Goal: Task Accomplishment & Management: Use online tool/utility

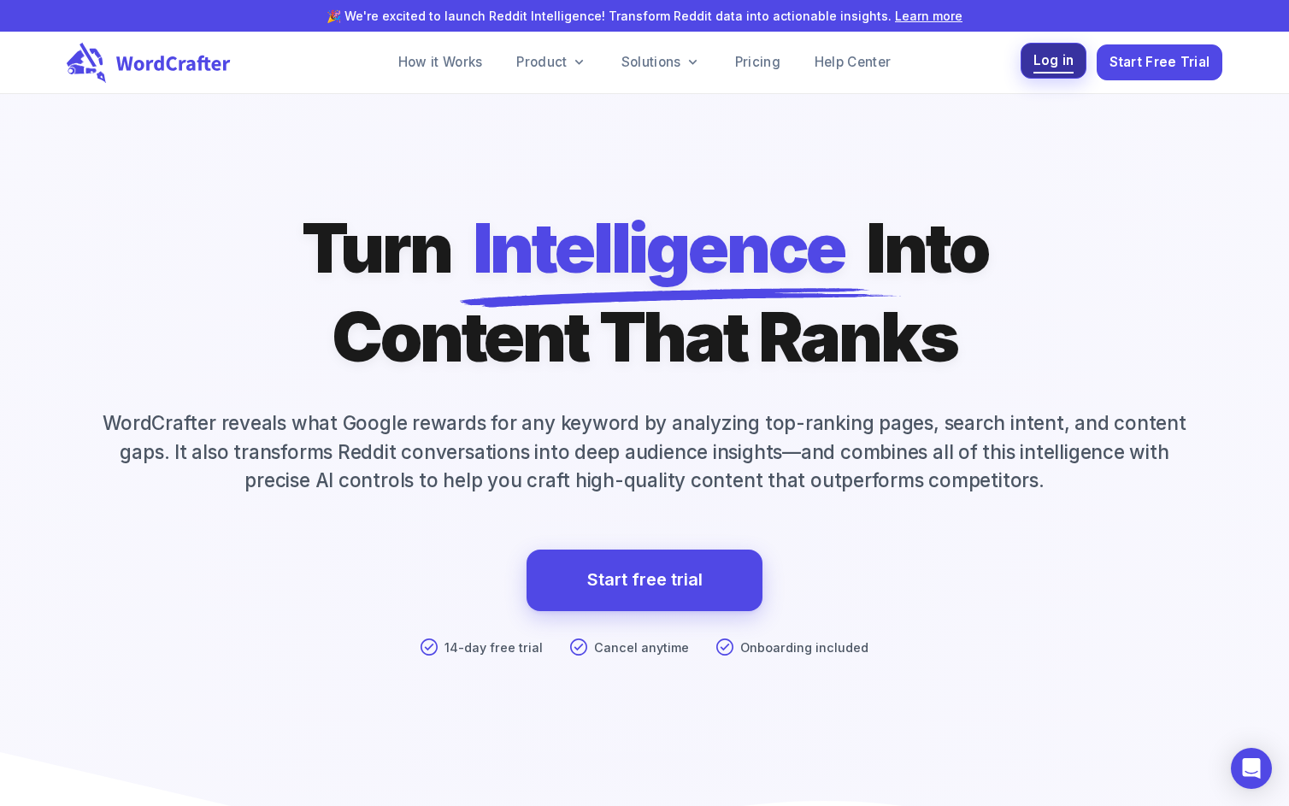
click at [1064, 62] on span "Log in" at bounding box center [1054, 61] width 41 height 23
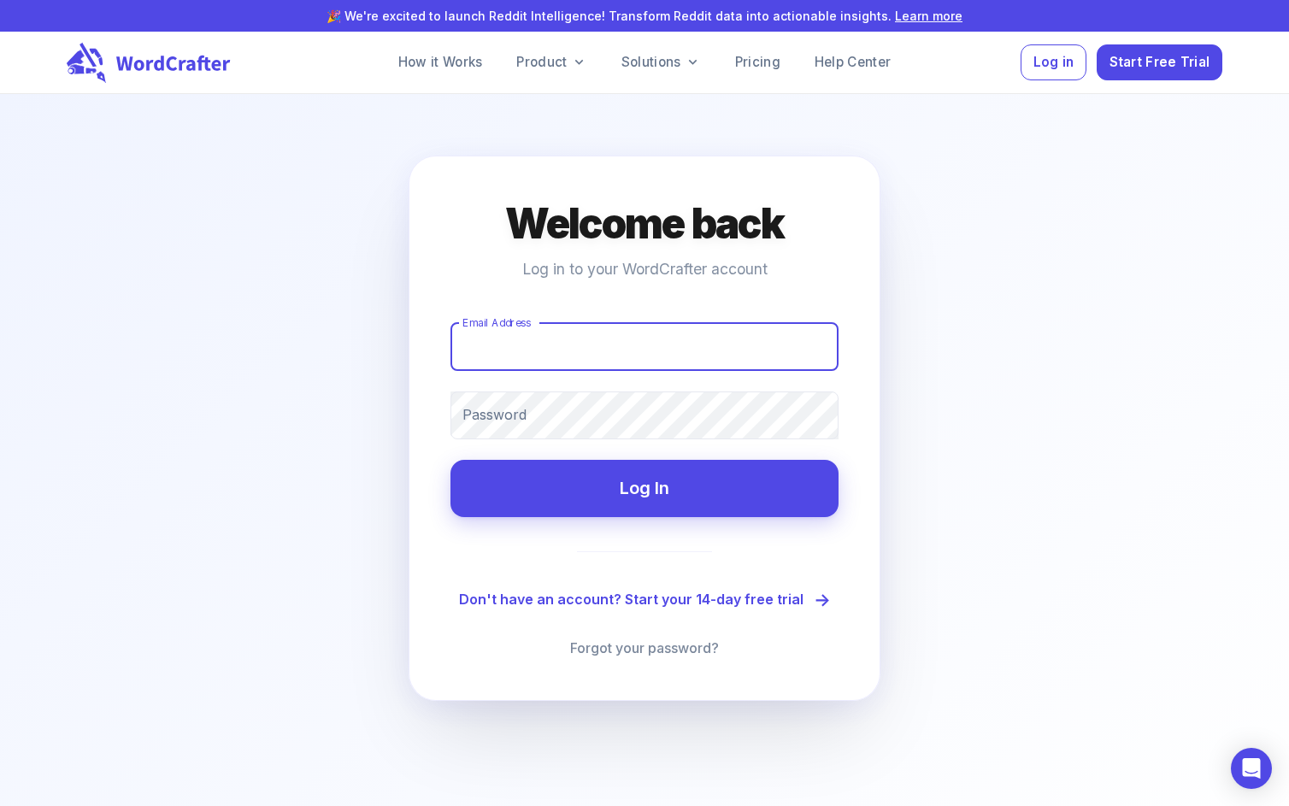
click at [530, 355] on input "Email Address" at bounding box center [645, 347] width 388 height 48
type input "[EMAIL_ADDRESS][DOMAIN_NAME]"
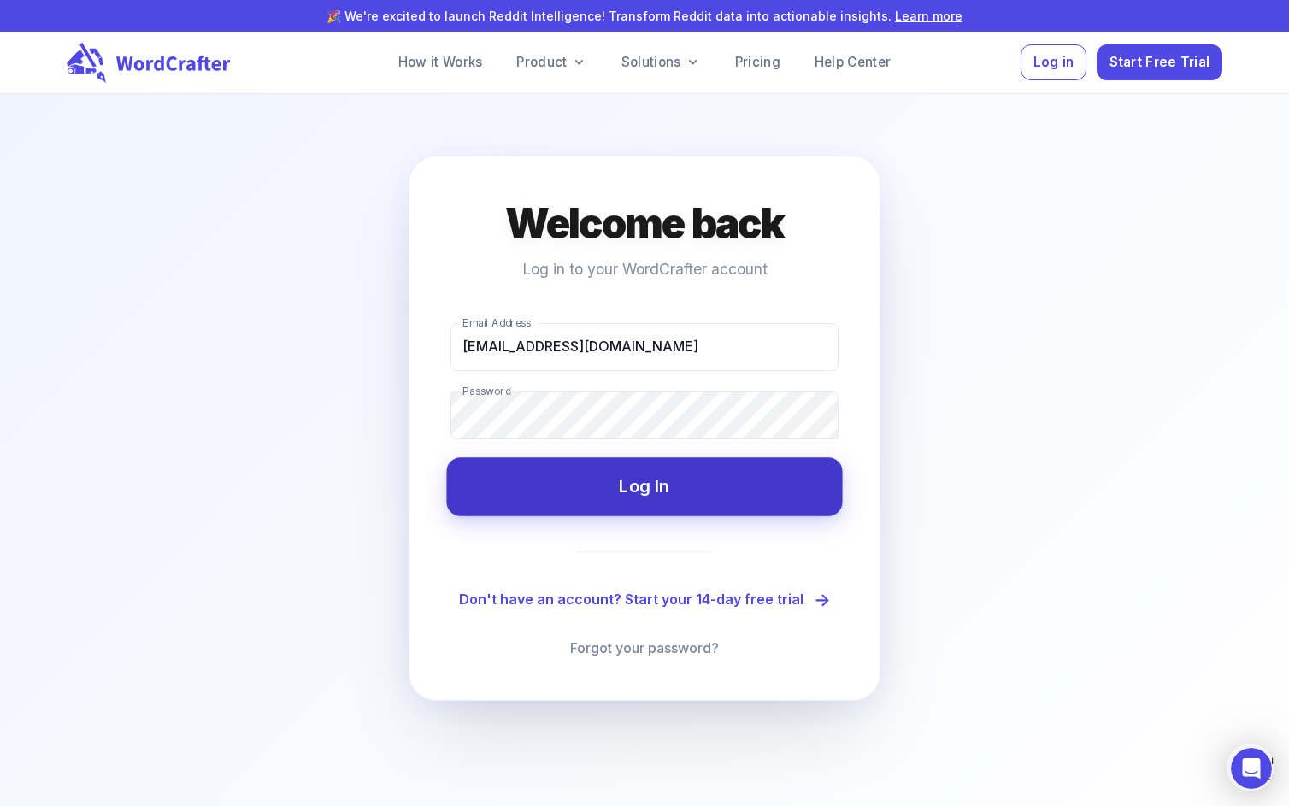
click at [671, 501] on button "Log In" at bounding box center [644, 486] width 396 height 58
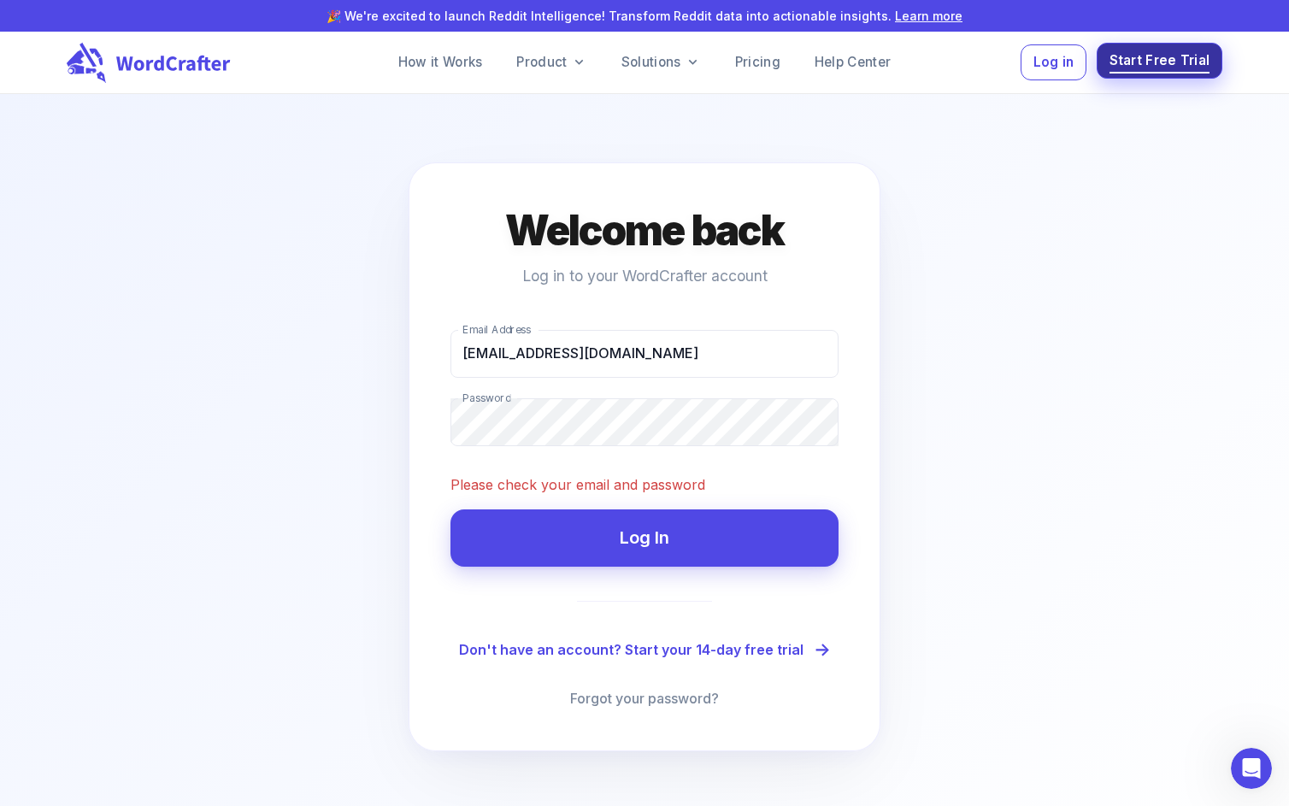
click at [1166, 72] on span "Start Free Trial" at bounding box center [1160, 61] width 101 height 23
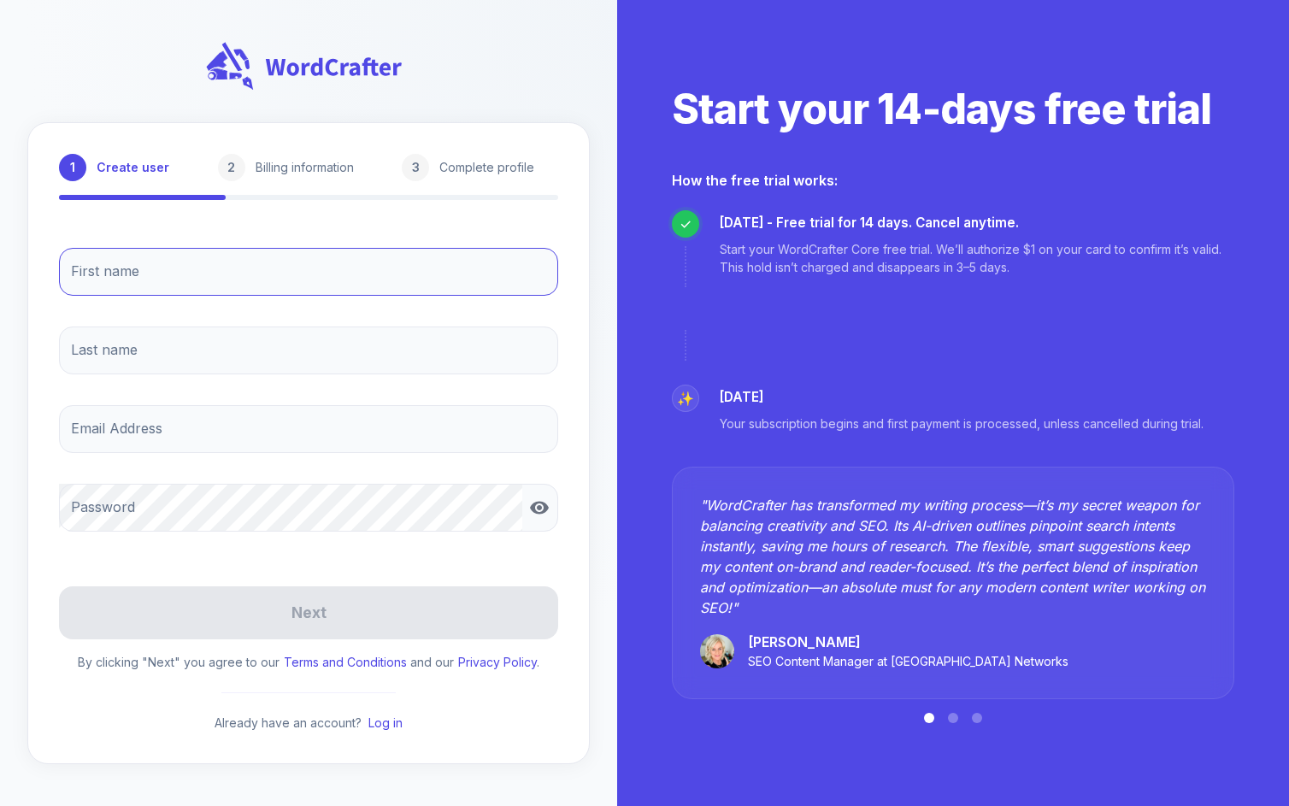
click at [286, 252] on input "First name" at bounding box center [308, 272] width 499 height 48
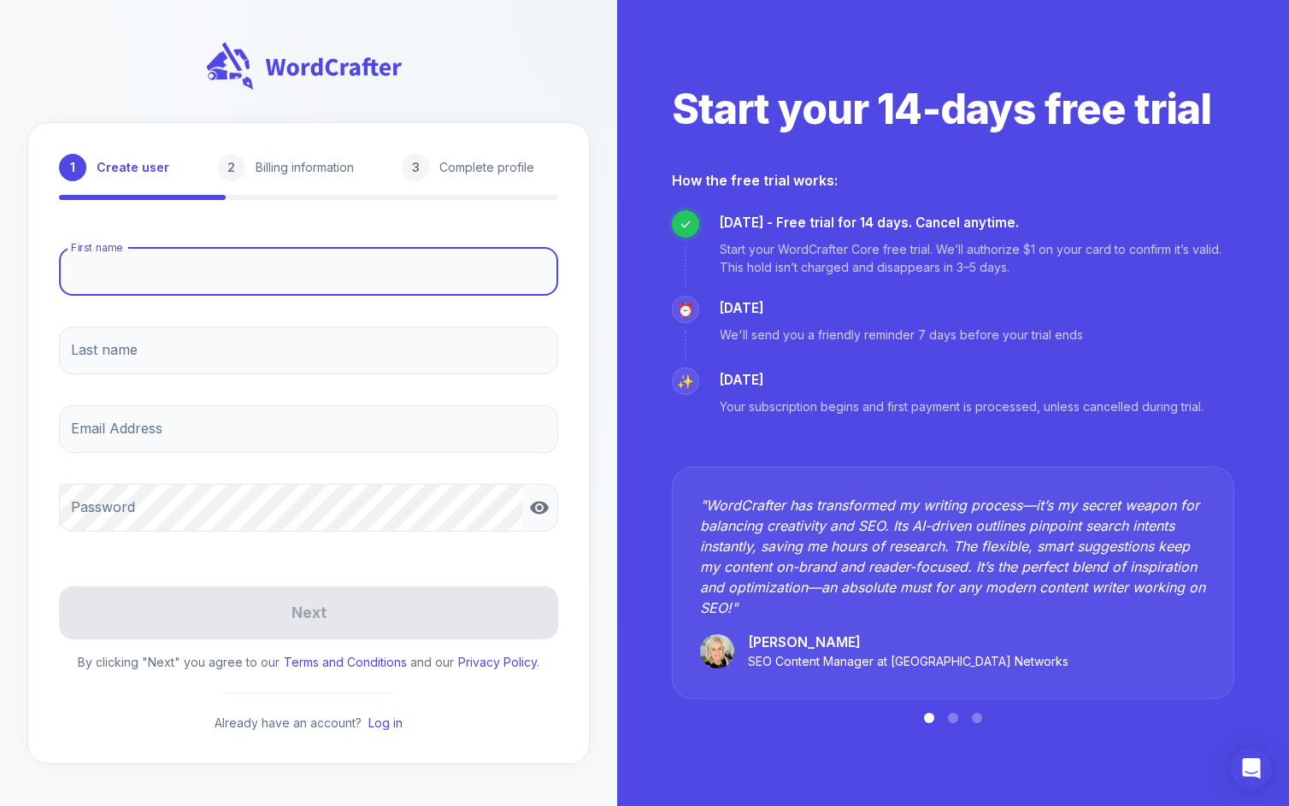
type input "[PERSON_NAME]"
click at [224, 338] on input "Last name" at bounding box center [308, 351] width 499 height 48
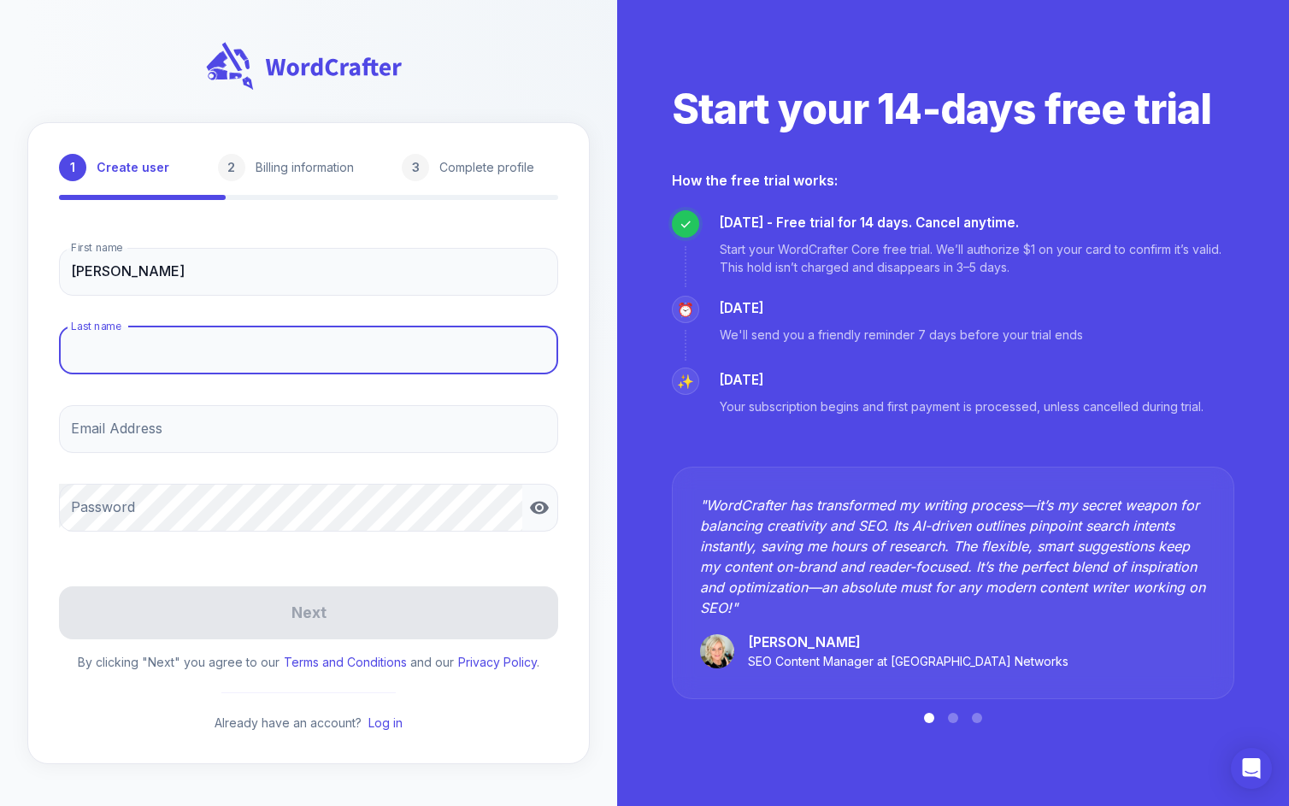
type input "[PERSON_NAME]"
click at [215, 420] on input "Email Address" at bounding box center [308, 429] width 499 height 48
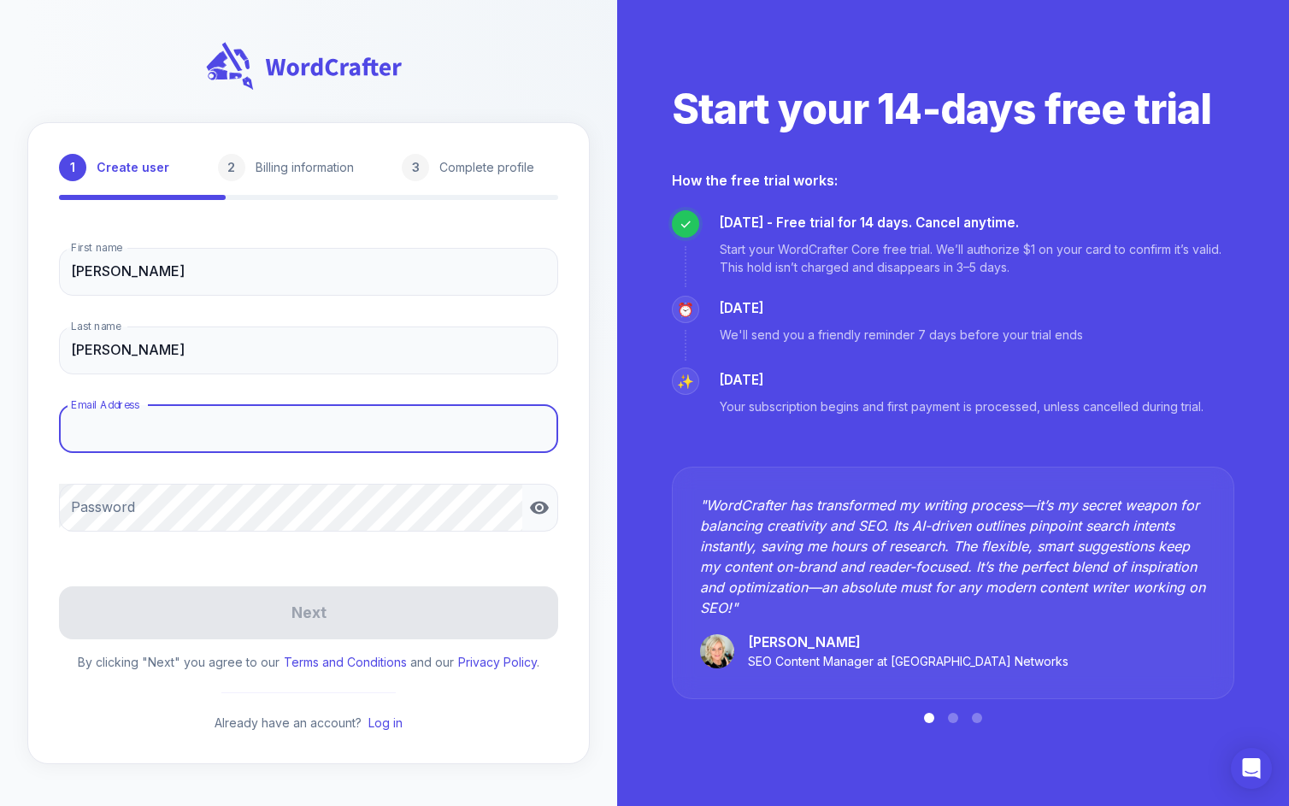
type input "[EMAIL_ADDRESS][DOMAIN_NAME]"
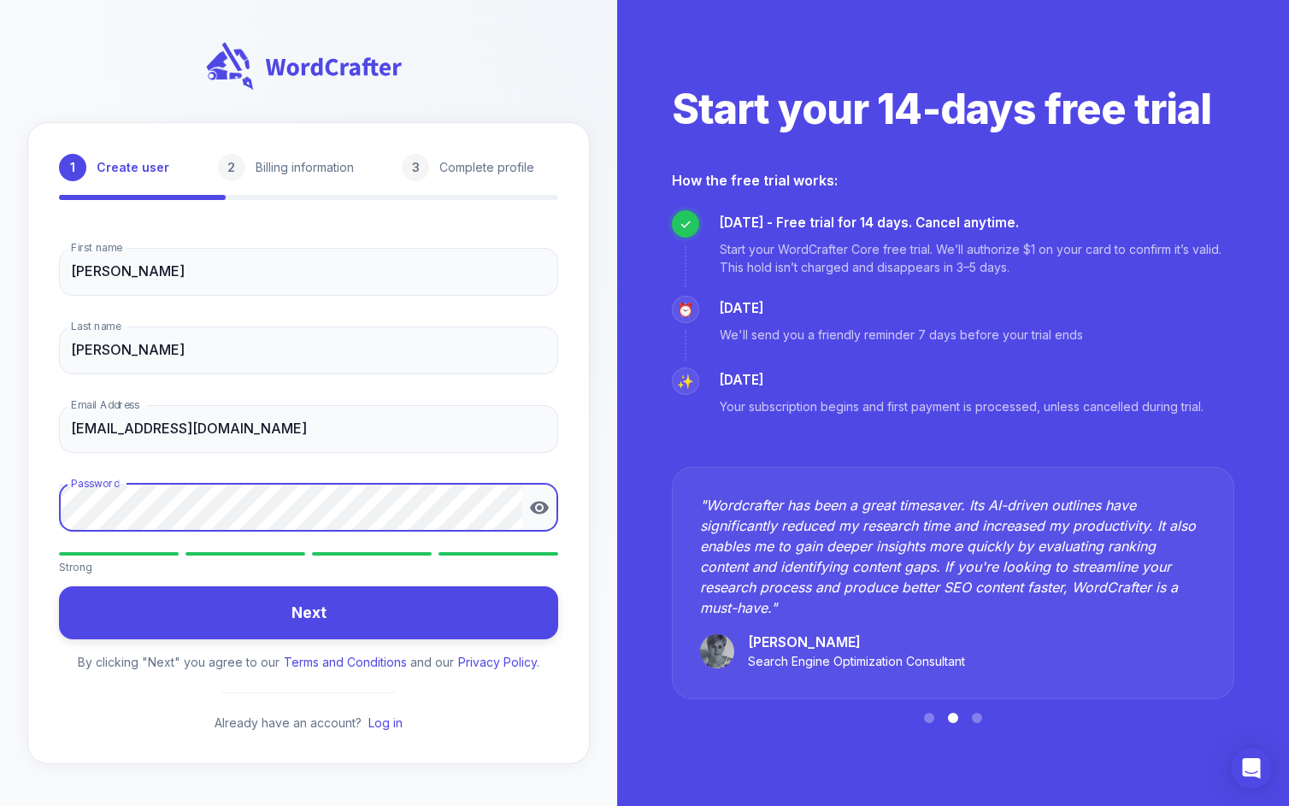
click at [537, 509] on icon "button" at bounding box center [539, 508] width 21 height 21
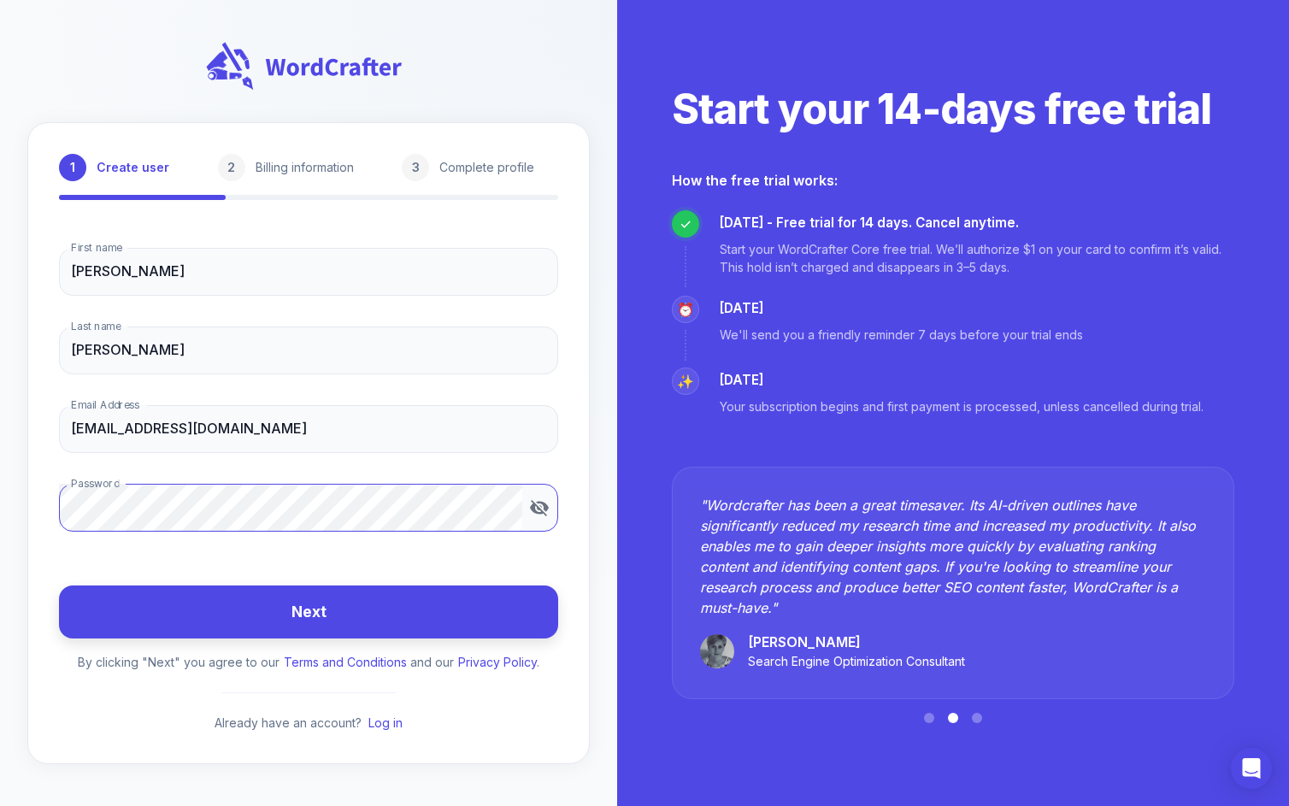
click at [385, 606] on button "Next" at bounding box center [308, 613] width 499 height 54
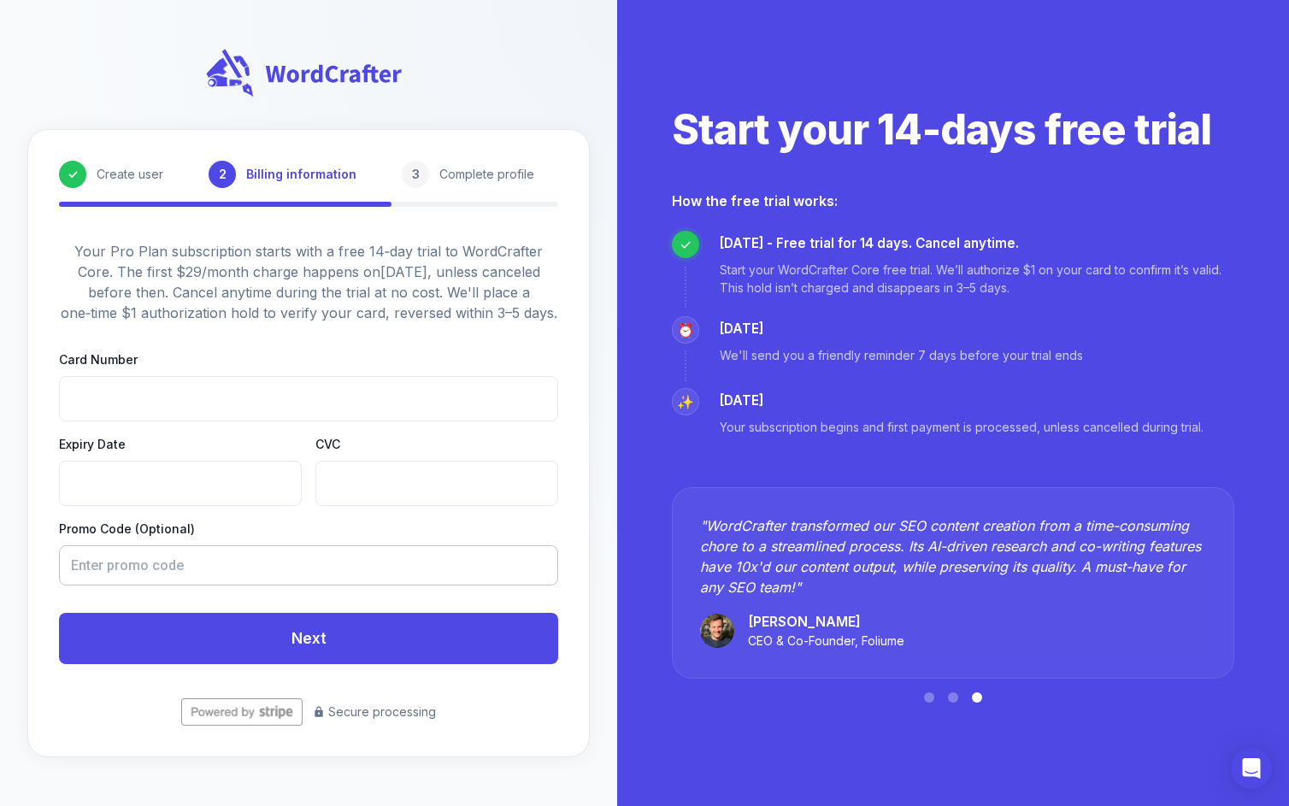
click at [217, 567] on input "text" at bounding box center [302, 566] width 487 height 40
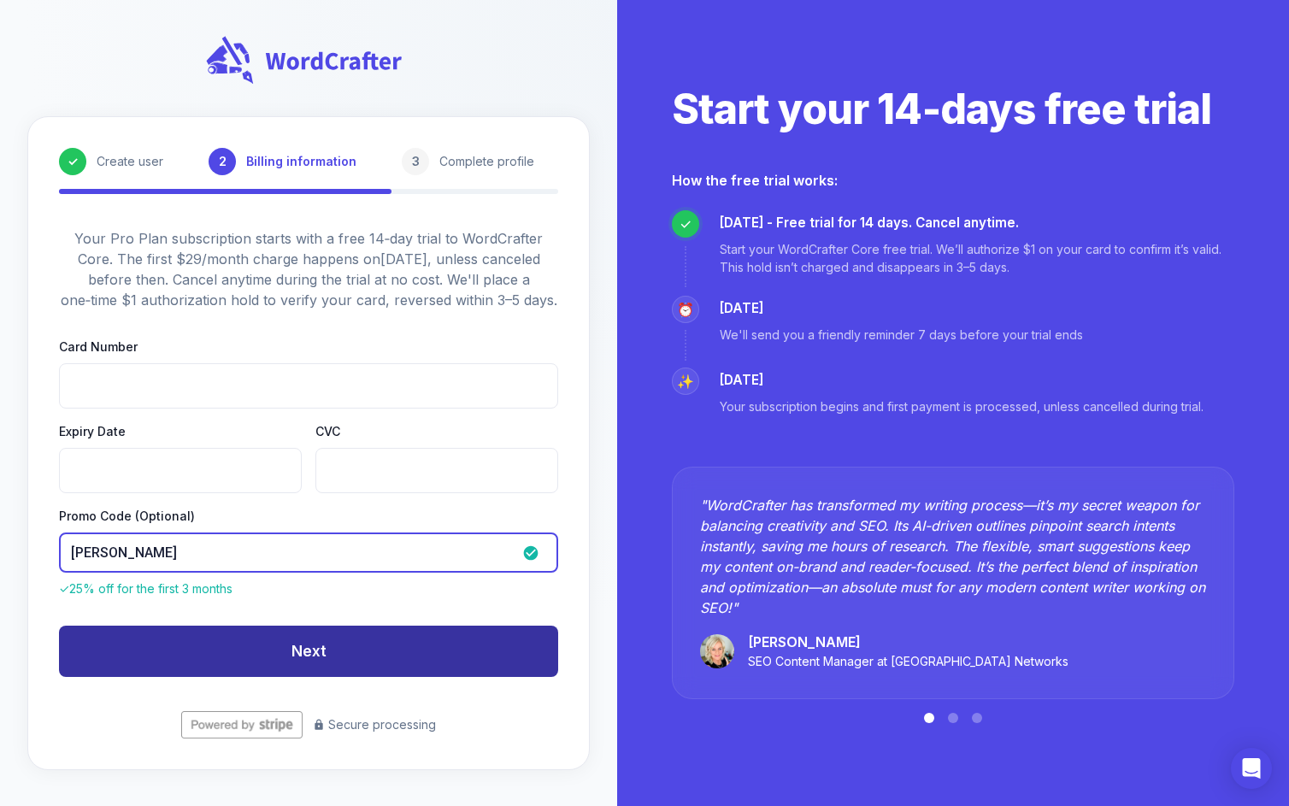
type input "britney"
click at [454, 676] on button "Next" at bounding box center [308, 651] width 499 height 51
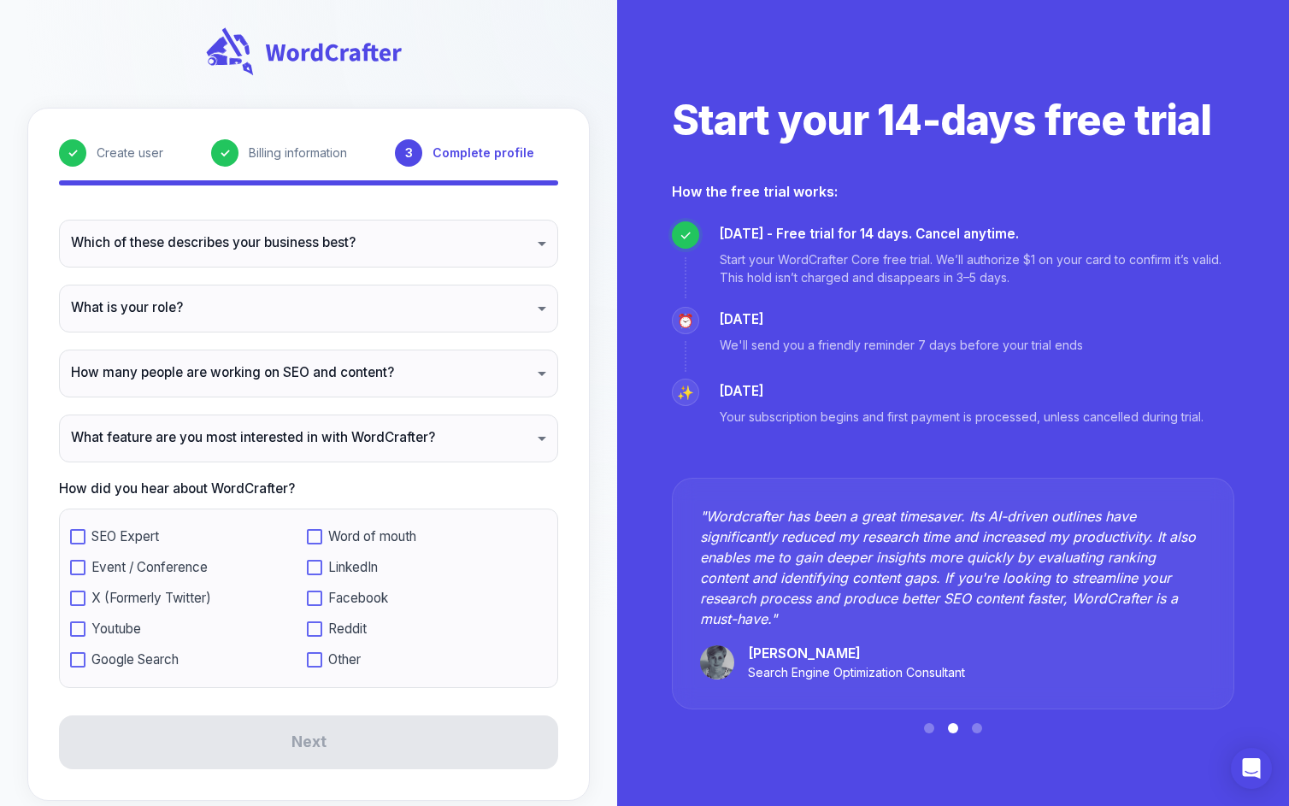
click at [549, 233] on body "✓ Create user ✓ Billing information 3 Complete profile Which of these describes…" at bounding box center [644, 414] width 1289 height 829
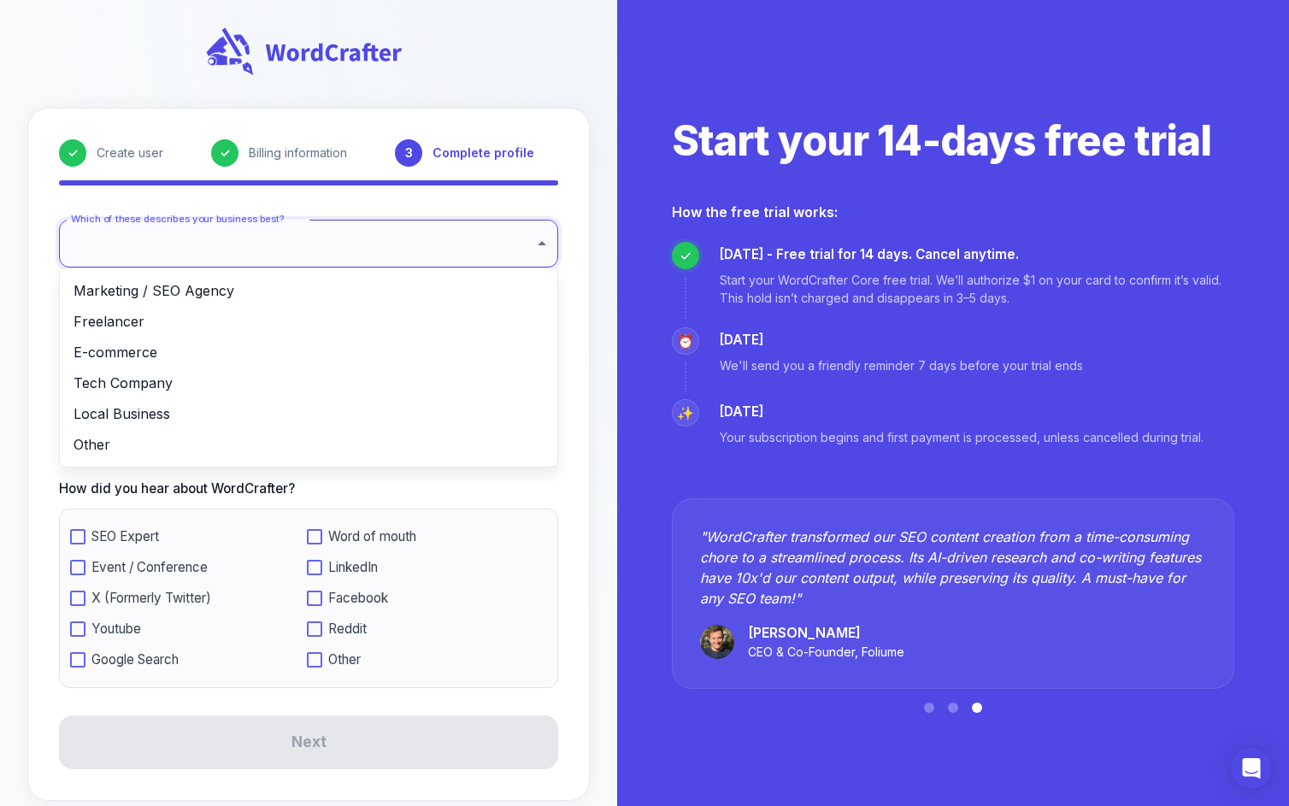
click at [209, 298] on li "Marketing / SEO Agency" at bounding box center [309, 290] width 498 height 31
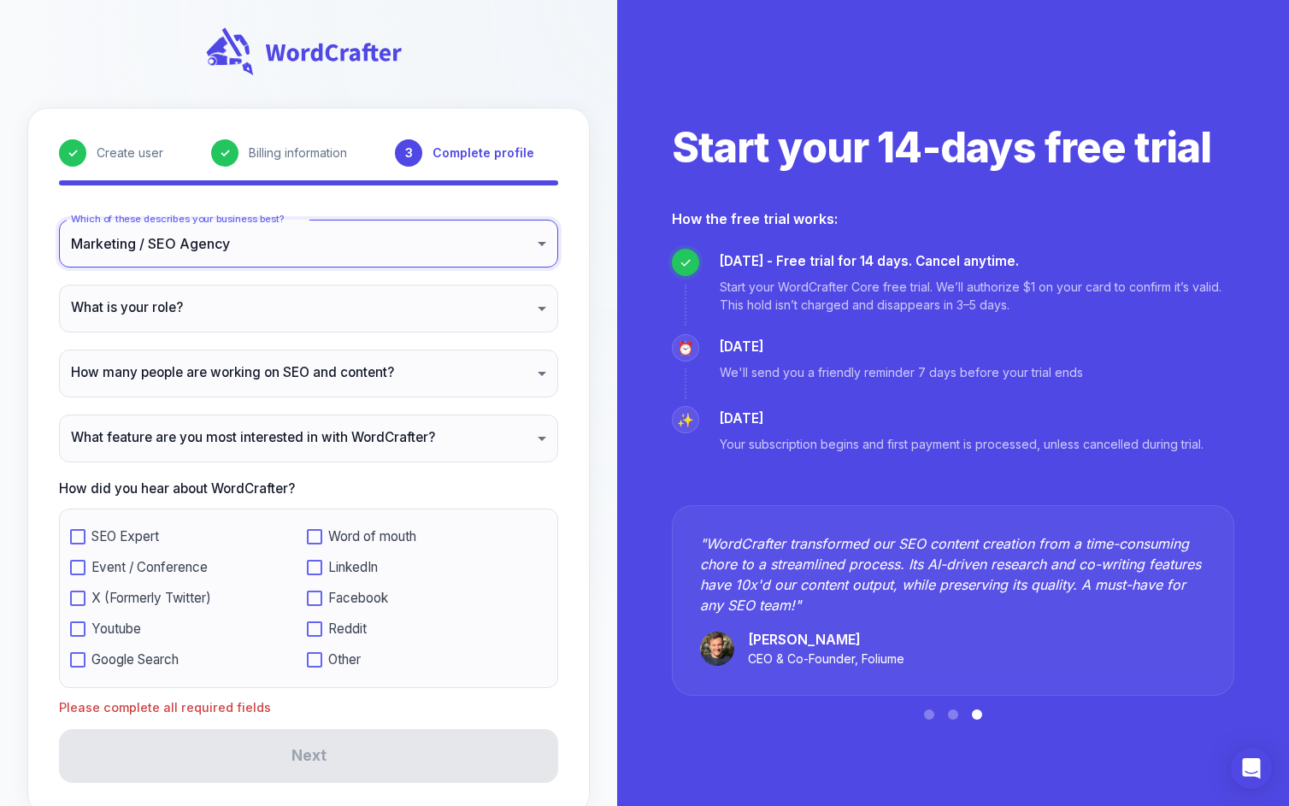
click at [252, 233] on body "**********" at bounding box center [644, 421] width 1289 height 842
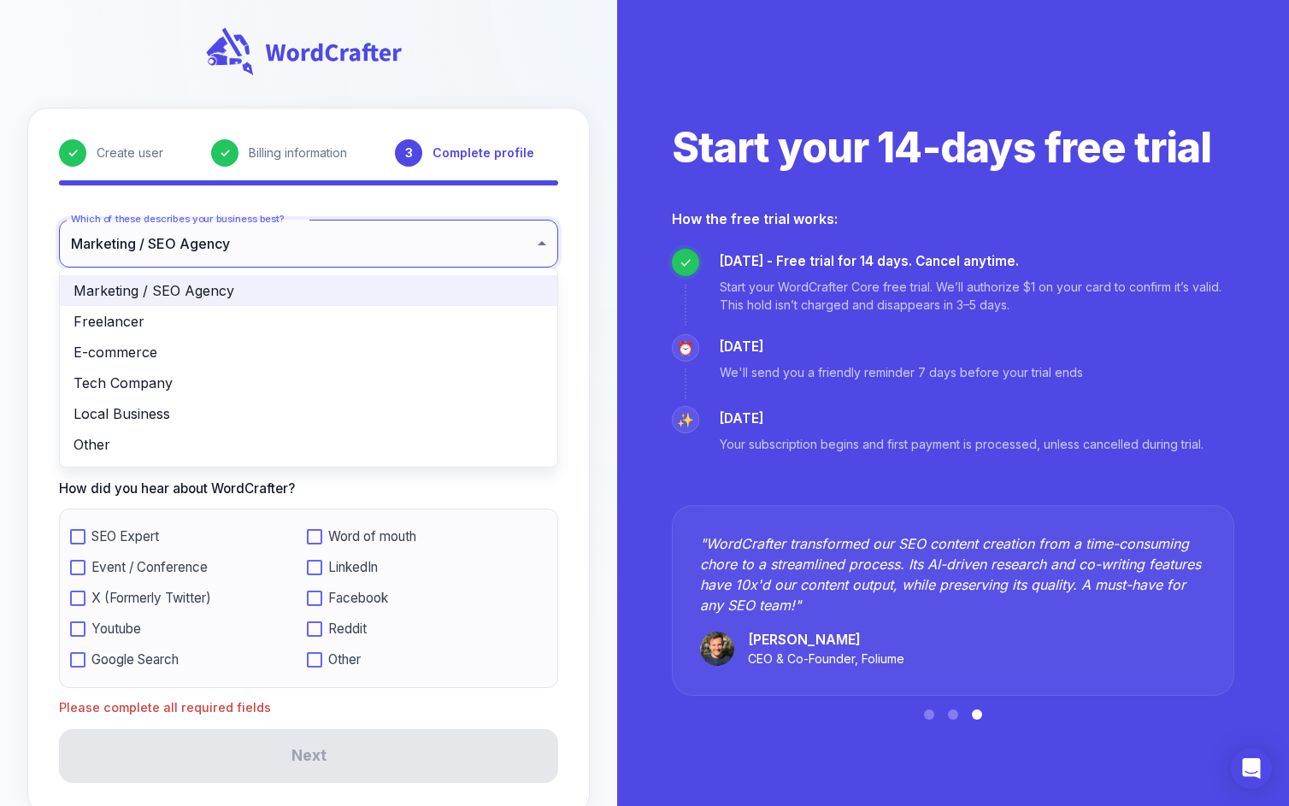
click at [164, 445] on li "Other" at bounding box center [309, 444] width 498 height 31
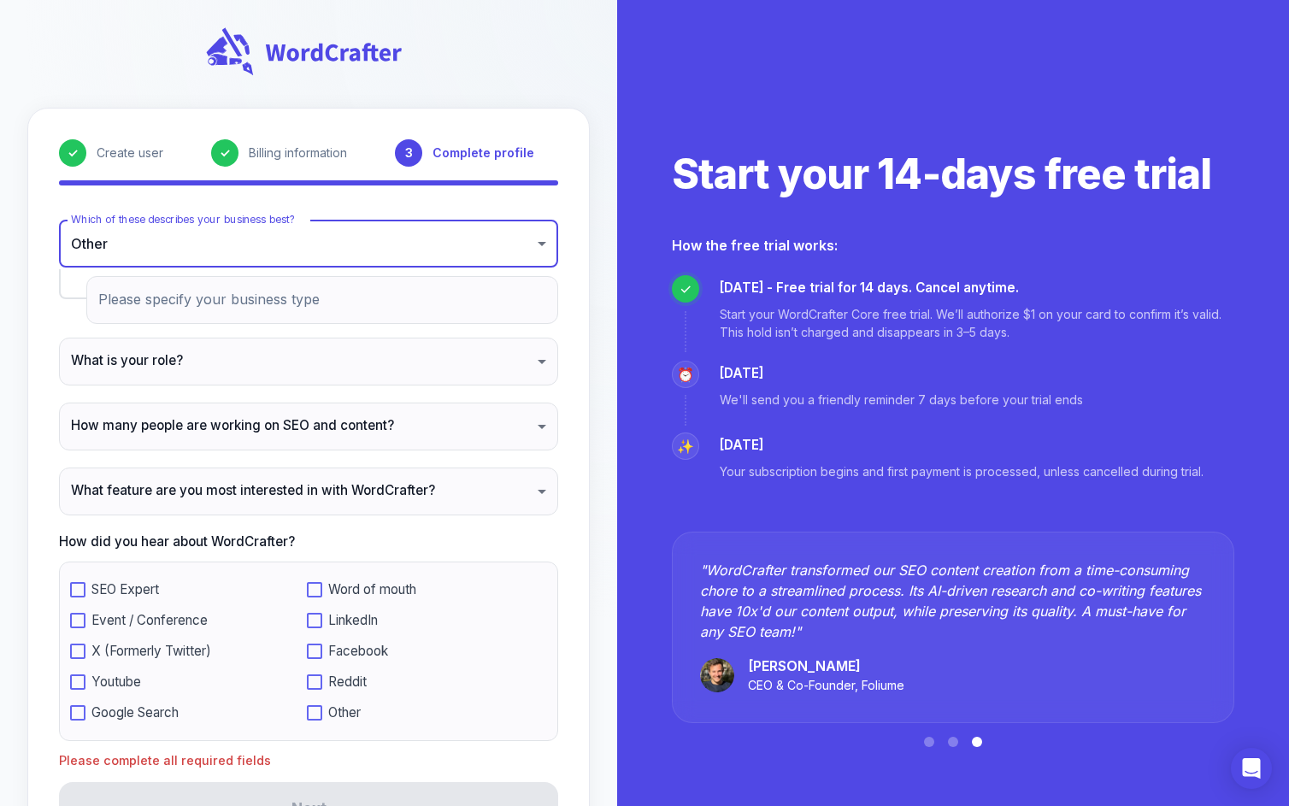
click at [241, 316] on input "Please specify your business type" at bounding box center [322, 300] width 472 height 48
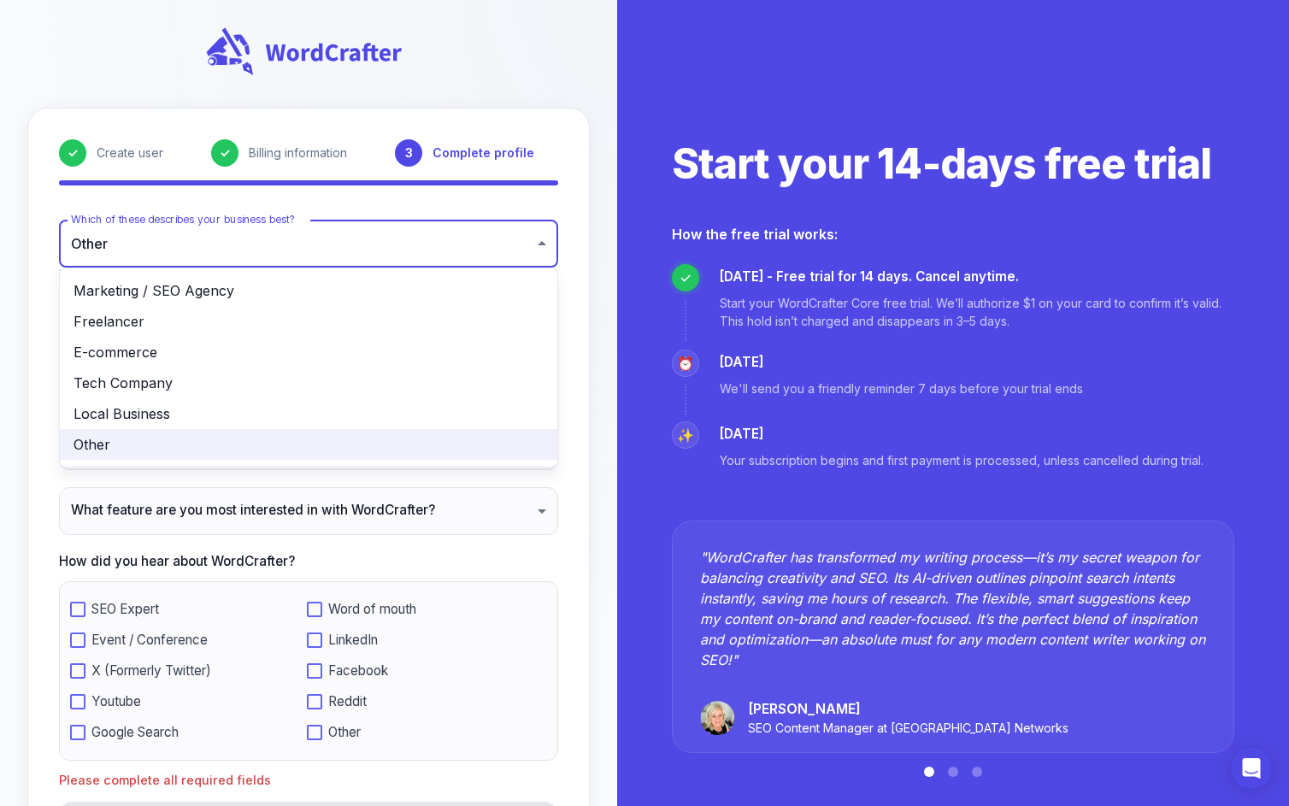
click at [280, 254] on body "✓ Create user ✓ Billing information 3 Complete profile Which of these describes…" at bounding box center [644, 457] width 1289 height 915
click at [240, 292] on li "Marketing / SEO Agency" at bounding box center [309, 290] width 498 height 31
type input "**********"
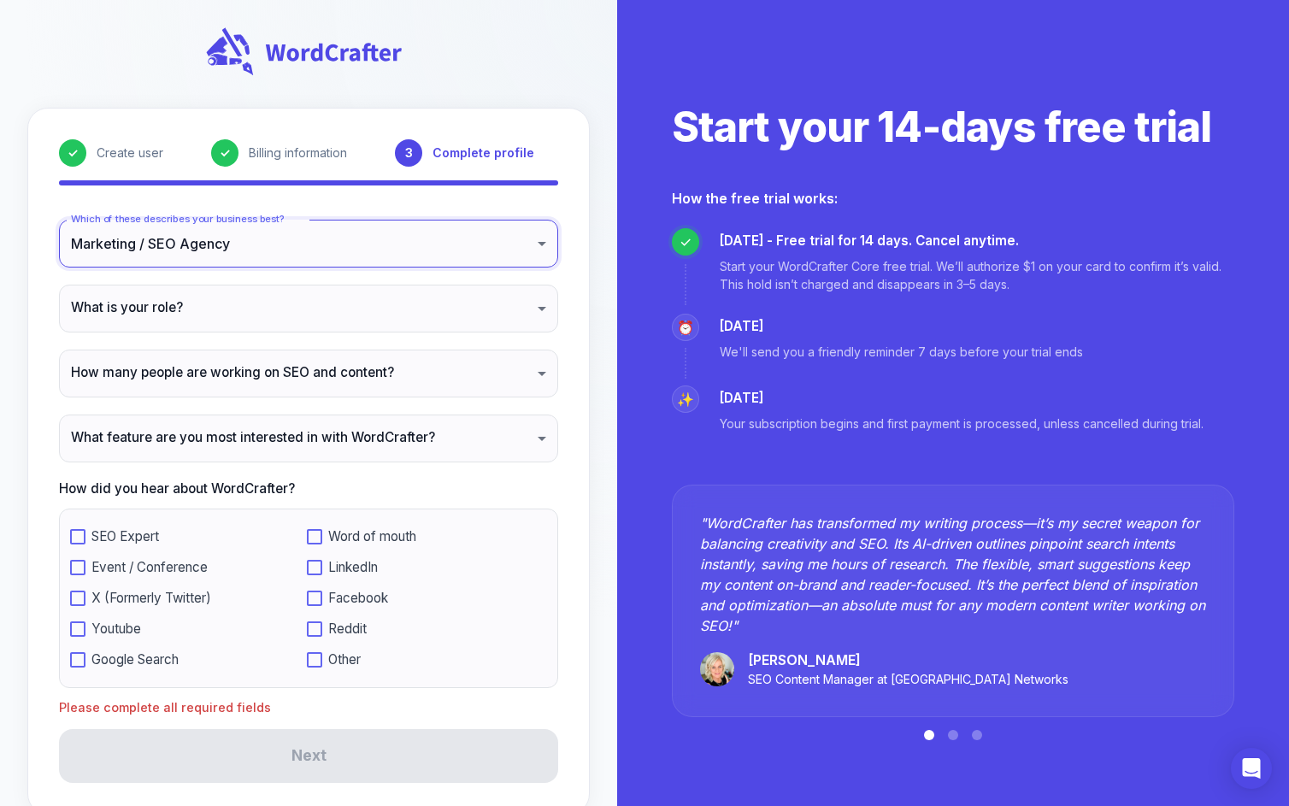
click at [232, 321] on body "**********" at bounding box center [644, 421] width 1289 height 842
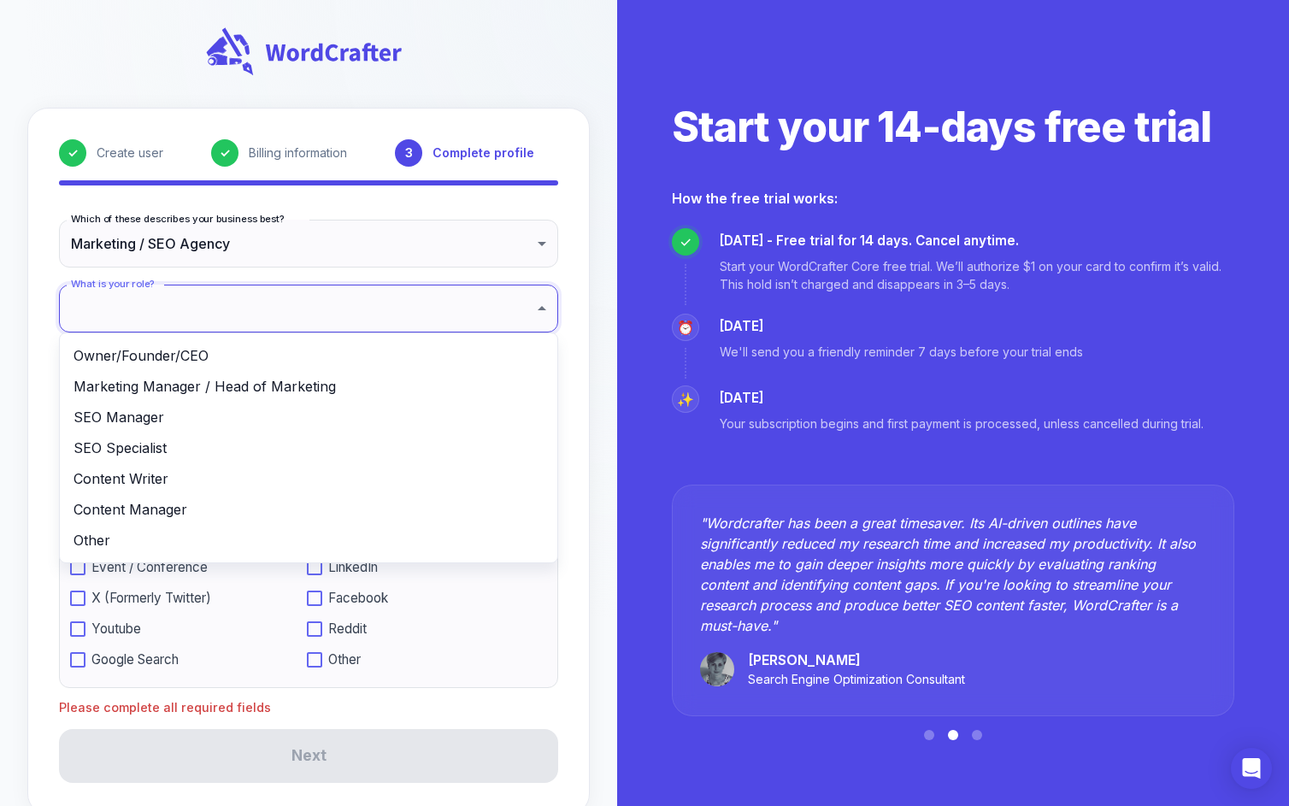
click at [214, 392] on li "Marketing Manager / Head of Marketing" at bounding box center [309, 386] width 498 height 31
type input "**********"
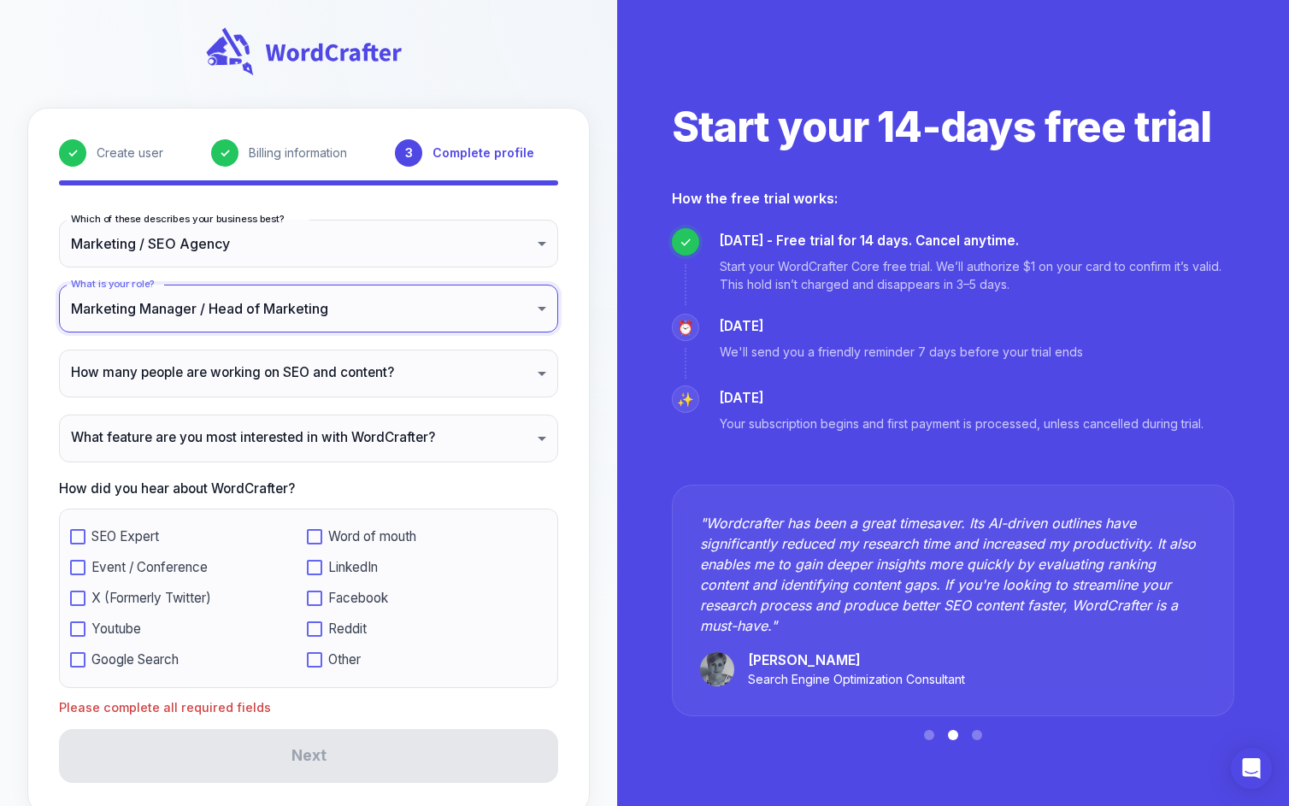
click at [227, 386] on body "**********" at bounding box center [644, 421] width 1289 height 842
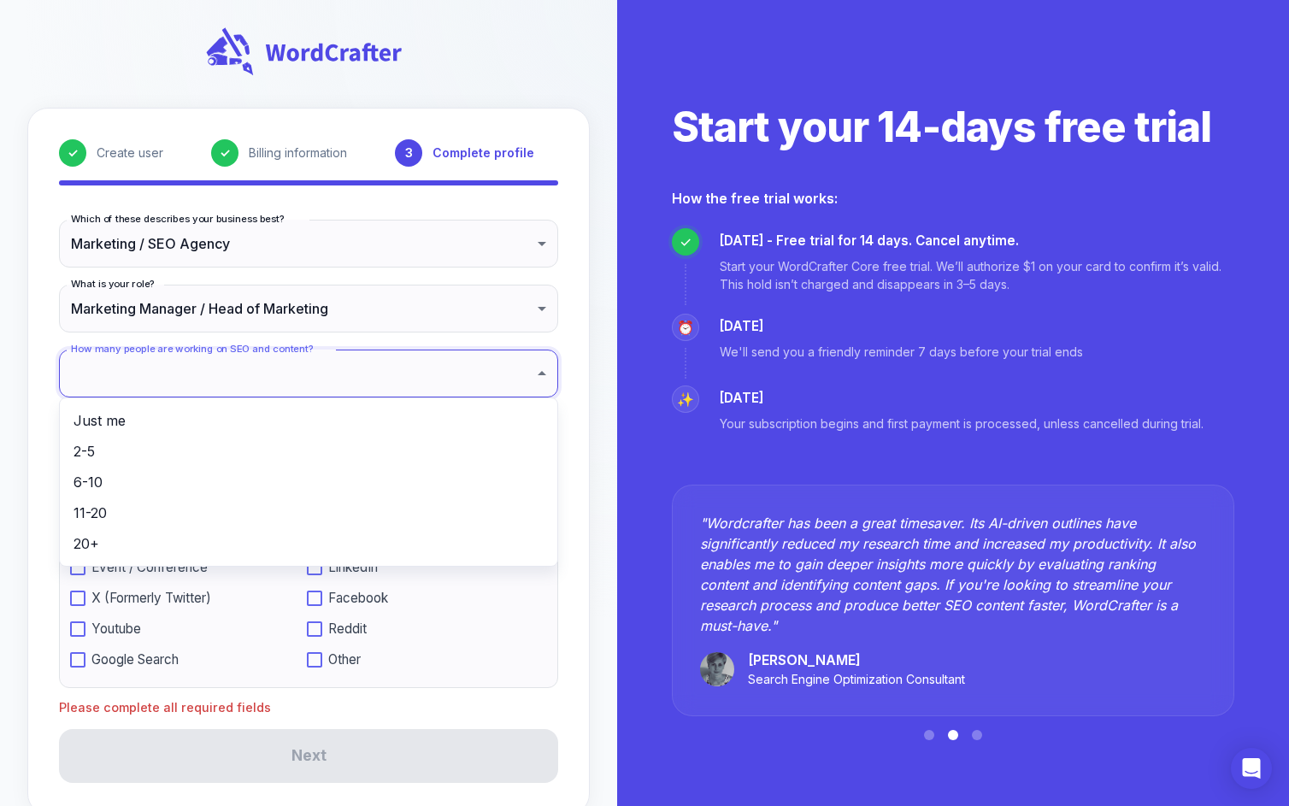
click at [181, 418] on li "Just me" at bounding box center [309, 420] width 498 height 31
type input "*******"
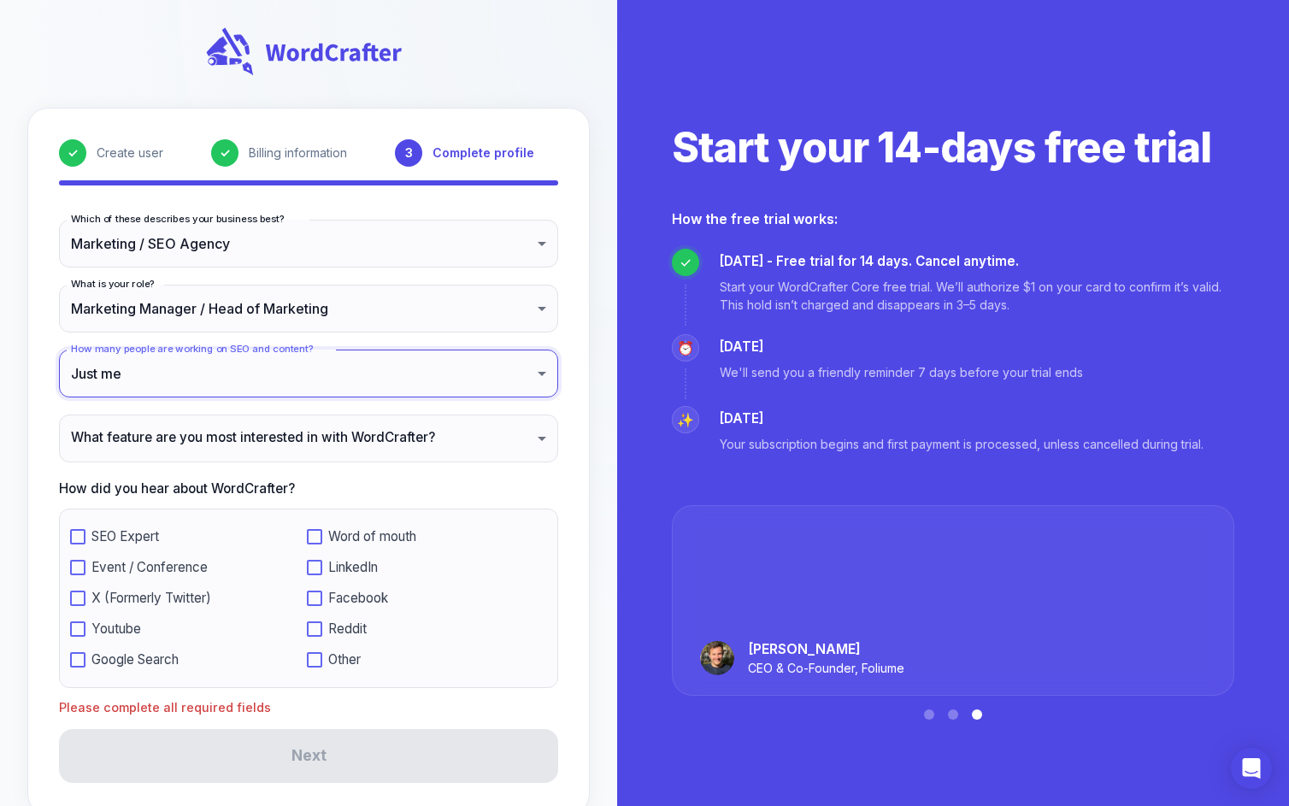
click at [171, 433] on body "**********" at bounding box center [644, 421] width 1289 height 842
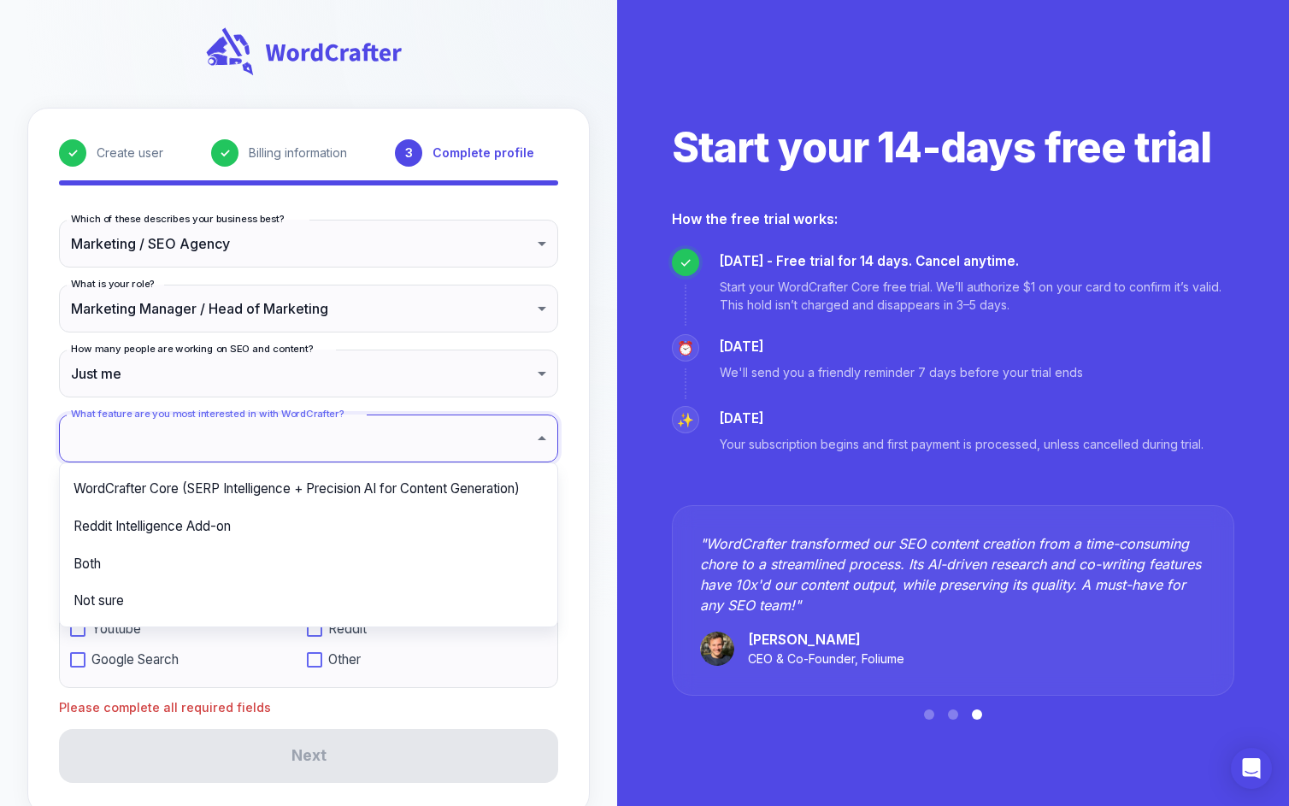
click at [194, 493] on li "WordCrafter Core (SERP Intelligence + Precision AI for Content Generation)" at bounding box center [309, 489] width 498 height 38
type input "**********"
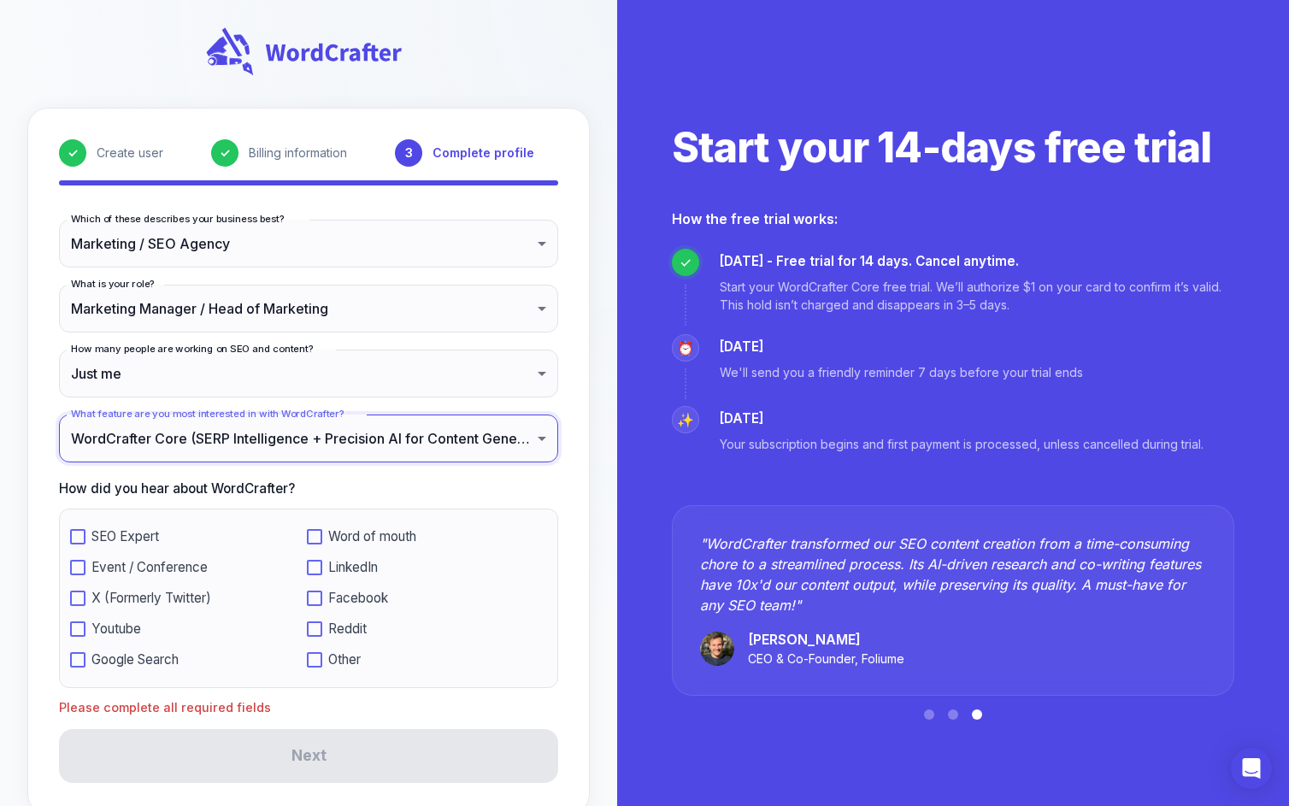
click at [277, 373] on body "**********" at bounding box center [644, 421] width 1289 height 842
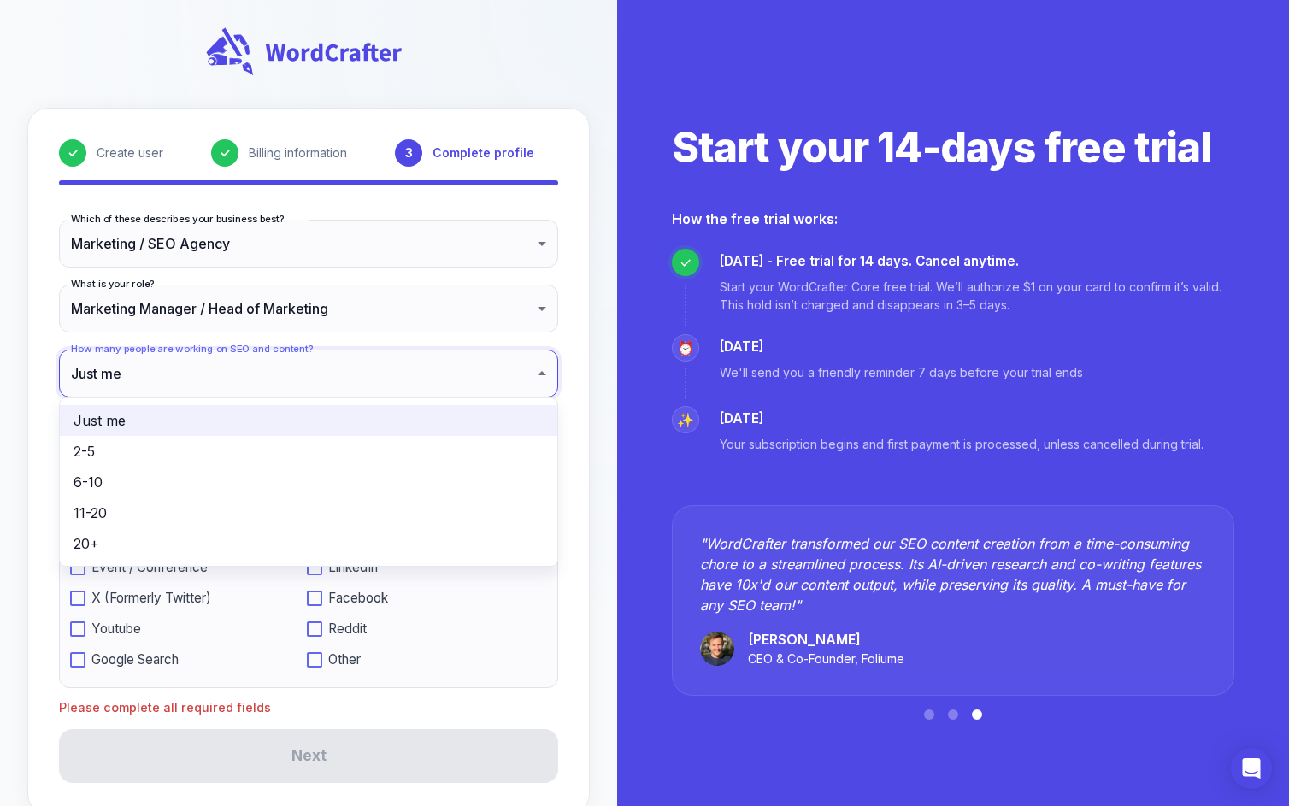
click at [46, 328] on div at bounding box center [644, 403] width 1289 height 806
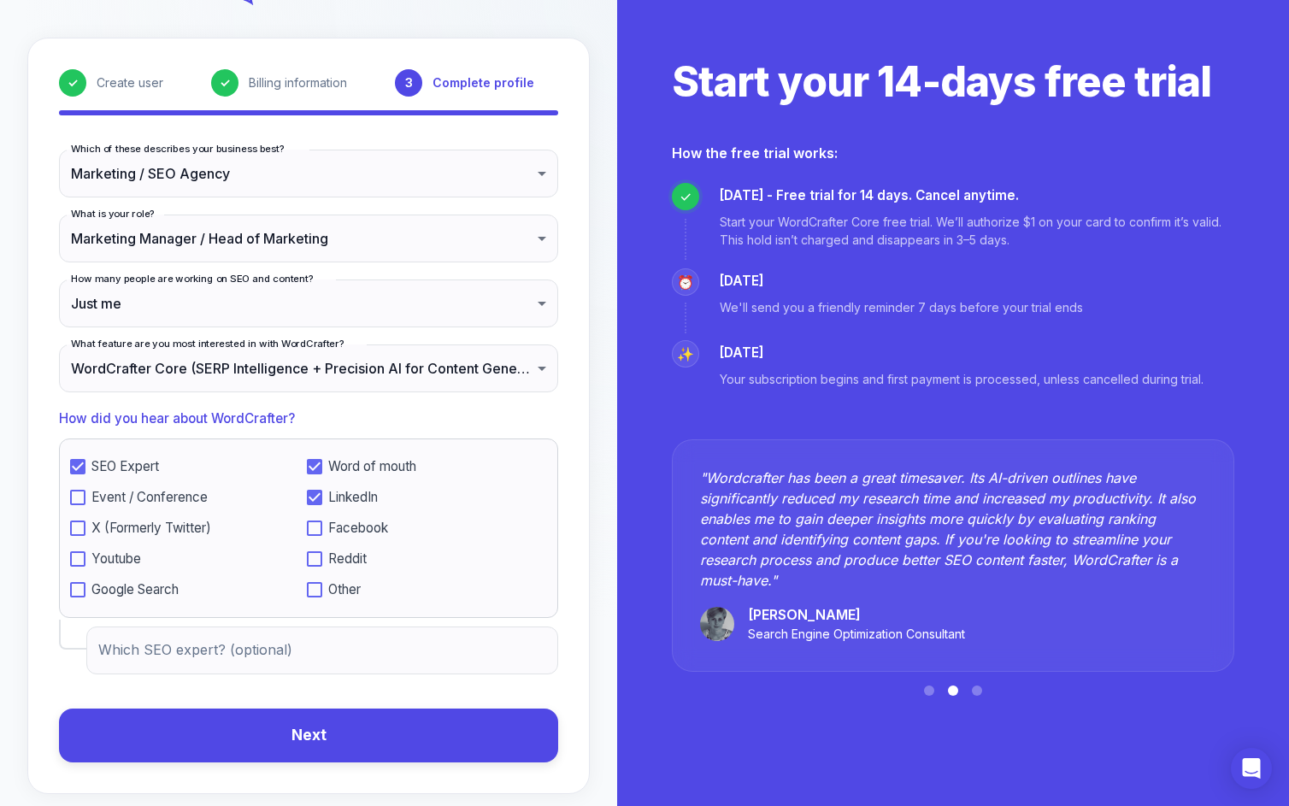
scroll to position [86, 0]
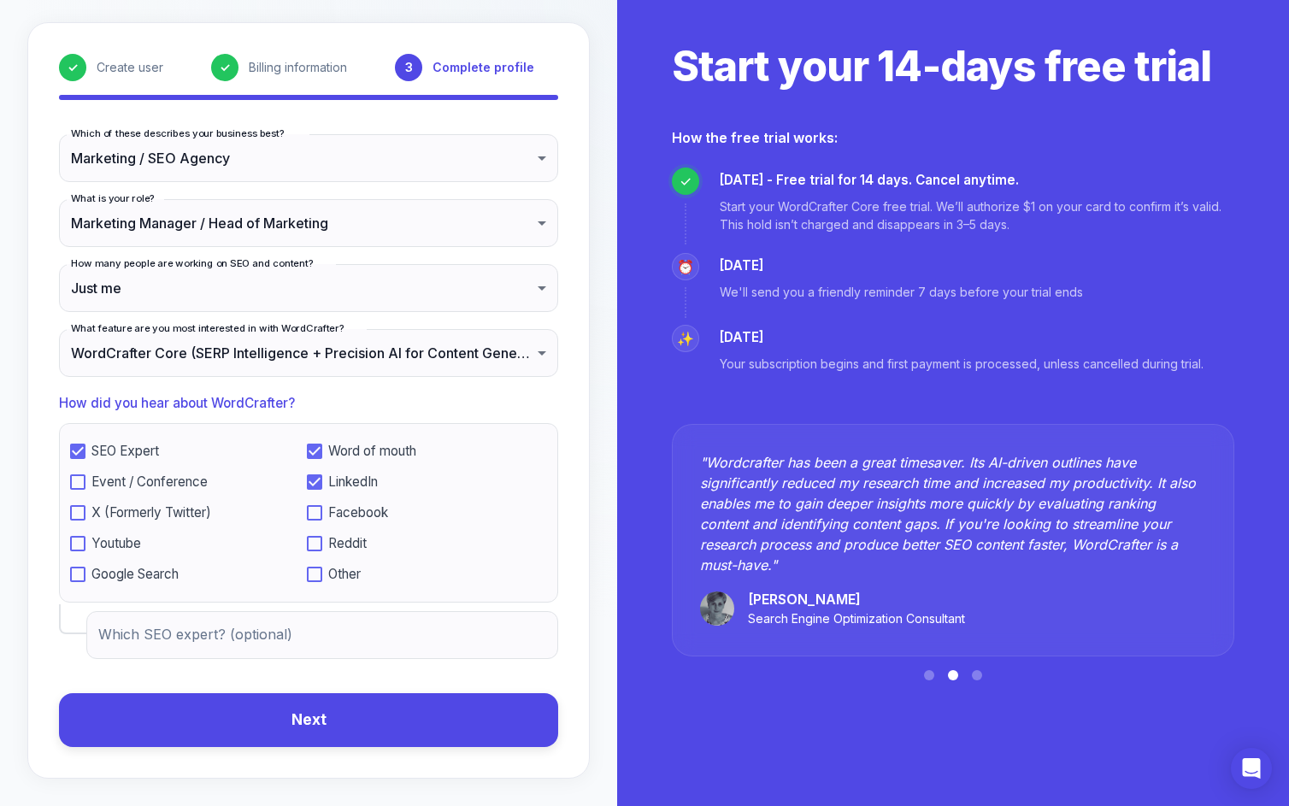
click at [355, 636] on input "Which SEO expert? (optional)" at bounding box center [322, 635] width 472 height 48
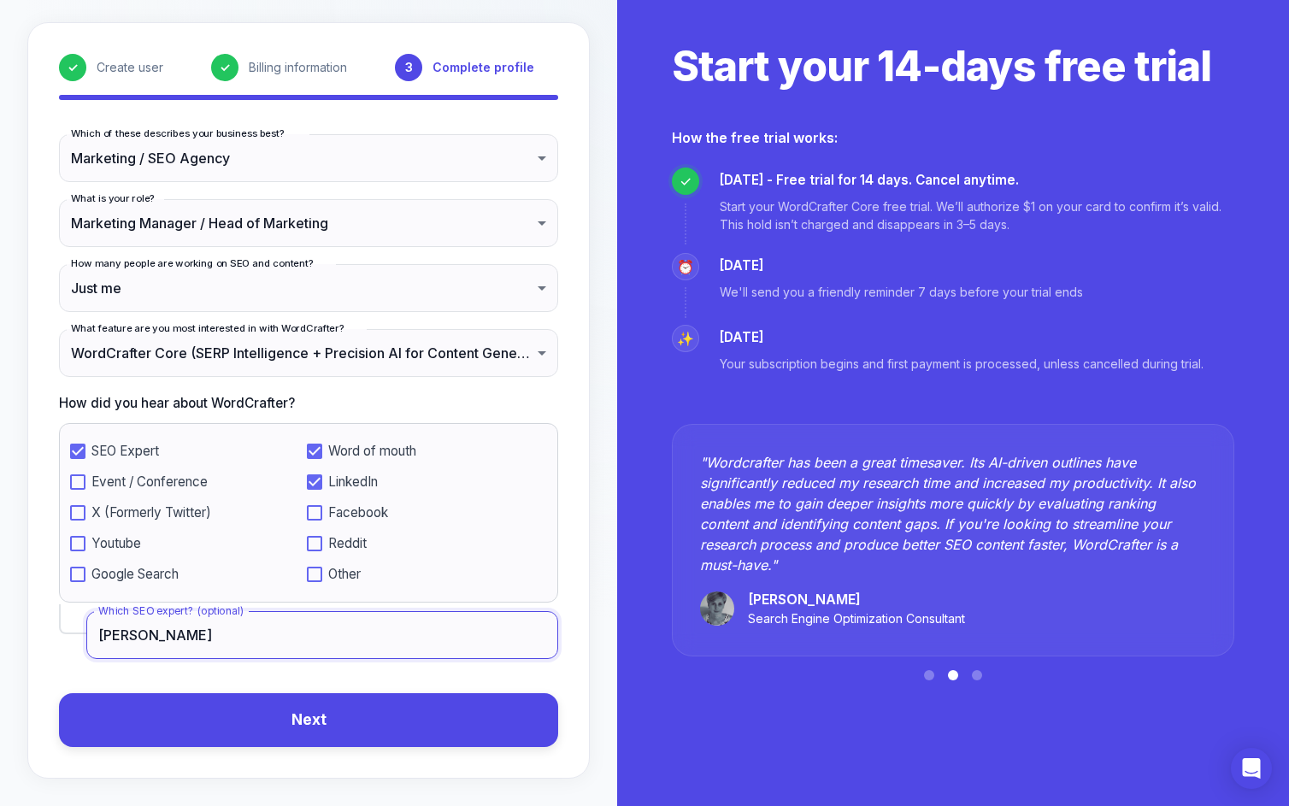
type input "Britney Muller"
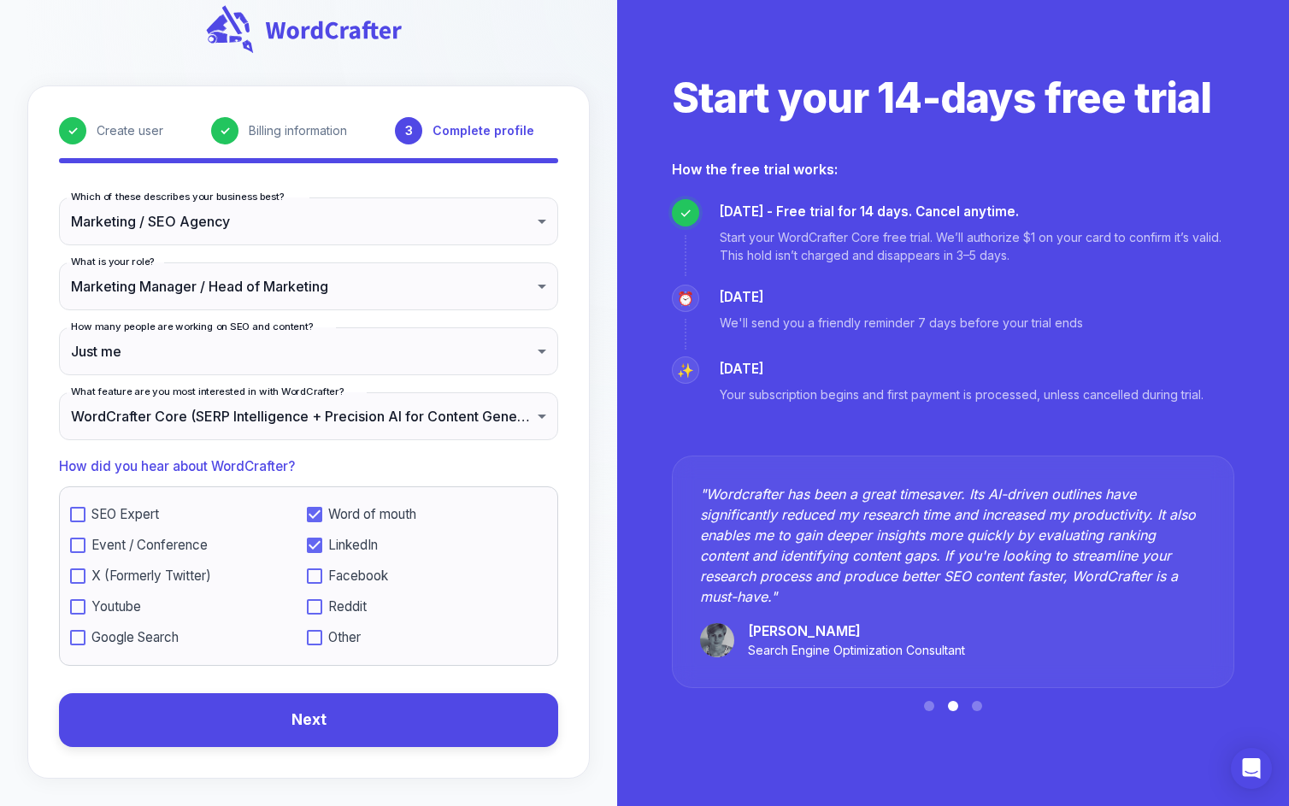
scroll to position [22, 0]
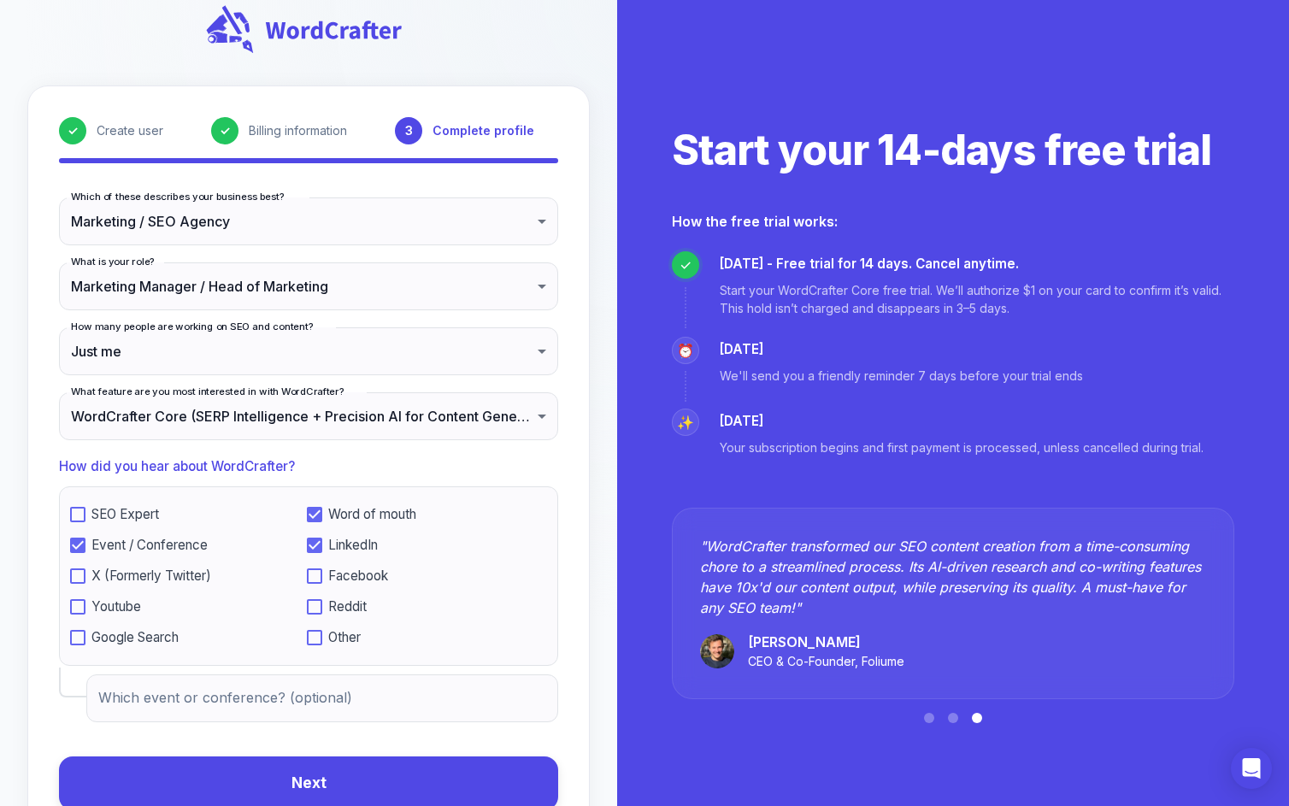
click at [233, 704] on input "Which event or conference? (optional)" at bounding box center [322, 699] width 472 height 48
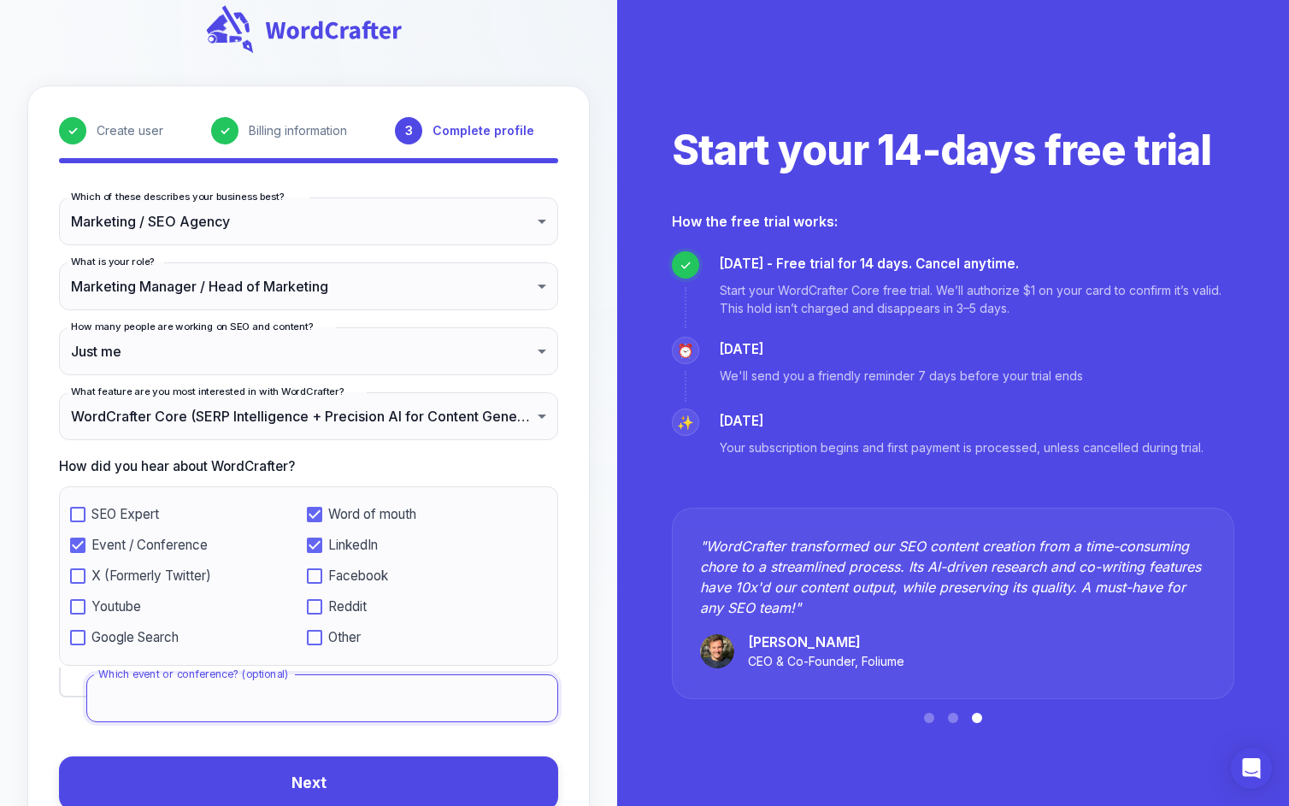
type input "B"
type input "A"
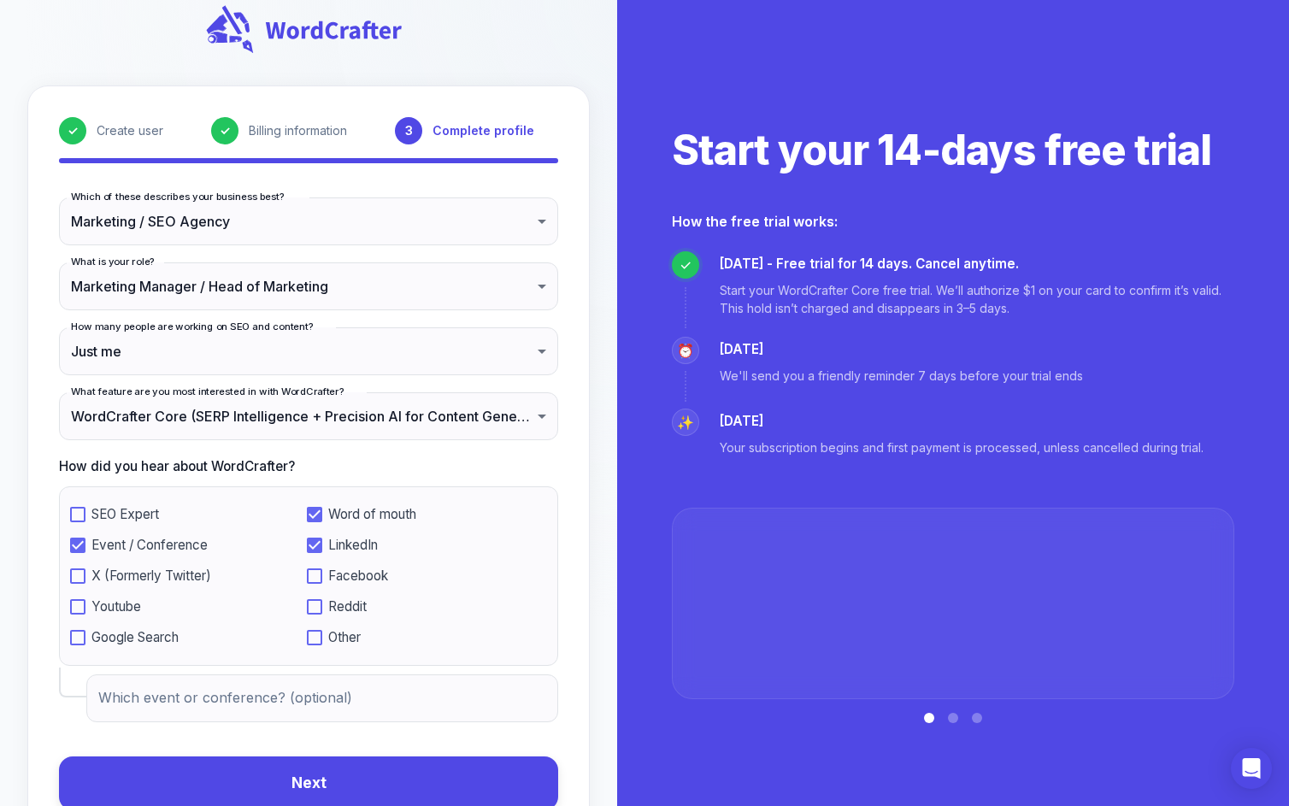
click at [44, 712] on div "**********" at bounding box center [308, 464] width 563 height 757
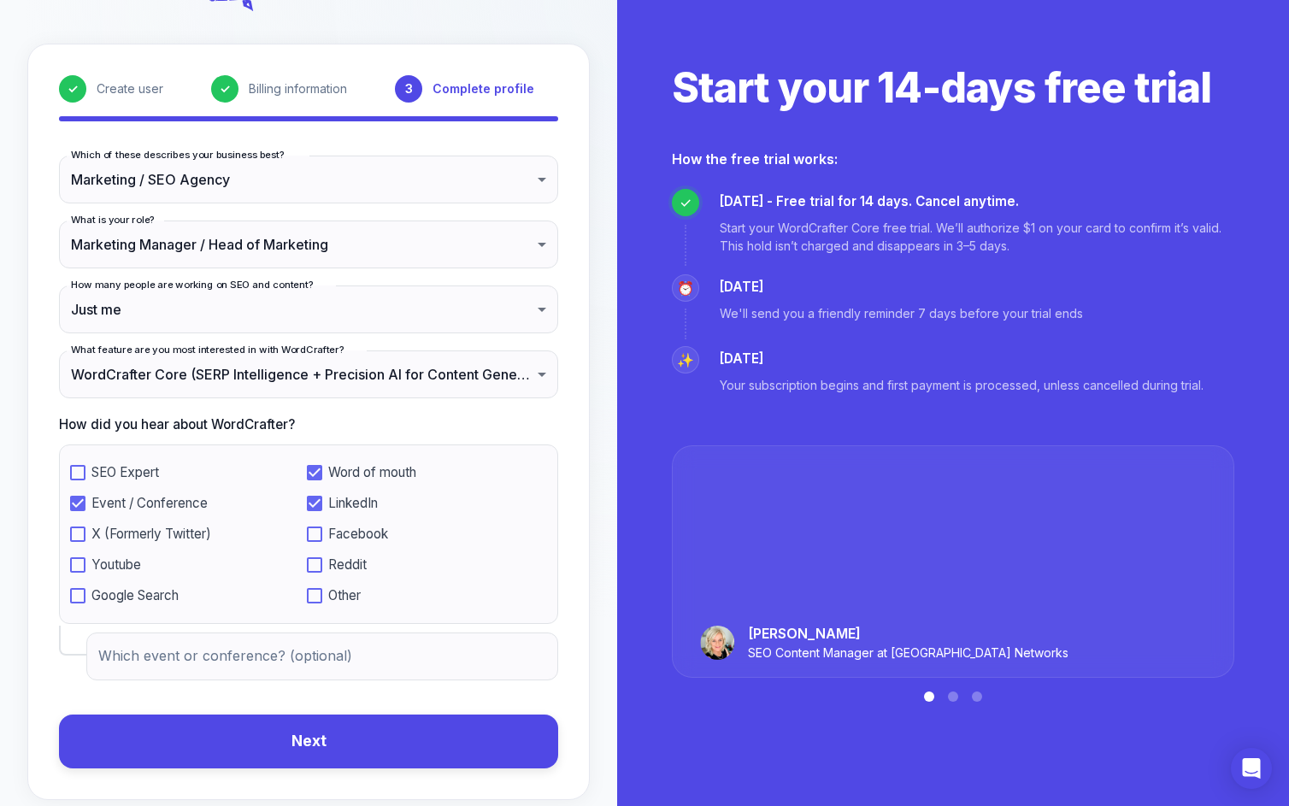
scroll to position [86, 0]
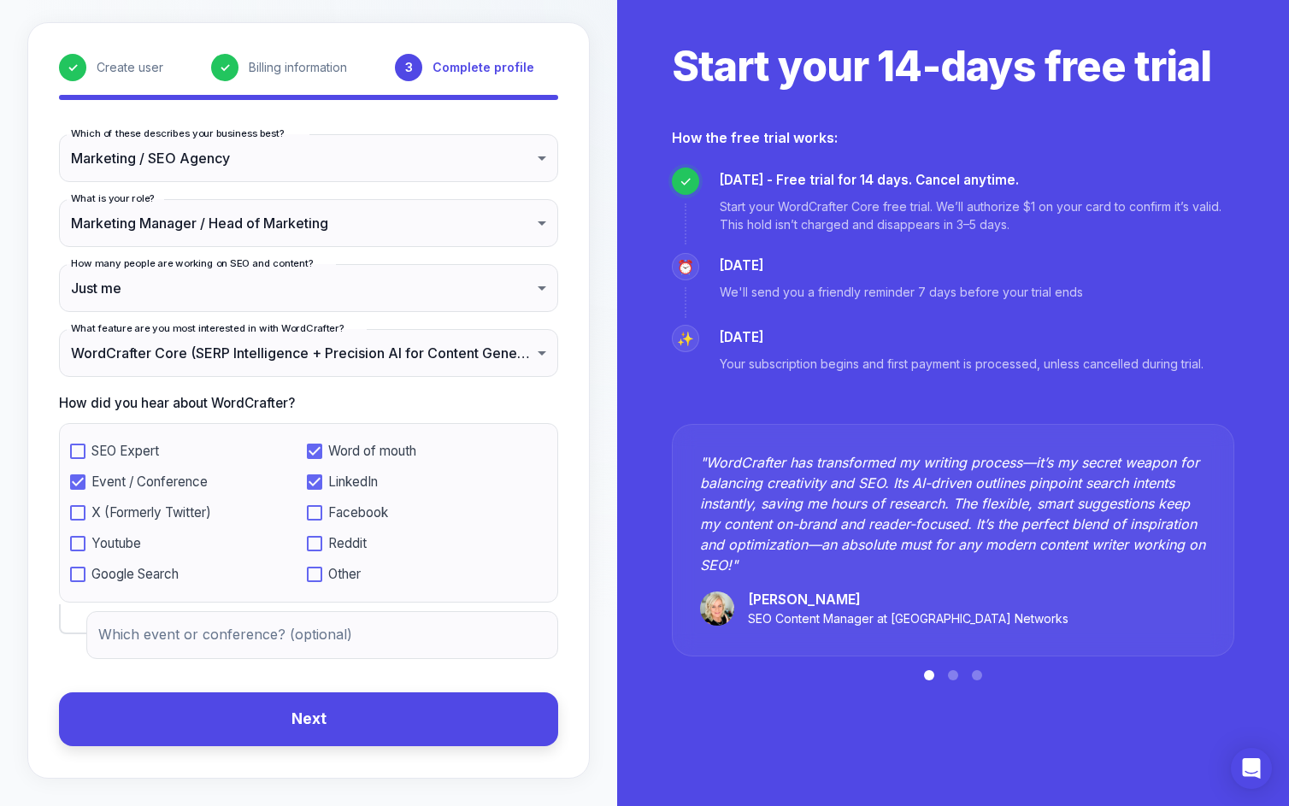
click at [326, 729] on button "Next" at bounding box center [308, 720] width 499 height 54
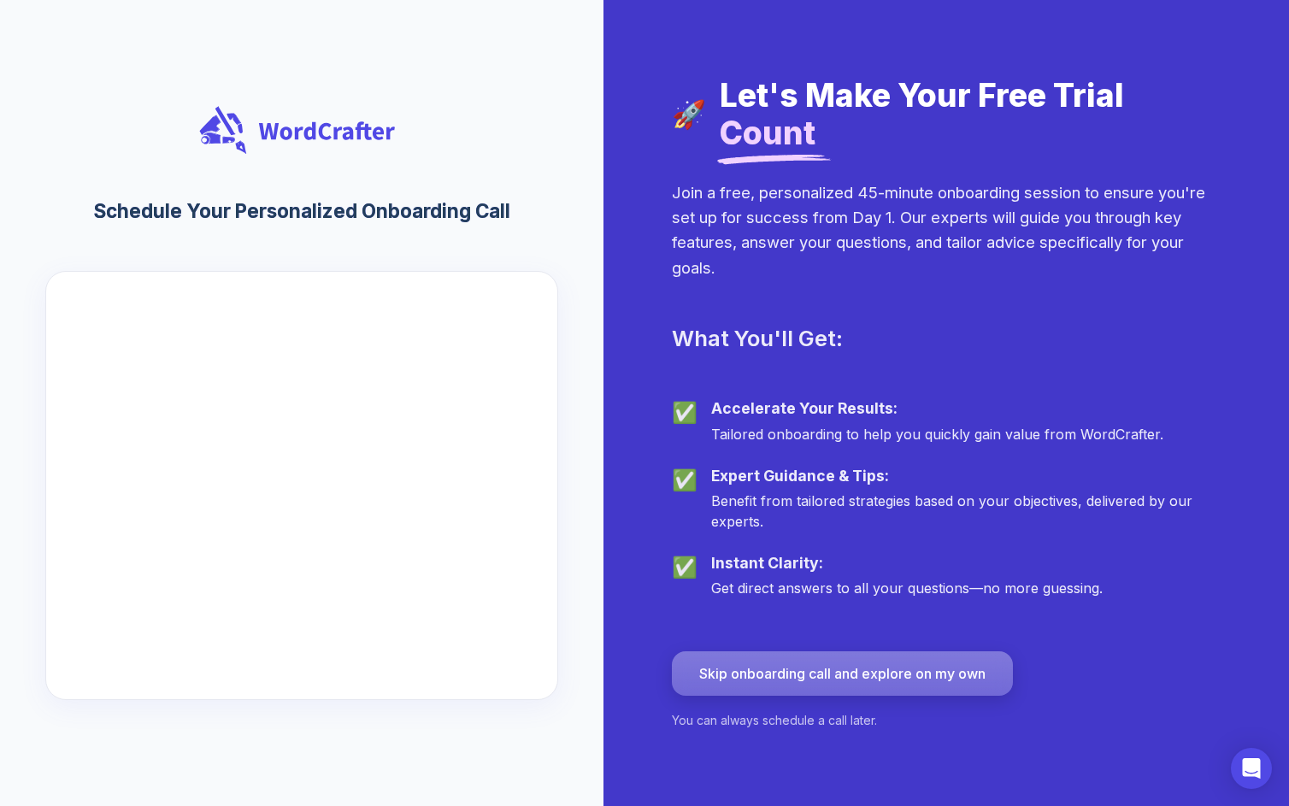
click at [878, 661] on button "Skip onboarding call and explore on my own" at bounding box center [842, 674] width 341 height 44
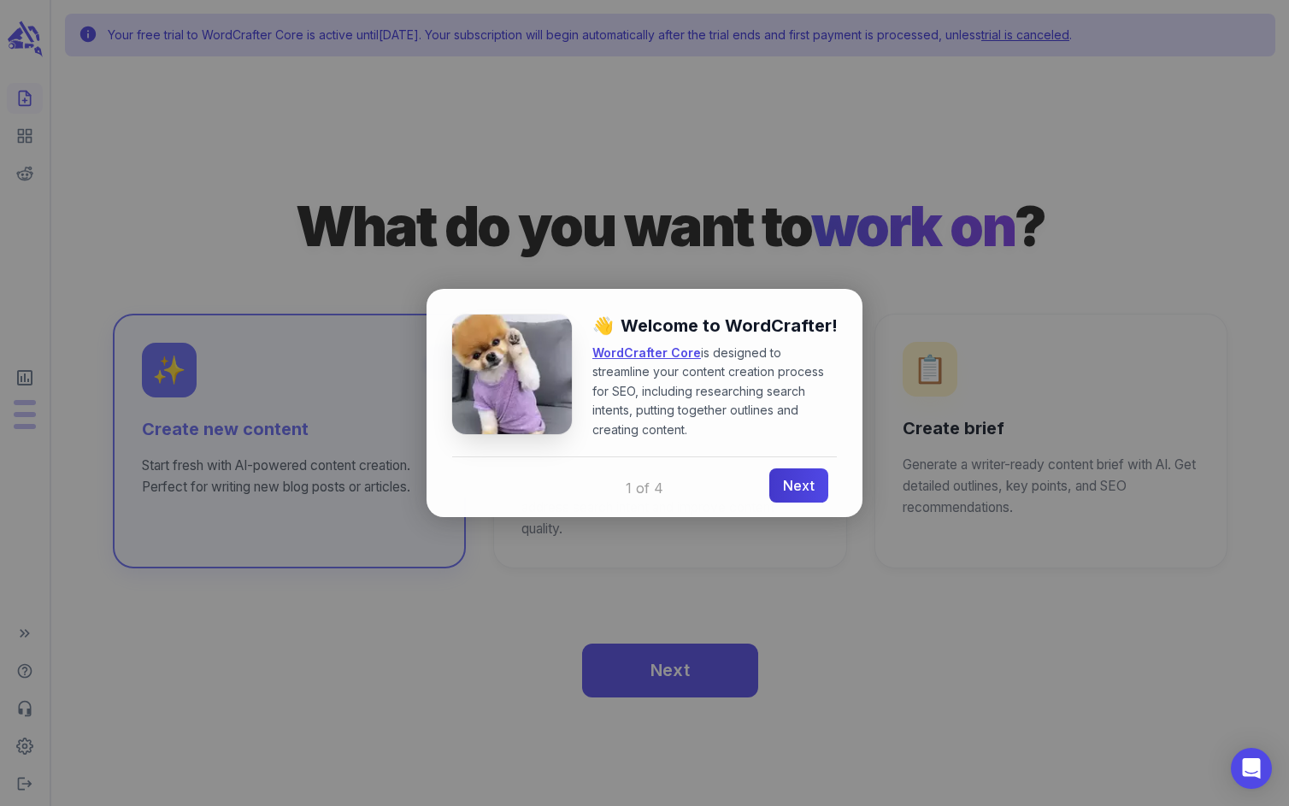
click at [804, 488] on link "Next" at bounding box center [799, 486] width 59 height 34
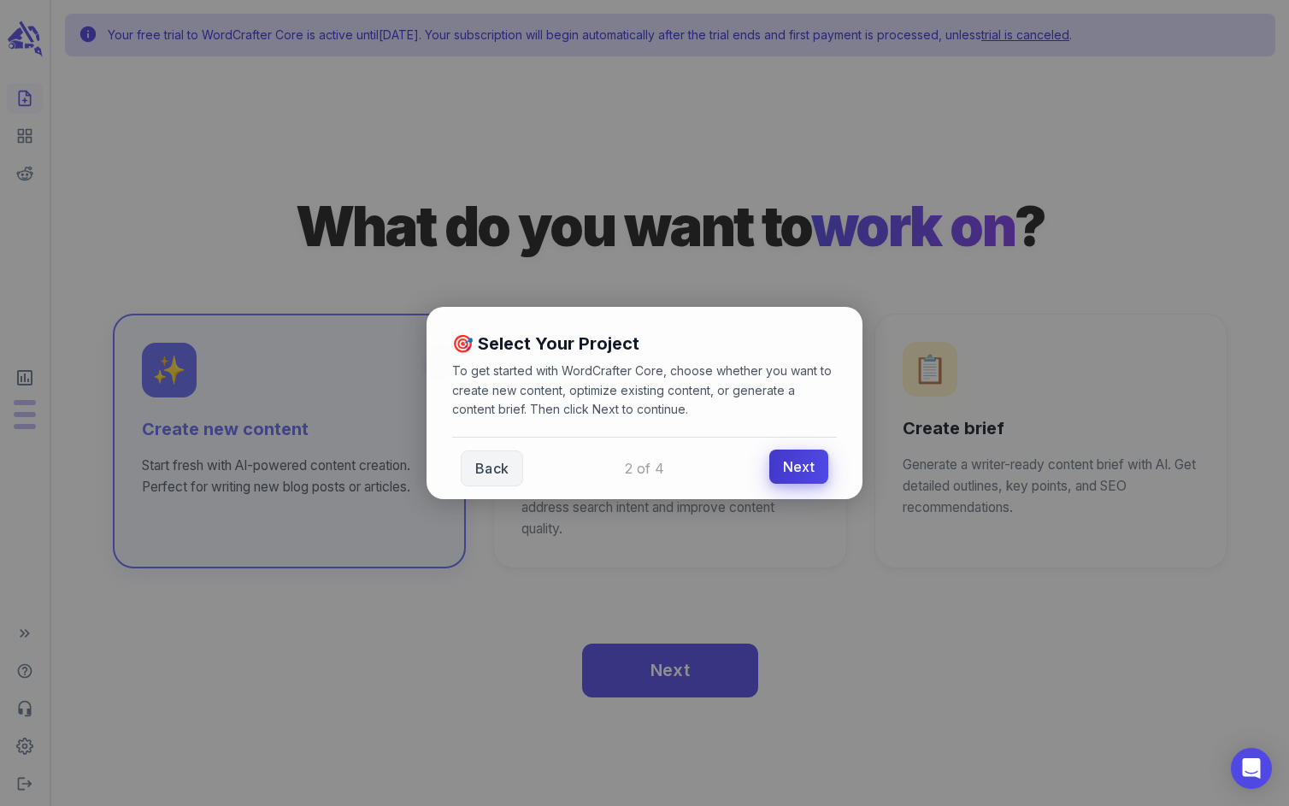
click at [804, 488] on div "Back Next" at bounding box center [644, 468] width 385 height 62
click at [802, 469] on link "Next" at bounding box center [799, 467] width 59 height 34
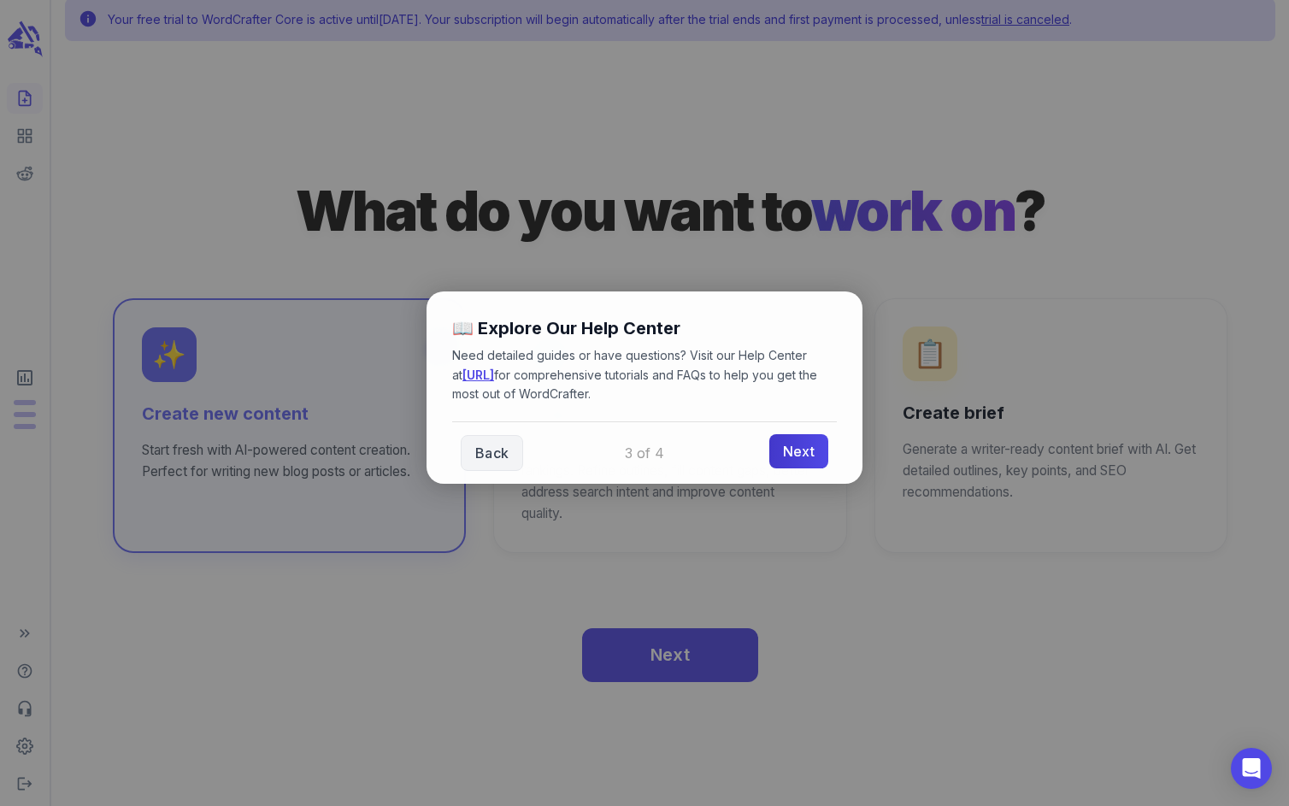
click at [807, 455] on link "Next" at bounding box center [799, 451] width 59 height 34
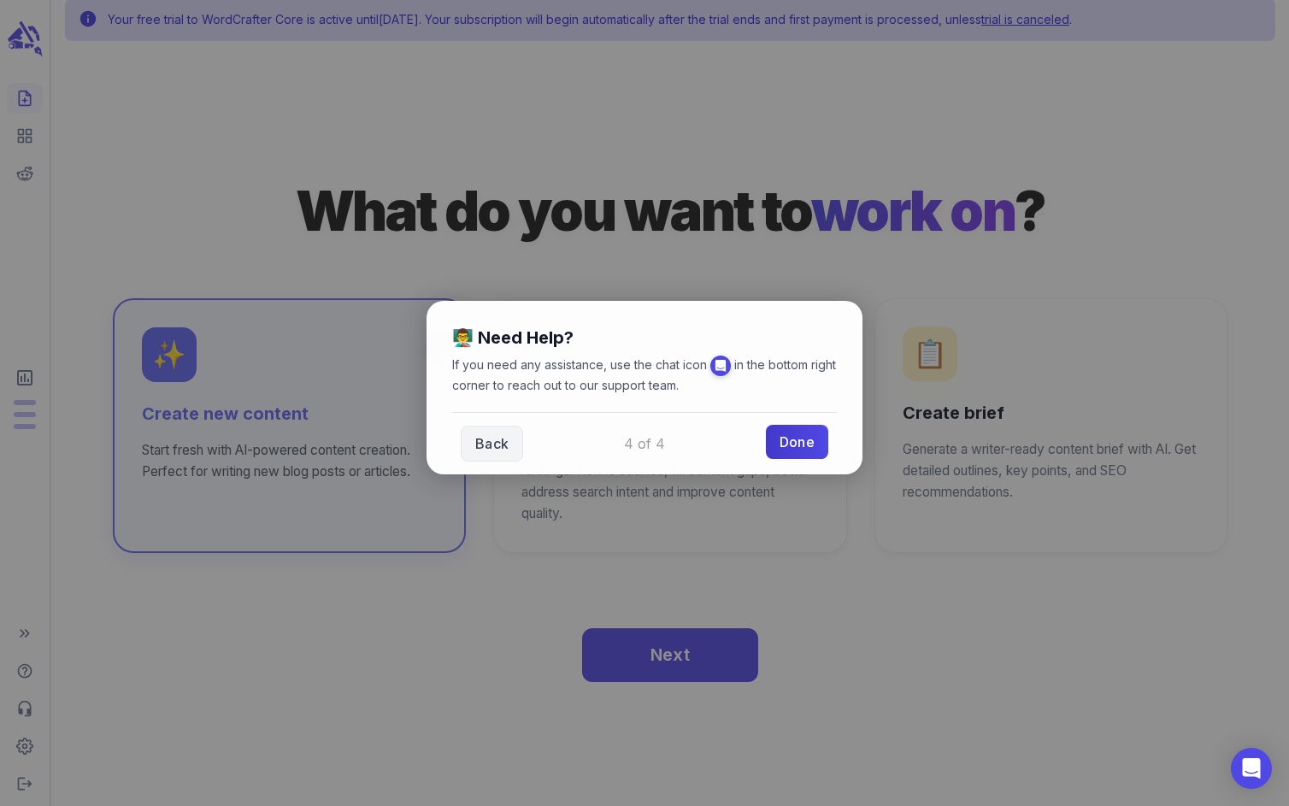
click at [788, 449] on link "Done" at bounding box center [797, 442] width 62 height 34
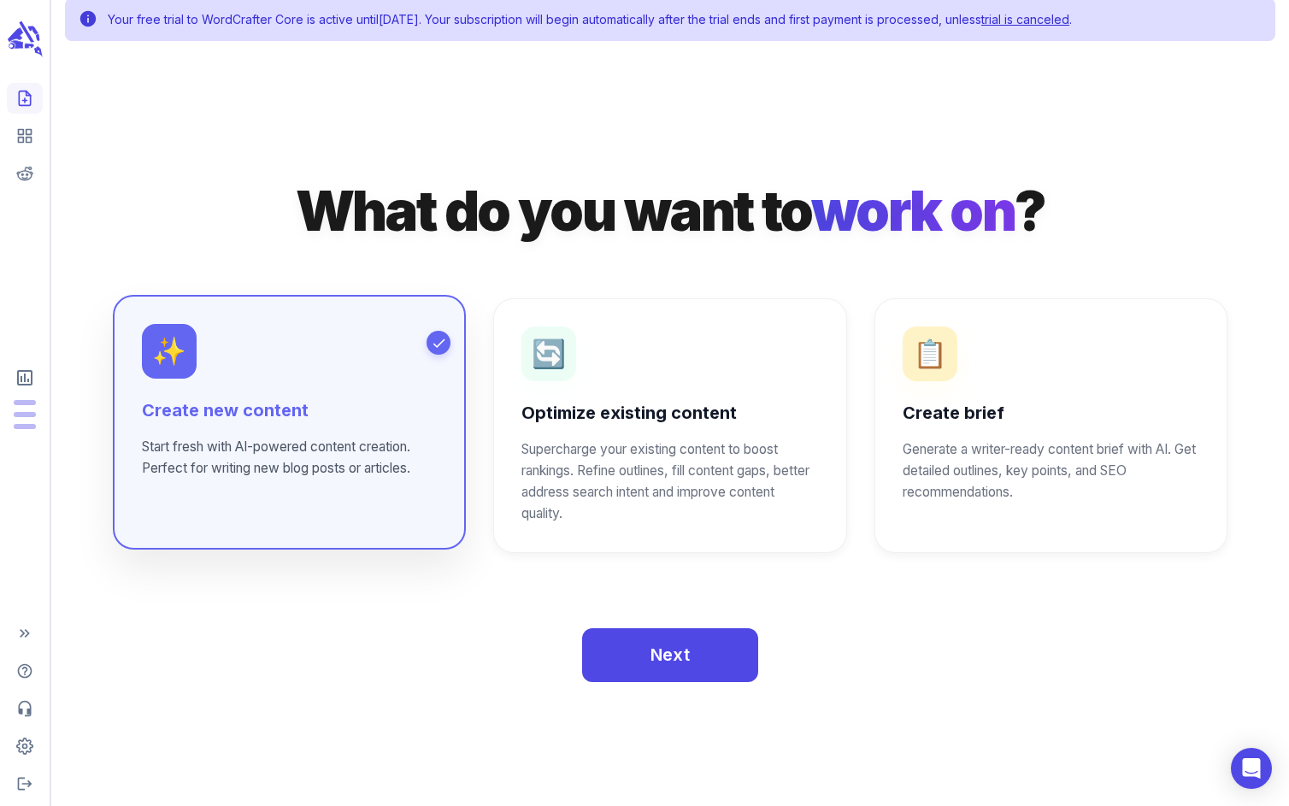
click at [316, 485] on div "✨ Create new content Start fresh with AI-powered content creation. Perfect for …" at bounding box center [289, 422] width 353 height 254
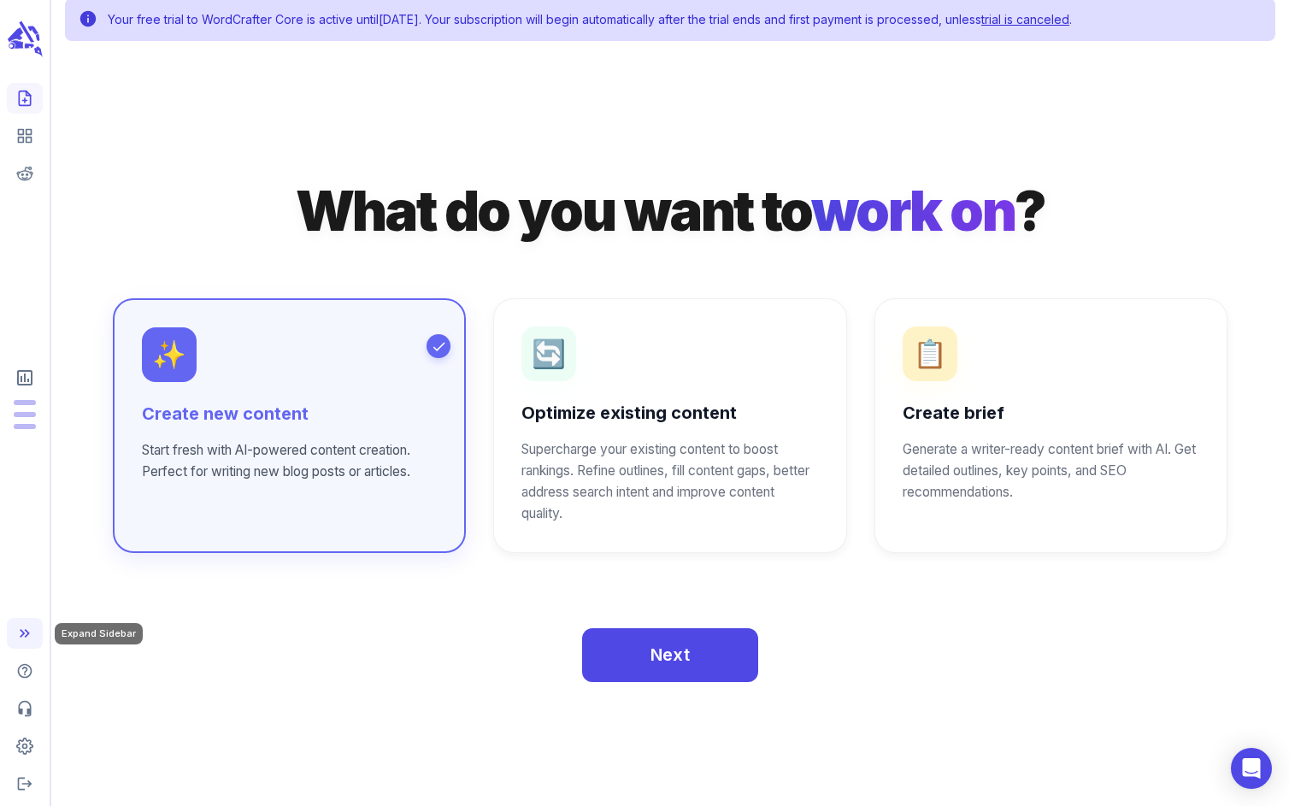
click at [25, 634] on icon "Expand Sidebar" at bounding box center [24, 633] width 17 height 17
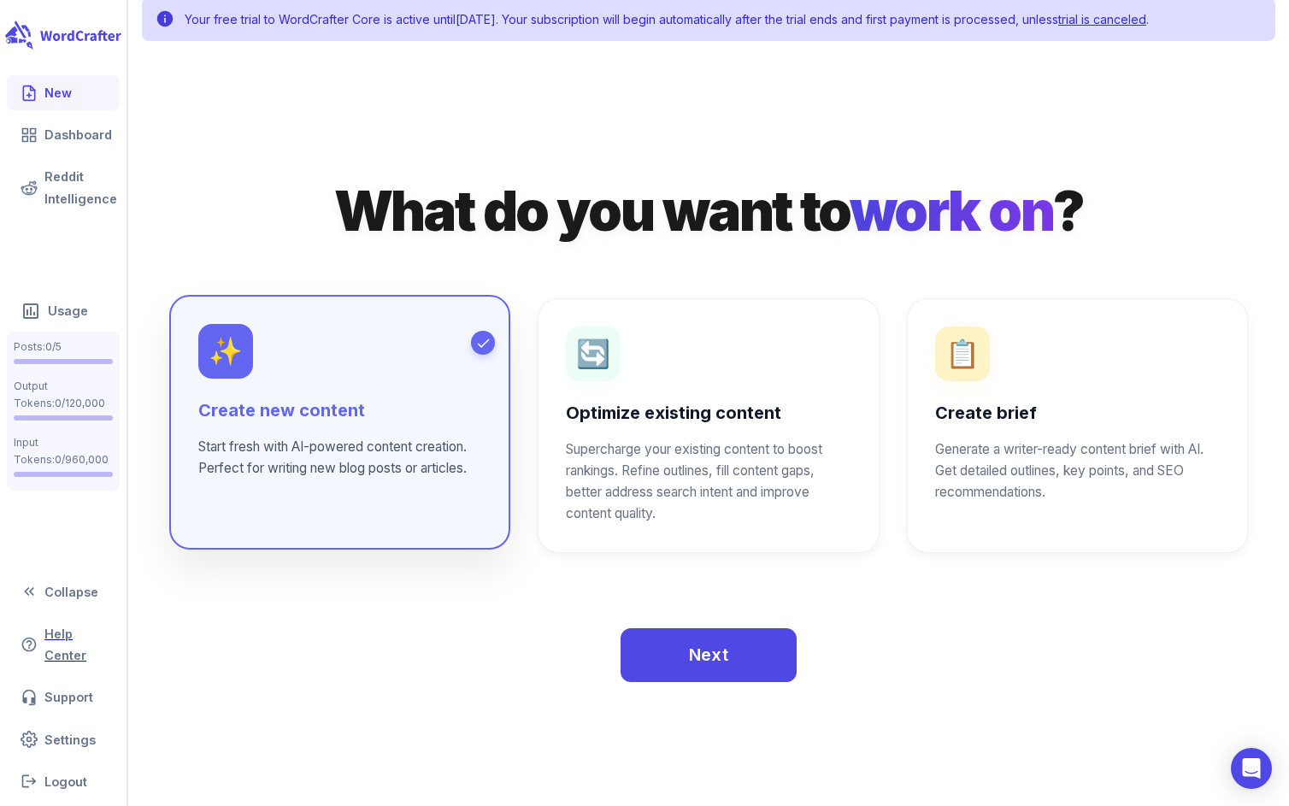
click at [263, 420] on h6 "Create new content" at bounding box center [339, 411] width 283 height 24
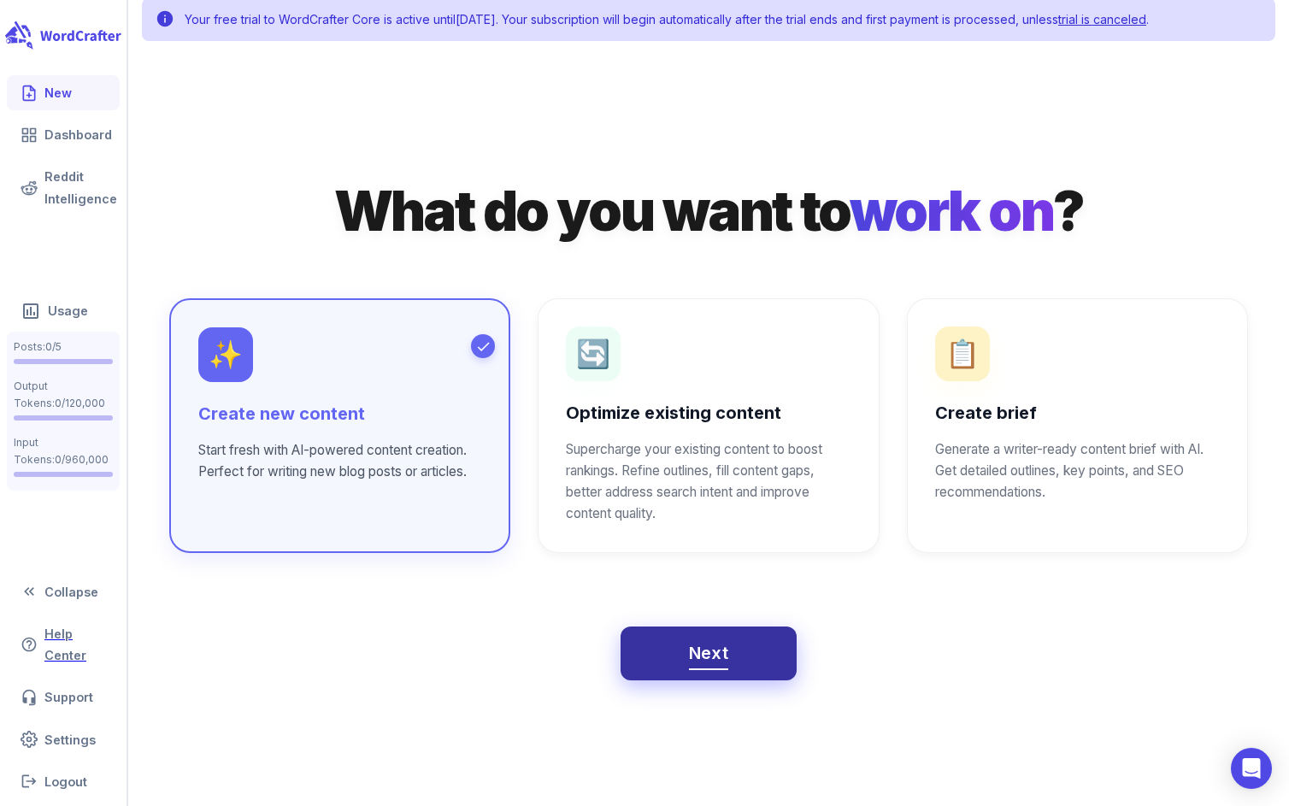
click at [695, 669] on span "Next" at bounding box center [709, 654] width 40 height 30
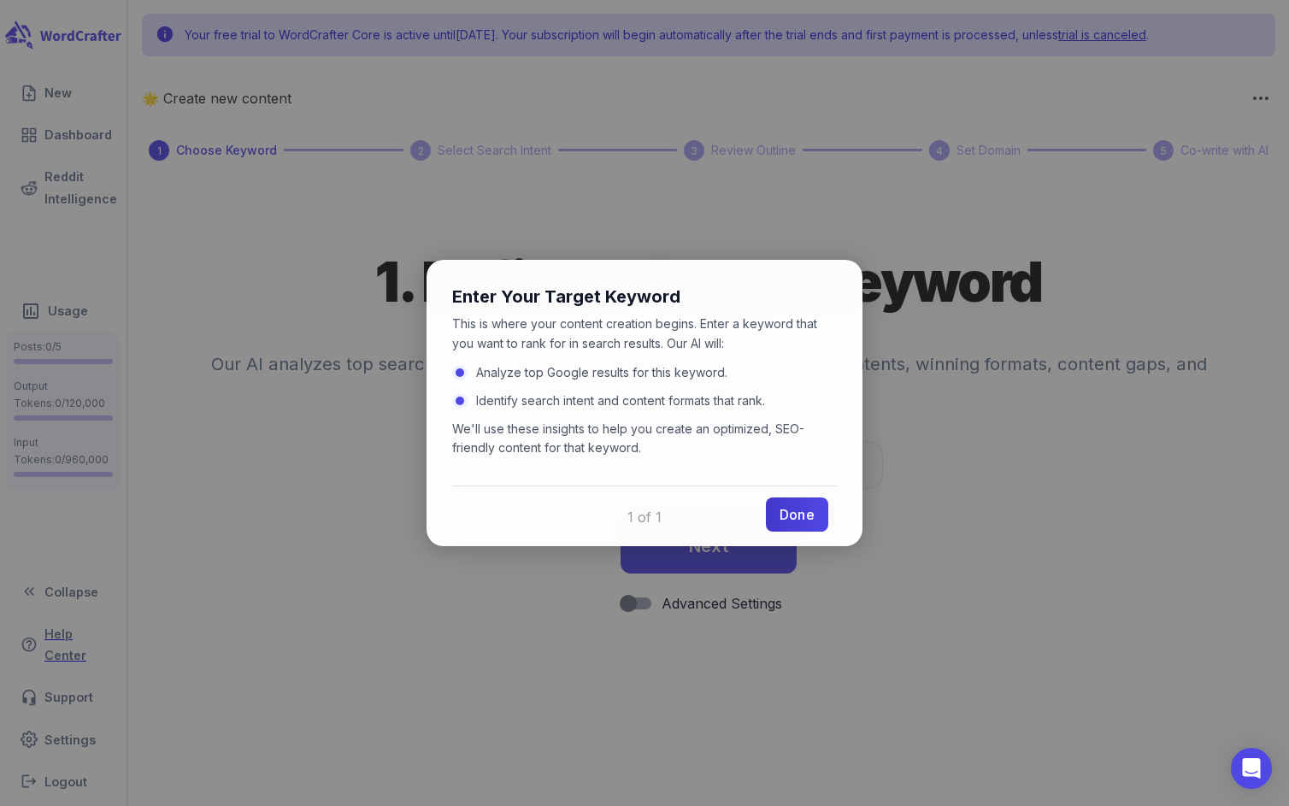
click at [796, 517] on link "Done" at bounding box center [797, 515] width 62 height 34
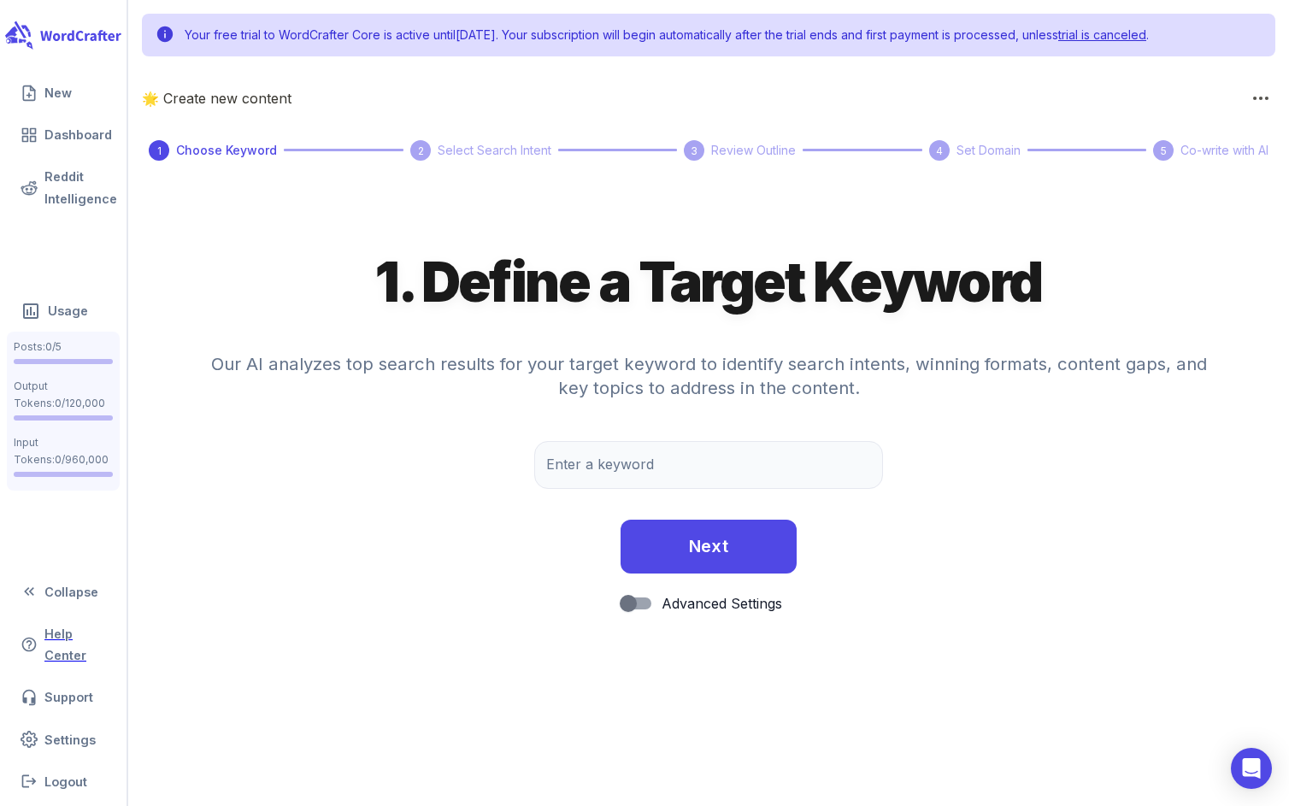
scroll to position [10, 0]
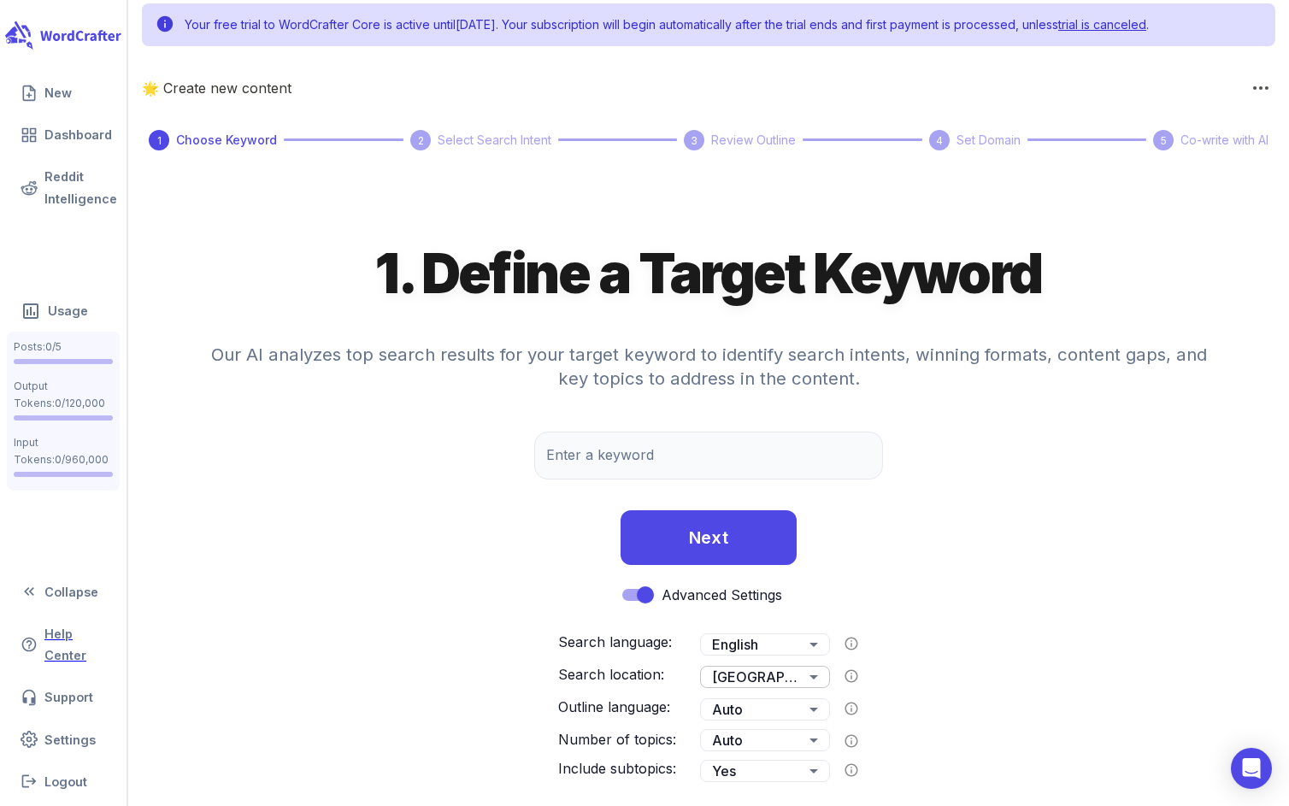
click at [764, 674] on body "Your free trial to WordCrafter Core is active until September 18, 2025 . Your s…" at bounding box center [644, 398] width 1289 height 817
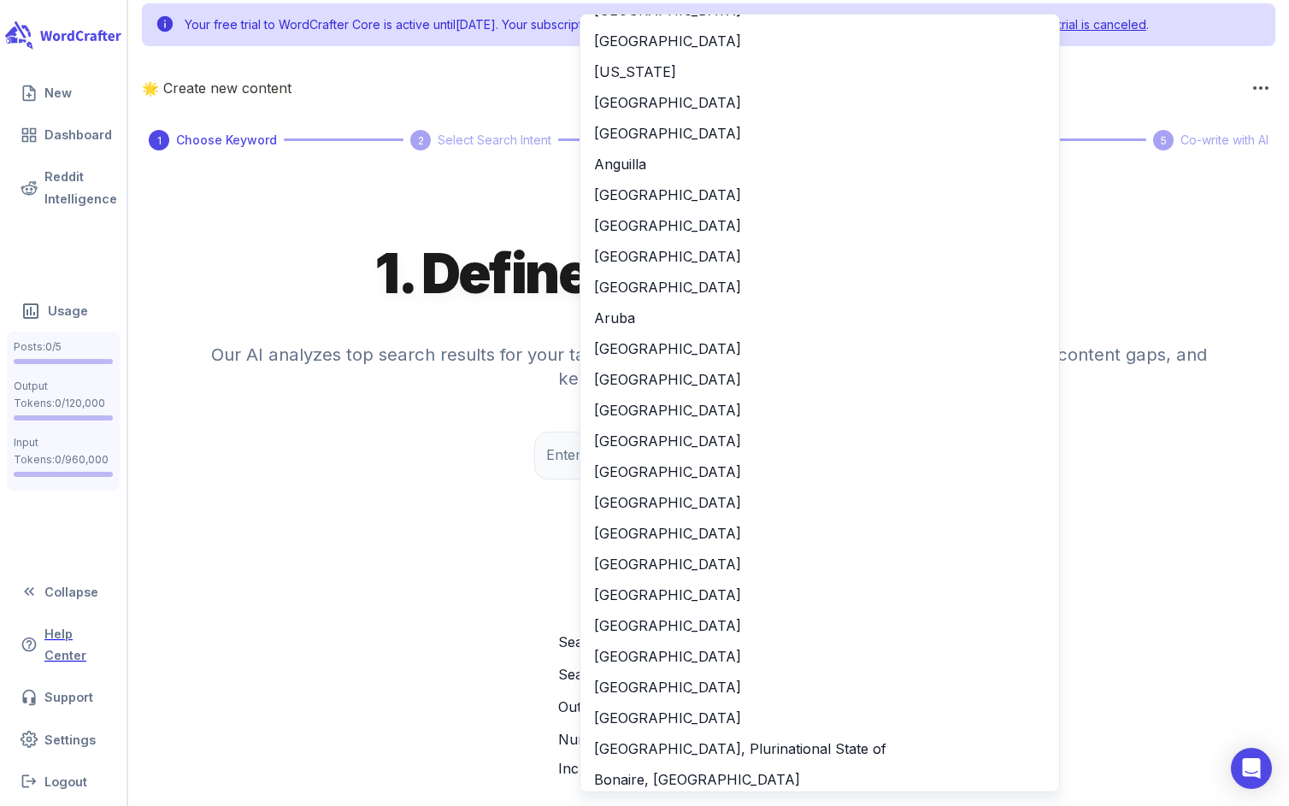
scroll to position [0, 0]
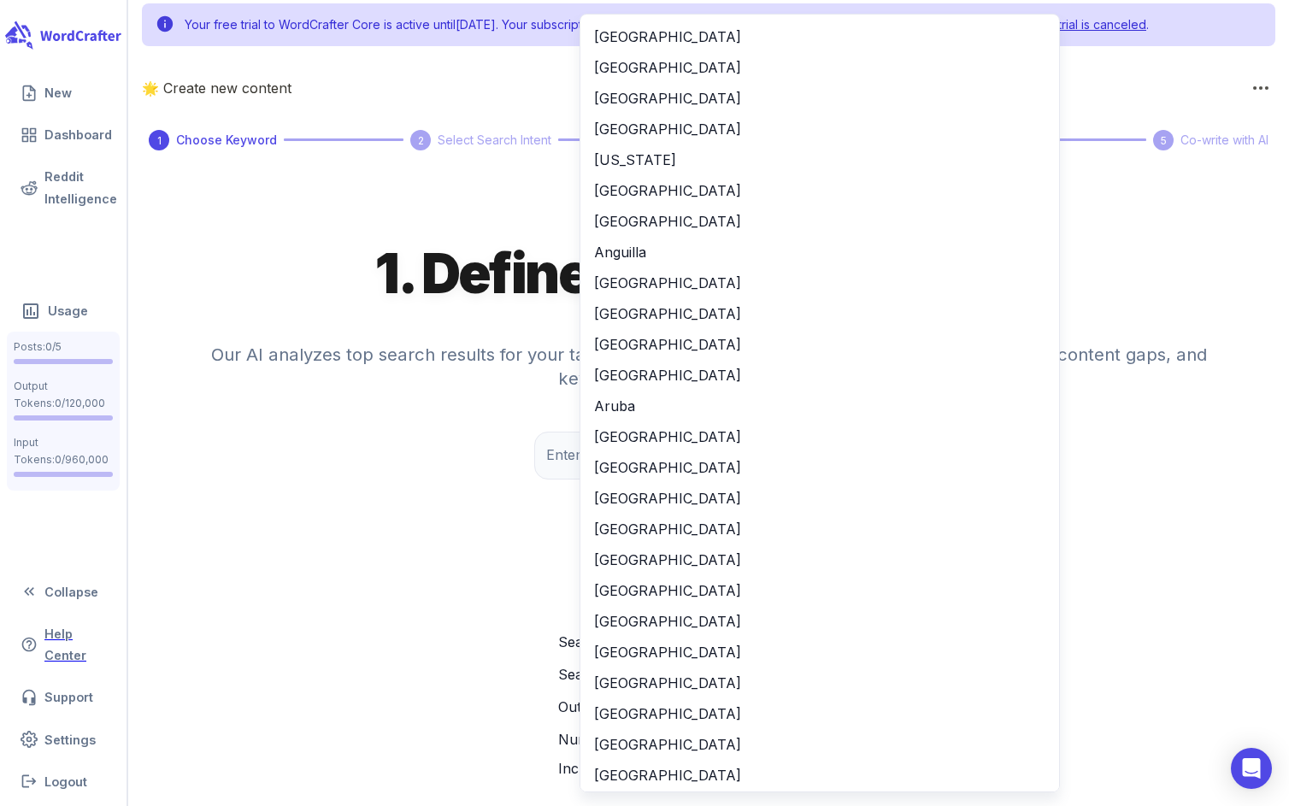
click at [701, 445] on li "Australia" at bounding box center [820, 437] width 479 height 31
type input "**"
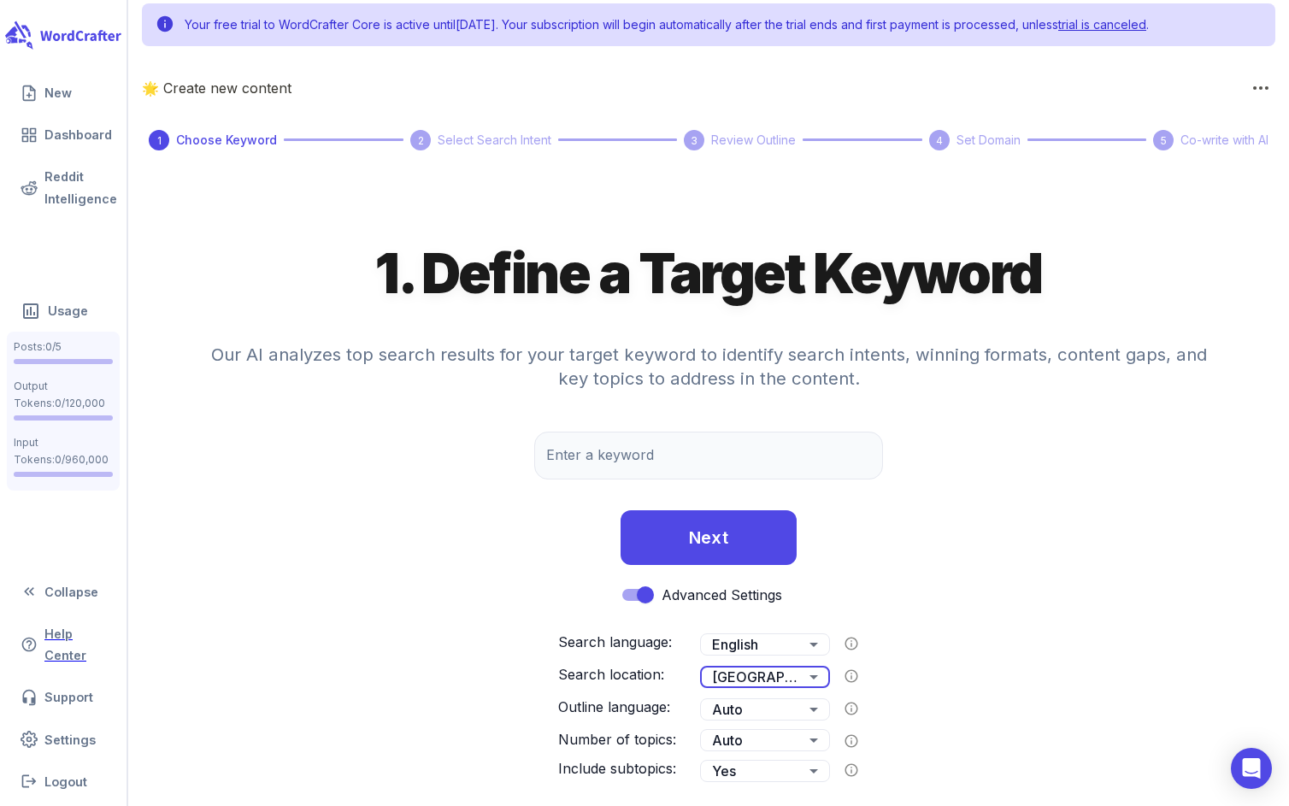
click at [1053, 597] on div "Advanced Settings Search language: English ** ​ Search location: Australia ** ​…" at bounding box center [708, 681] width 1161 height 205
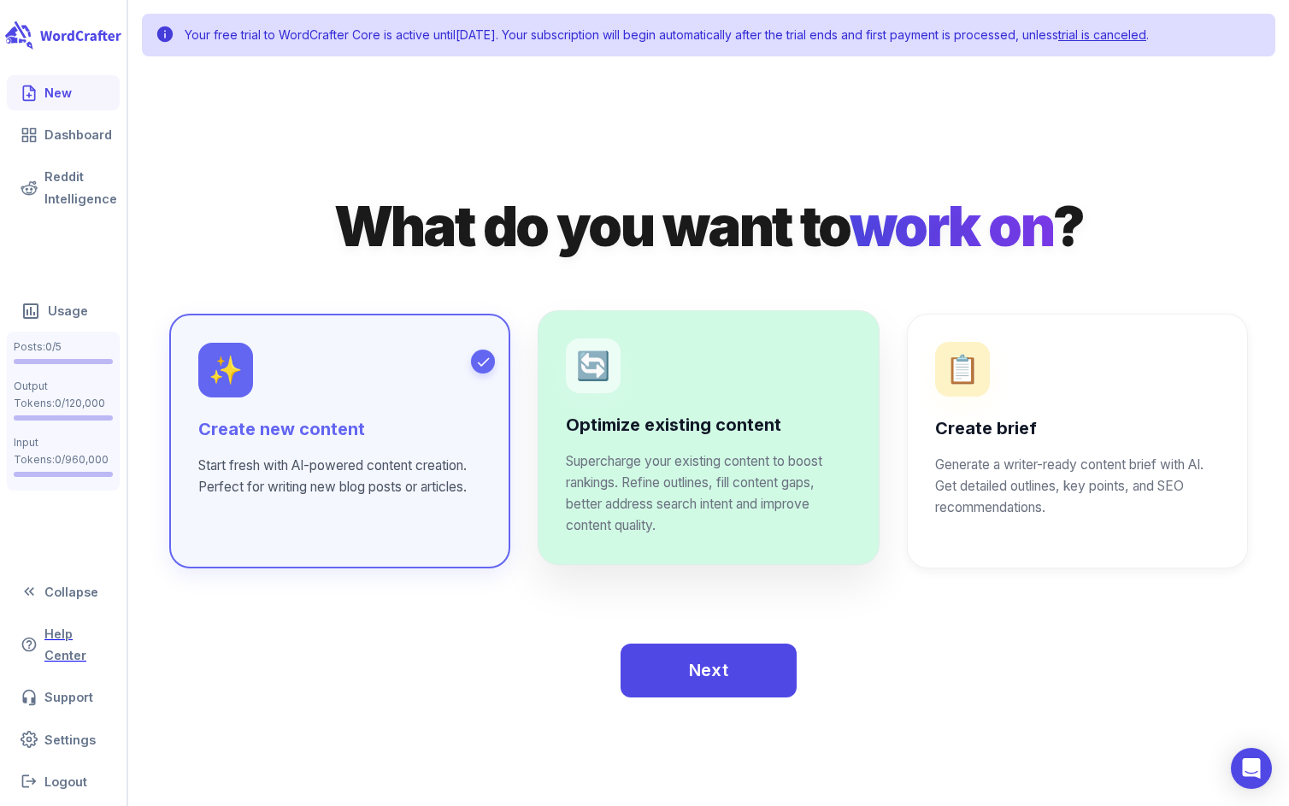
click at [817, 439] on div "Optimize existing content Supercharge your existing content to boost rankings. …" at bounding box center [708, 475] width 285 height 122
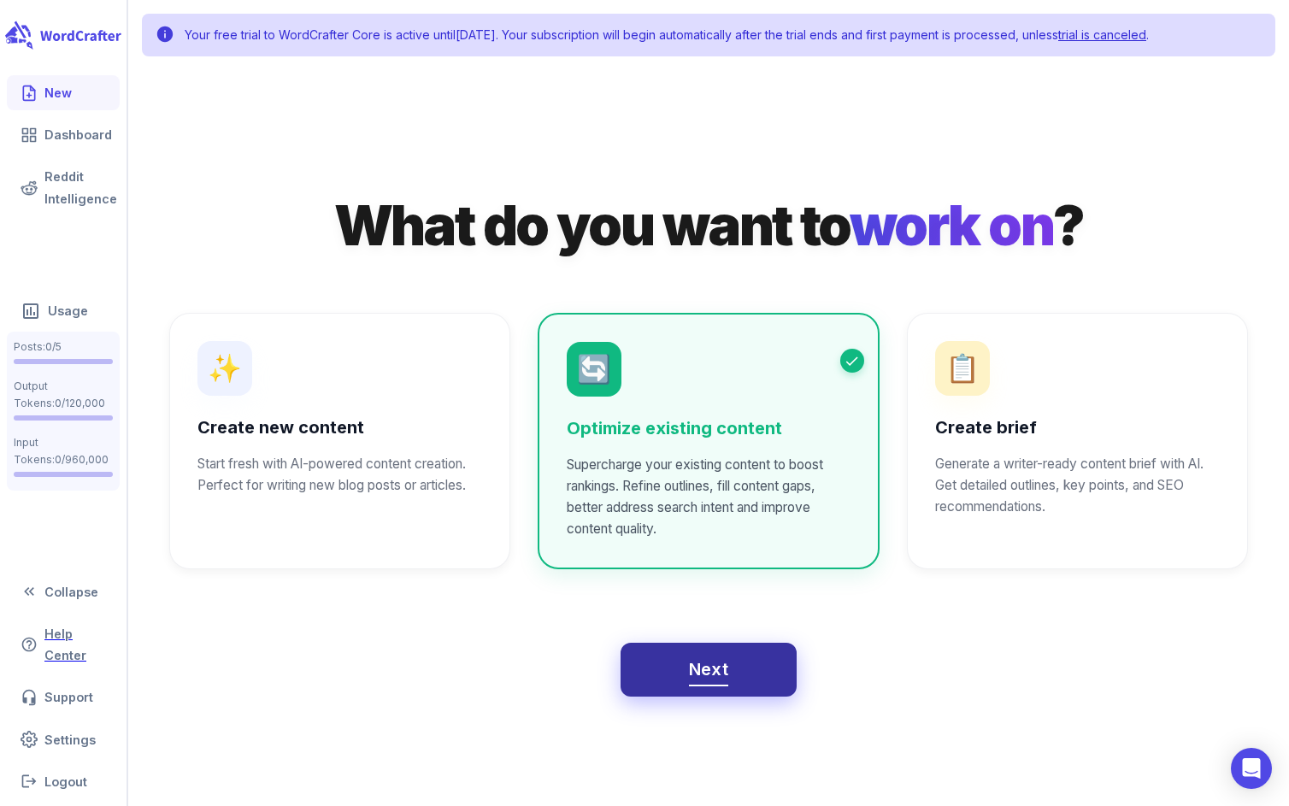
click at [733, 675] on button "Next" at bounding box center [709, 670] width 177 height 55
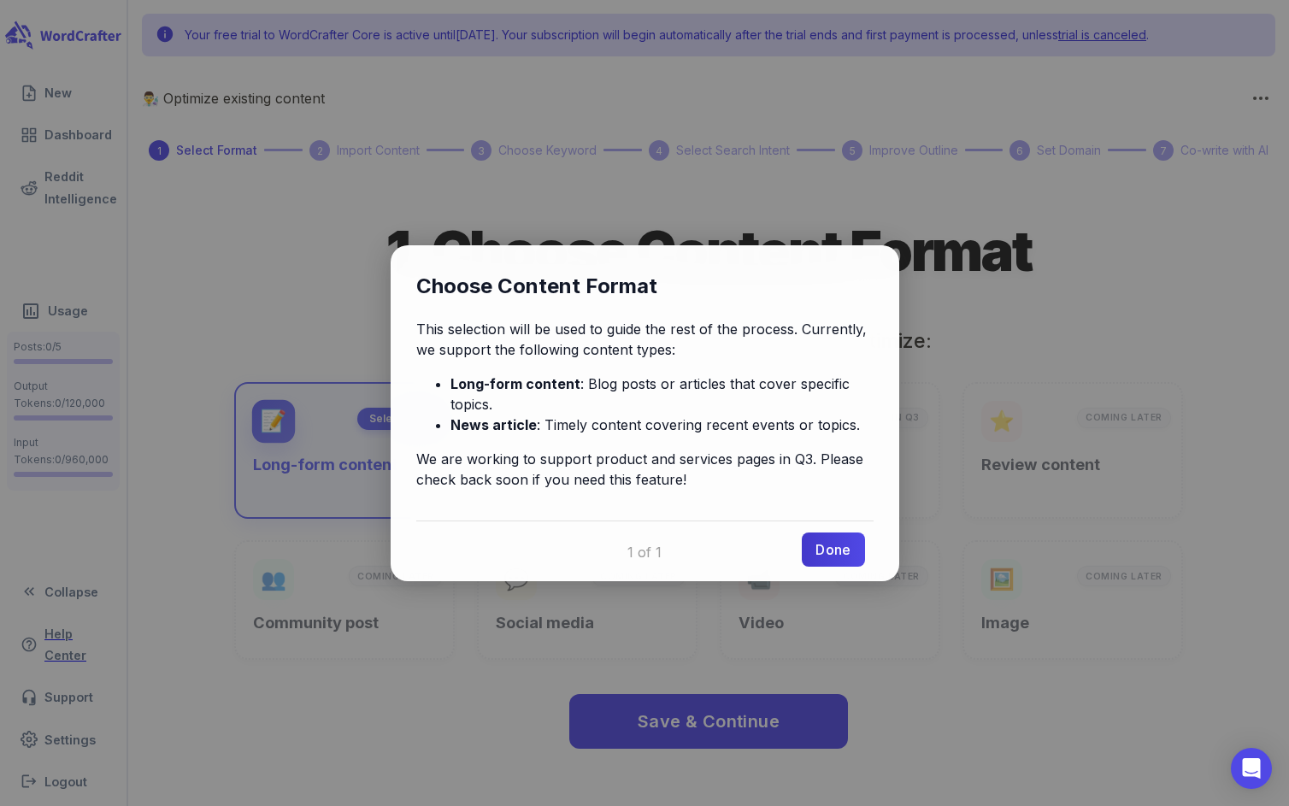
click at [844, 533] on link "Done" at bounding box center [833, 550] width 62 height 34
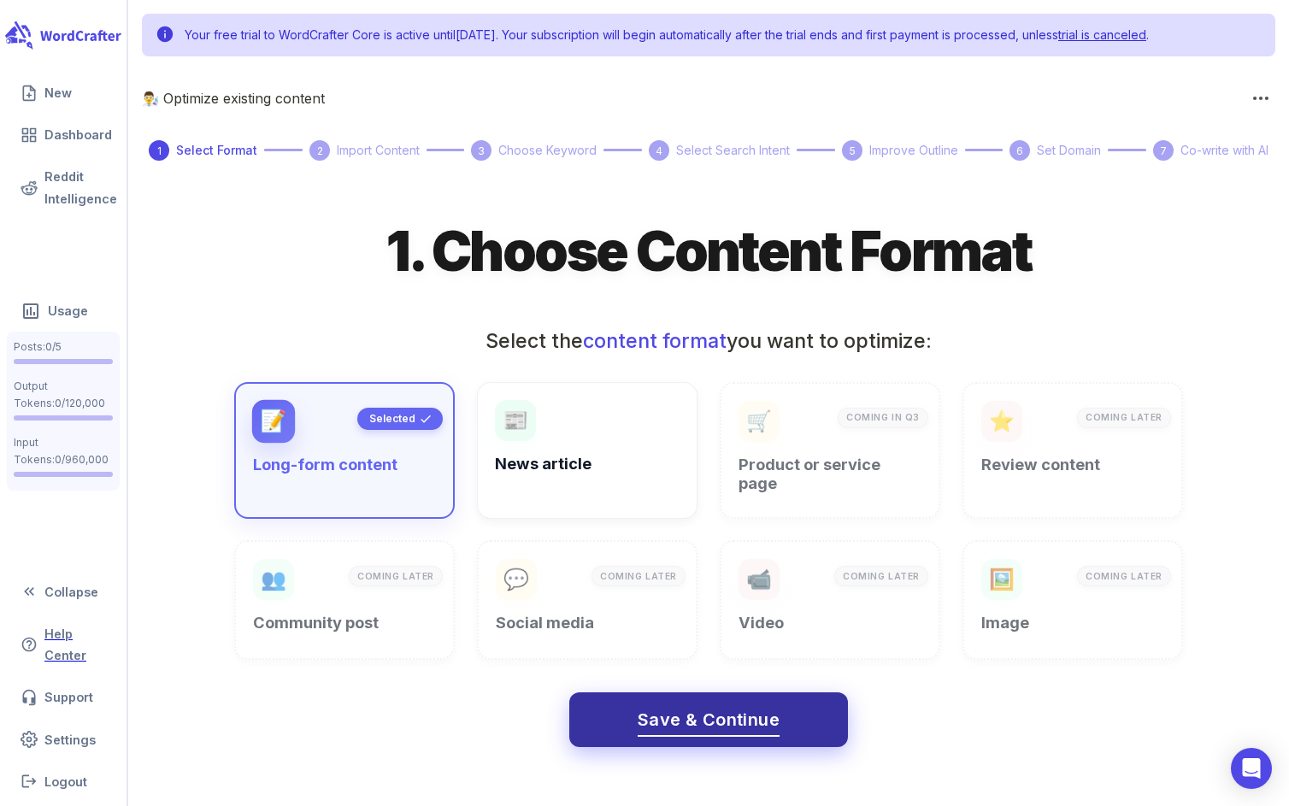
click at [717, 705] on span "Save & Continue" at bounding box center [709, 720] width 142 height 30
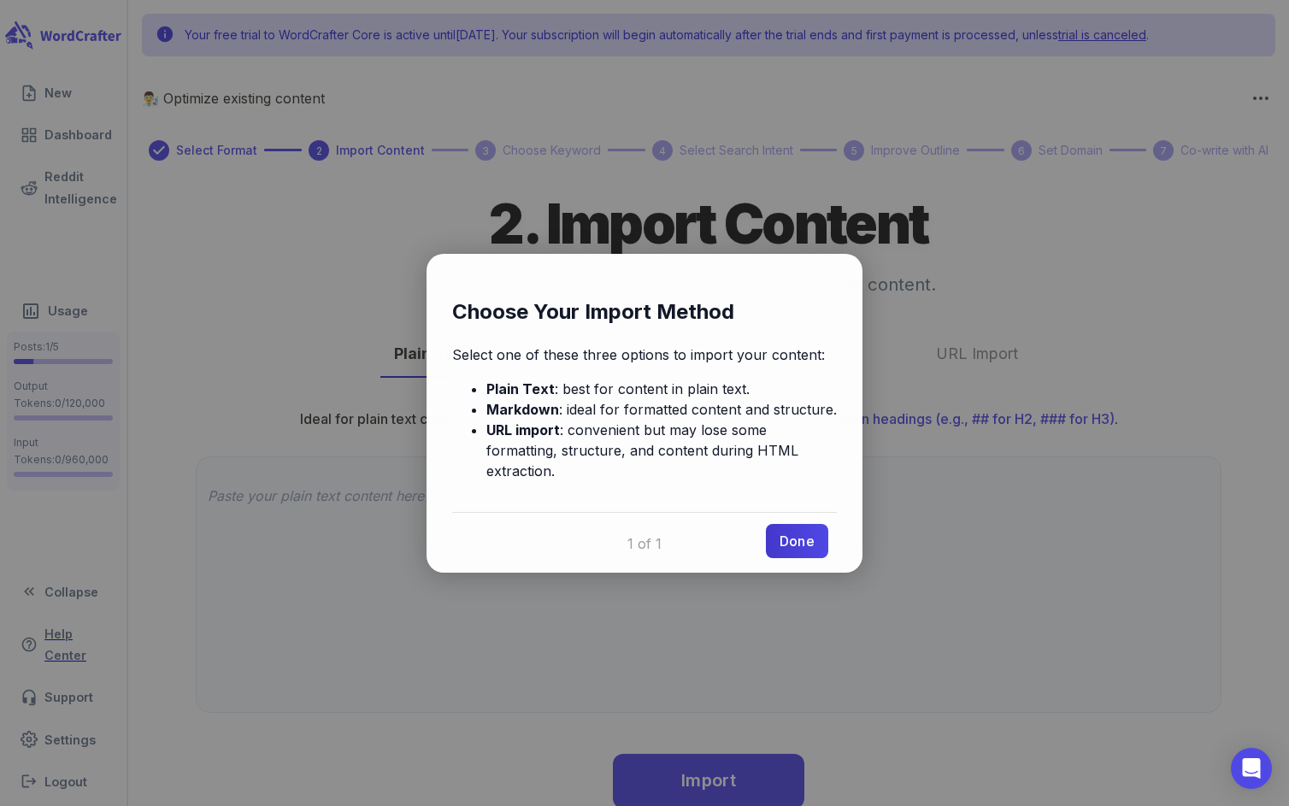
click at [794, 527] on link "Done" at bounding box center [797, 541] width 62 height 34
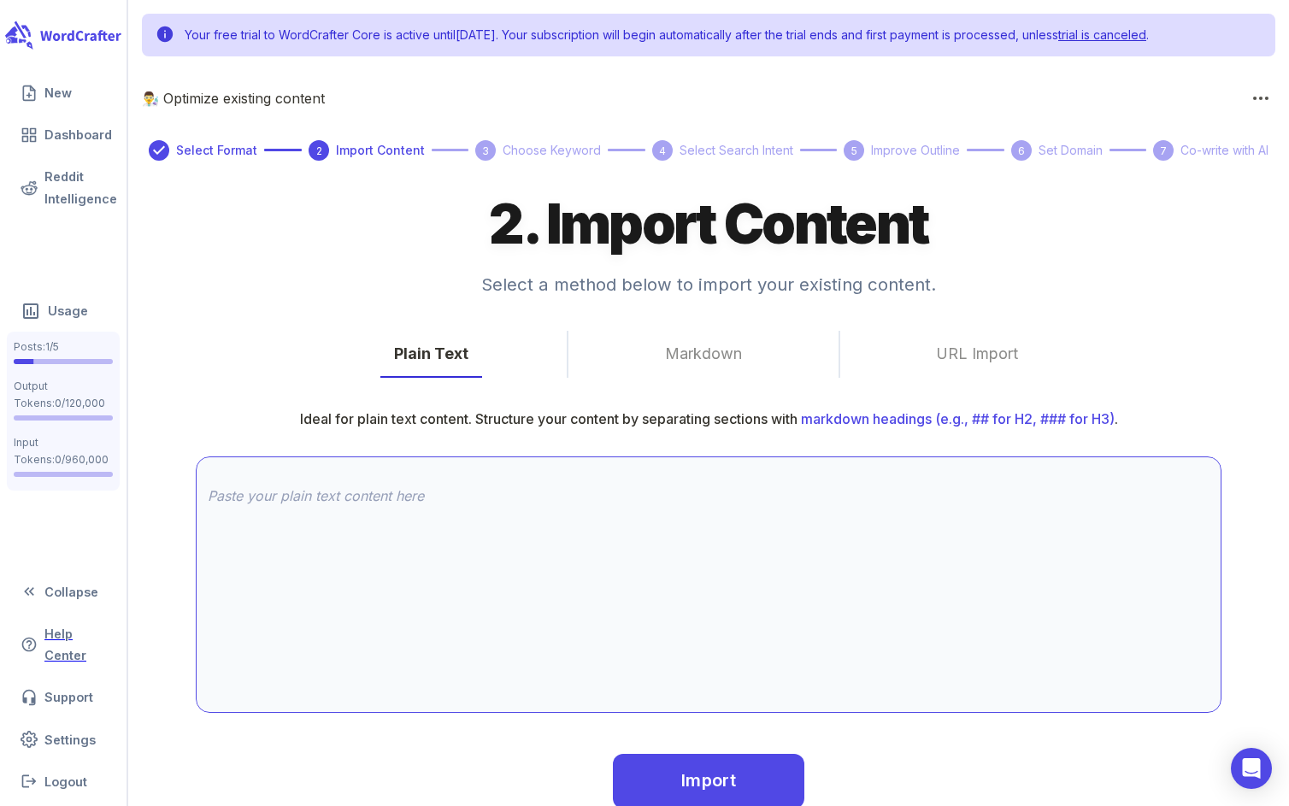
click at [747, 561] on textarea at bounding box center [709, 585] width 1002 height 197
click at [972, 359] on button "URL Import" at bounding box center [977, 354] width 109 height 47
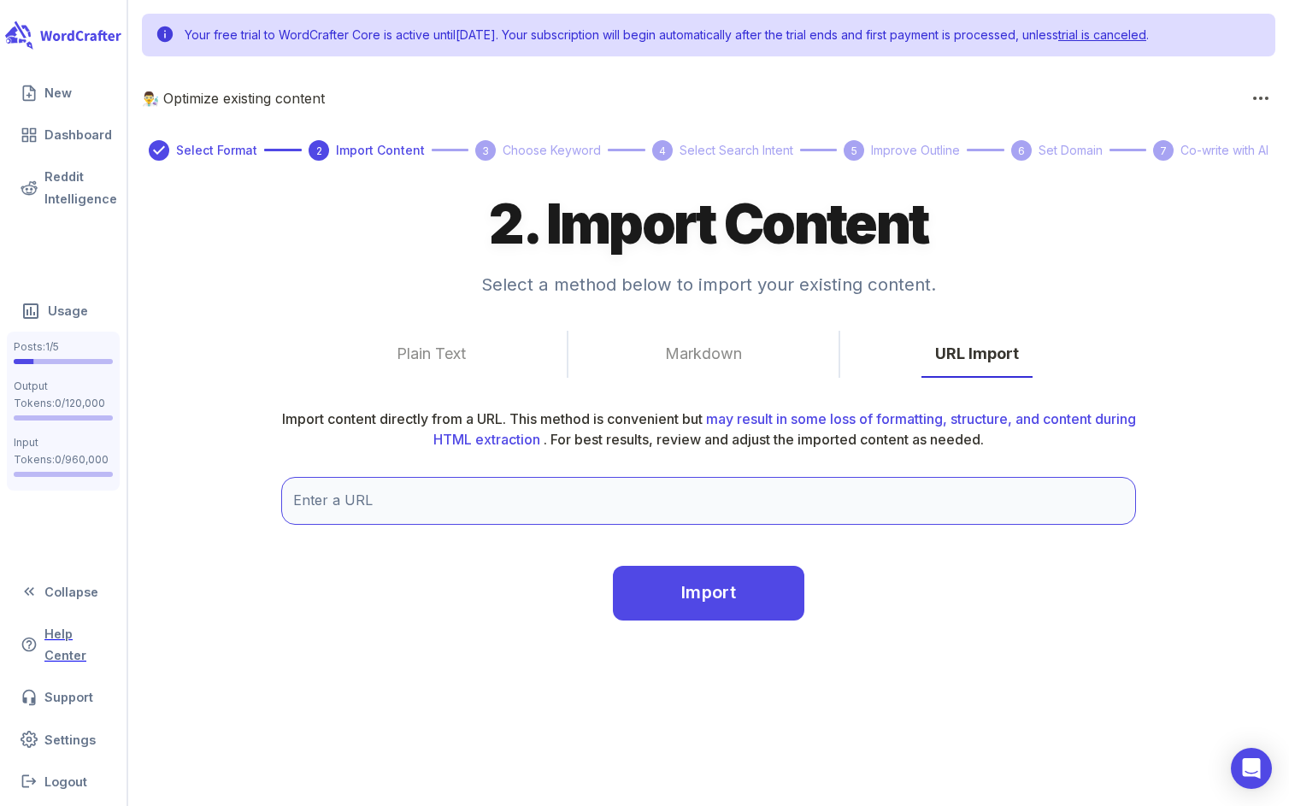
click at [628, 486] on input "Enter a URL" at bounding box center [708, 501] width 855 height 48
paste input "https://www.beforeyoubet.com.au/sports-betting-site-reviews"
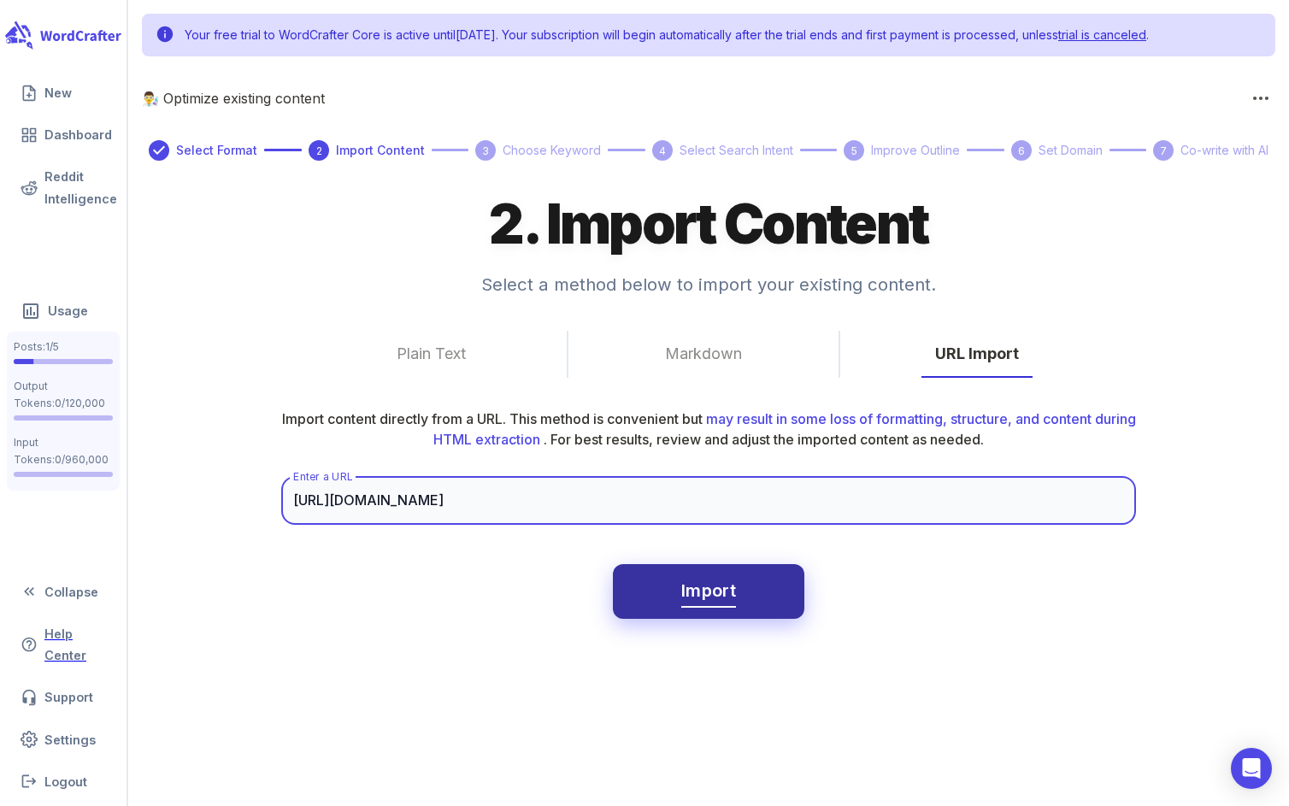
type input "https://www.beforeyoubet.com.au/sports-betting-site-reviews"
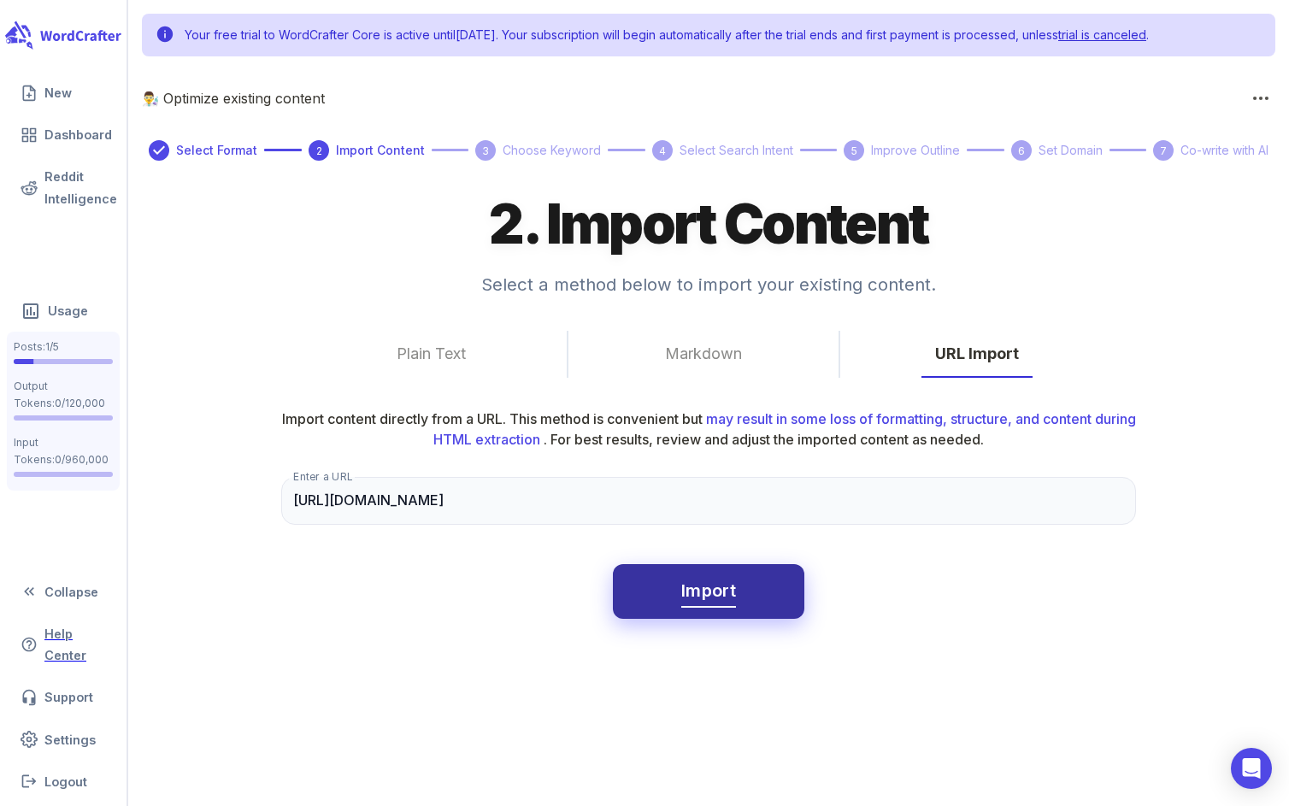
click at [757, 599] on button "Import" at bounding box center [709, 591] width 192 height 55
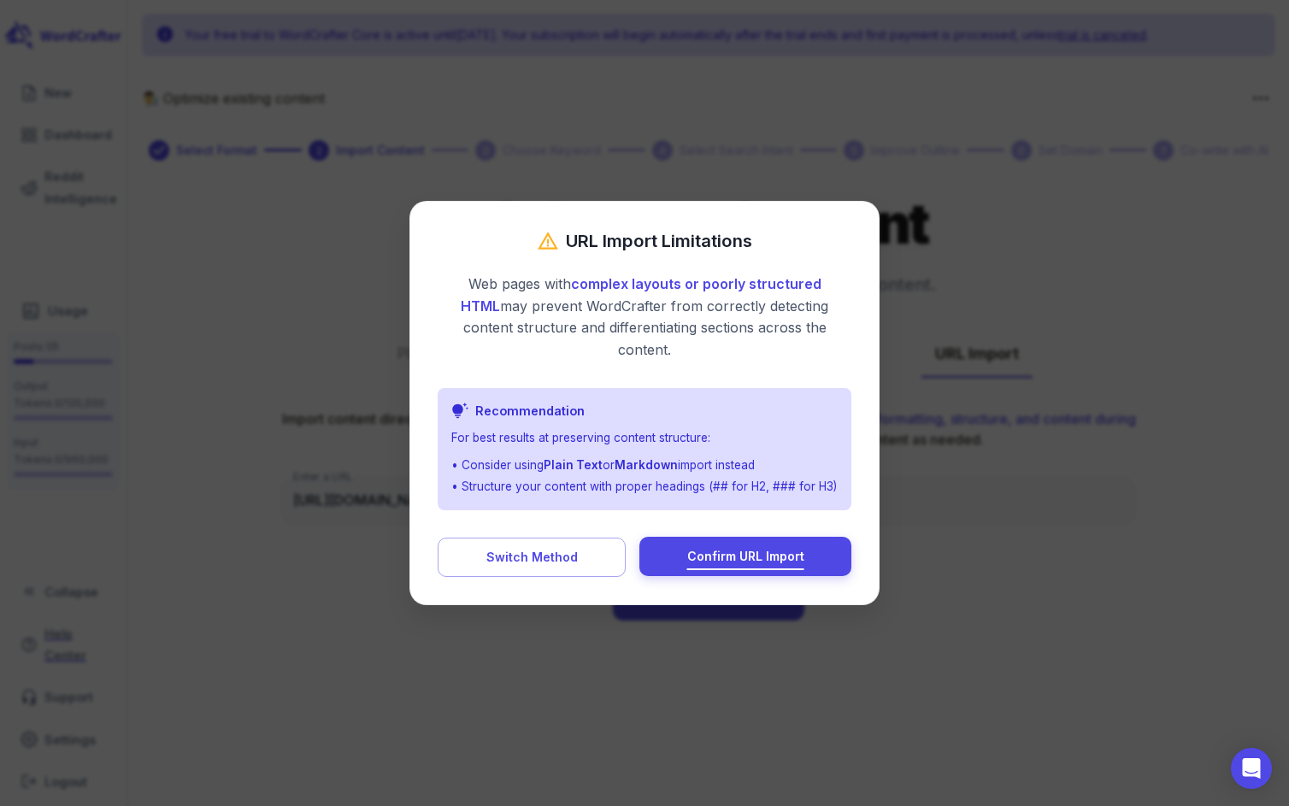
click at [781, 551] on span "Confirm URL Import" at bounding box center [745, 556] width 117 height 21
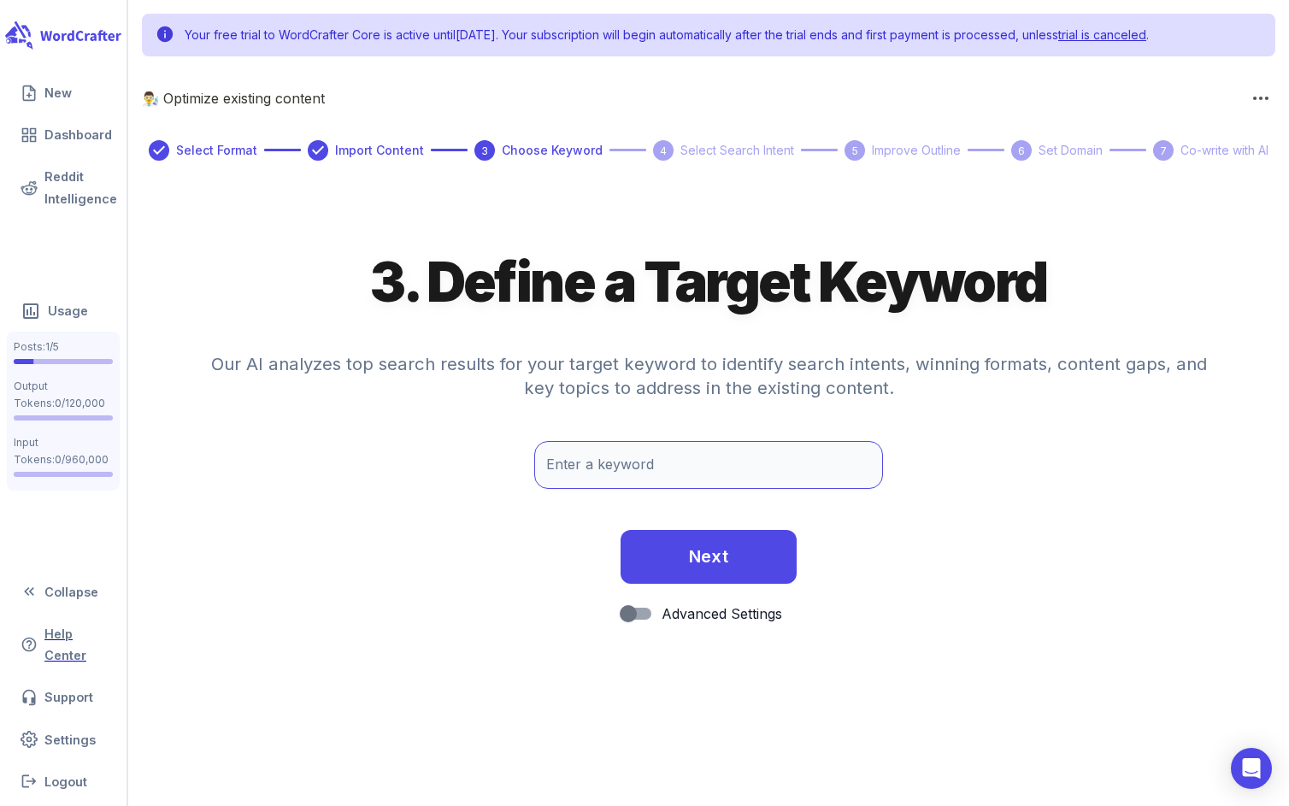
click at [603, 458] on input "Enter a keyword" at bounding box center [708, 465] width 348 height 48
type input "best betting sites australia"
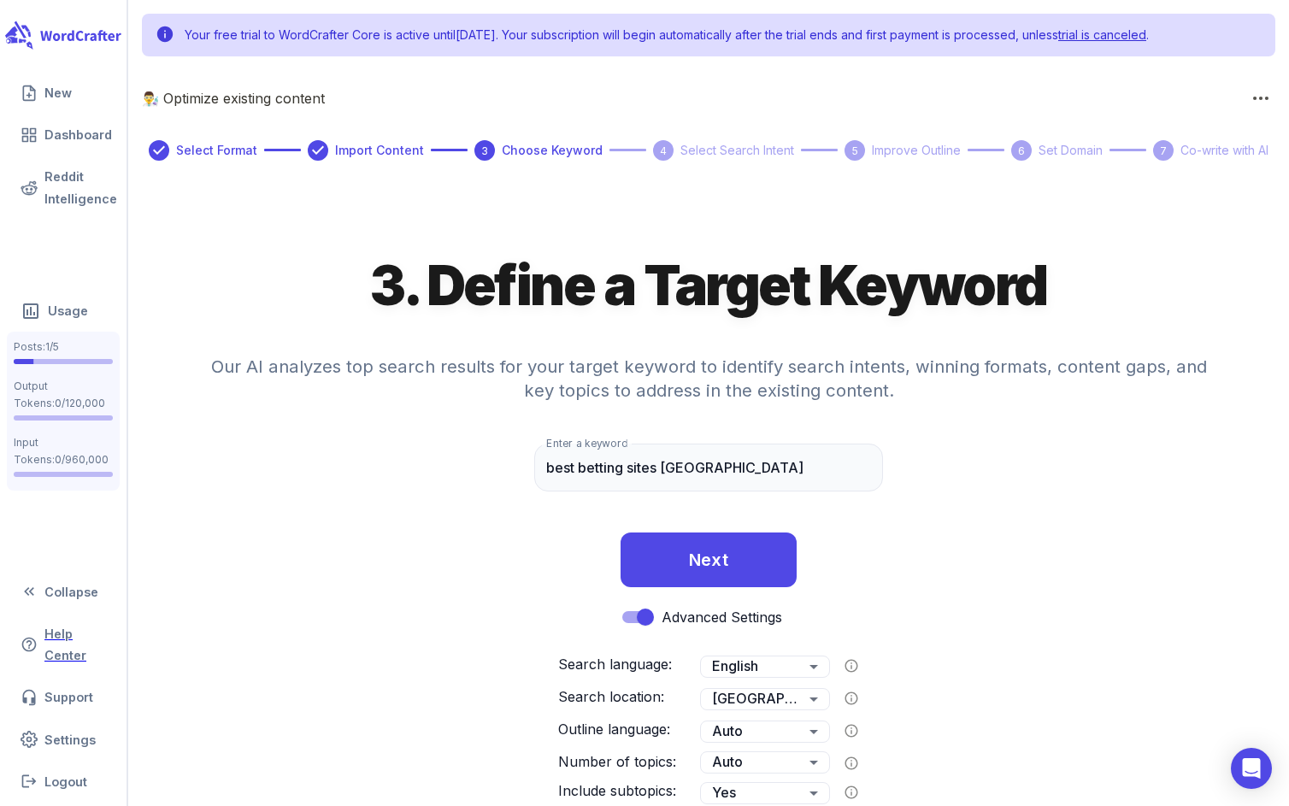
scroll to position [21, 0]
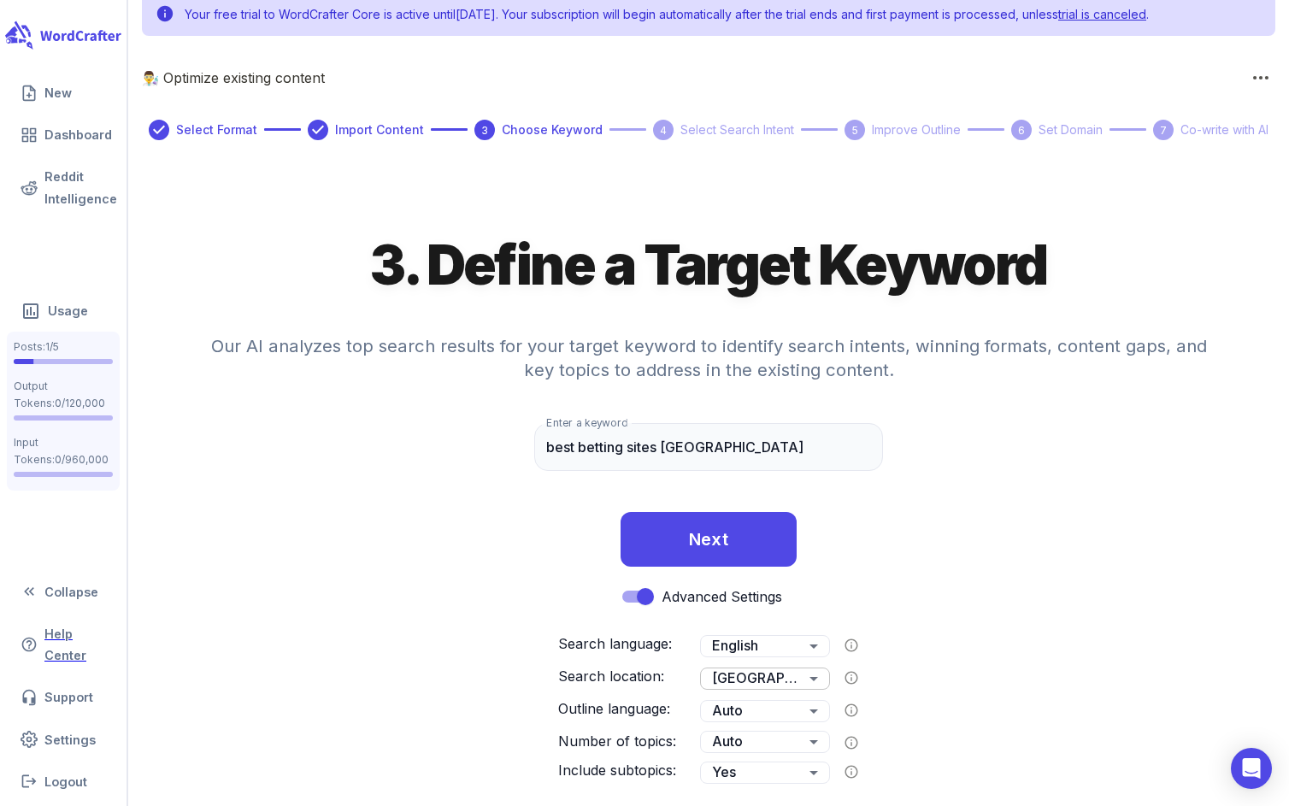
click at [746, 681] on body "Your free trial to WordCrafter Core is active until September 18, 2025 . Your s…" at bounding box center [644, 392] width 1289 height 827
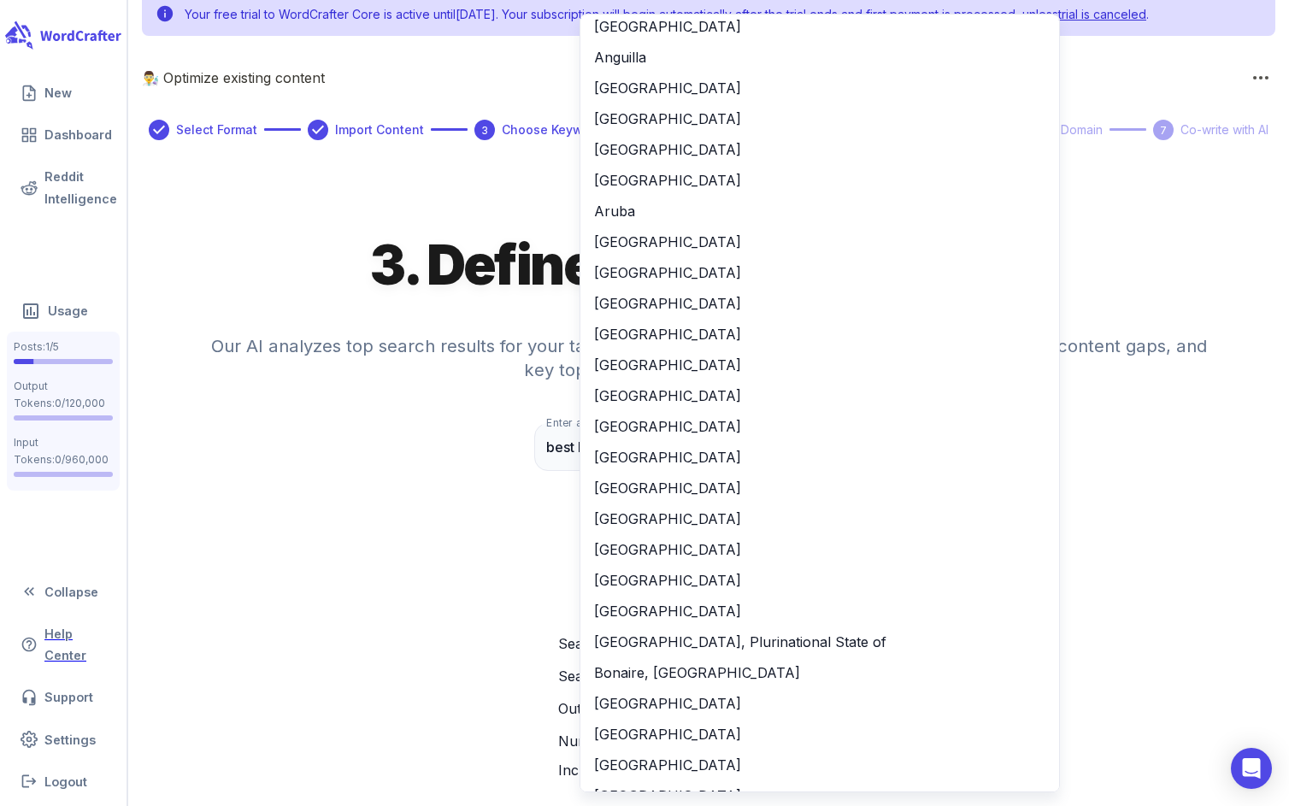
scroll to position [192, 0]
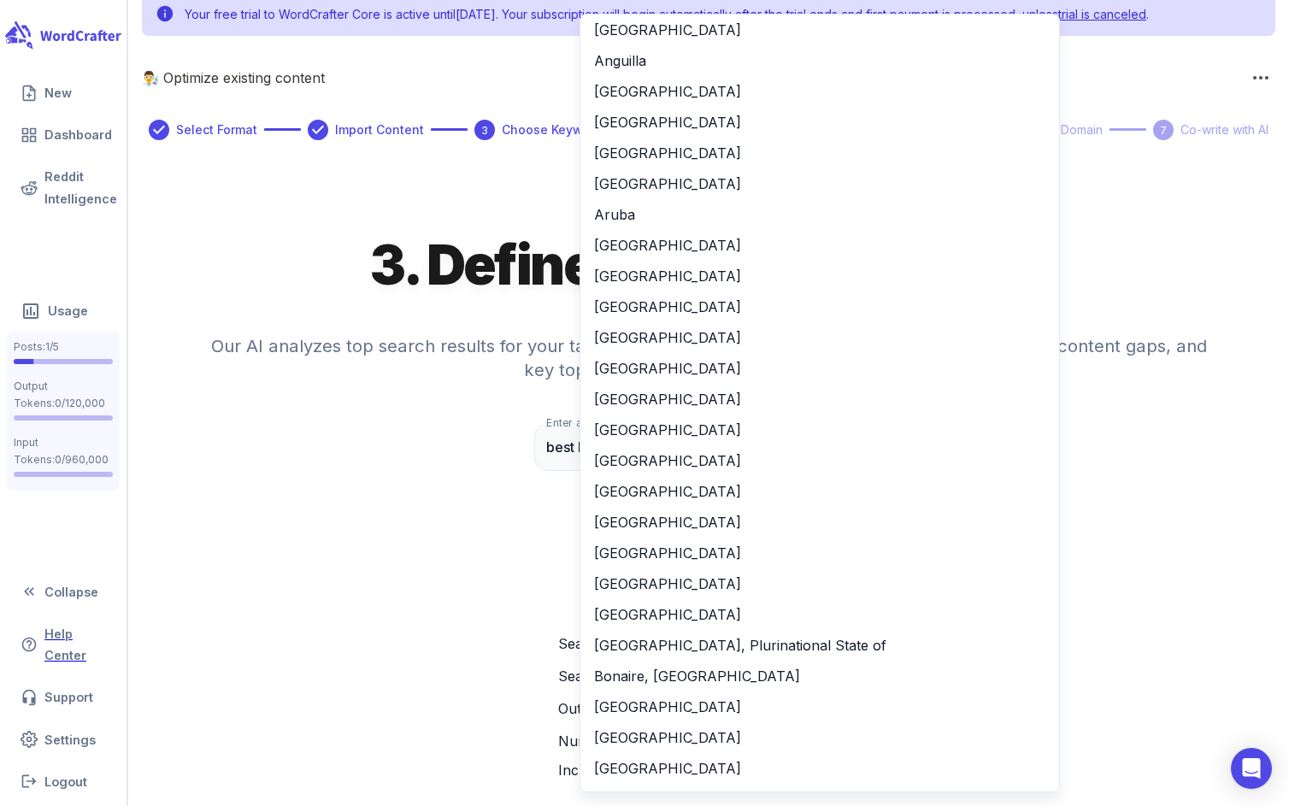
click at [676, 245] on li "Australia" at bounding box center [820, 245] width 479 height 31
type input "**"
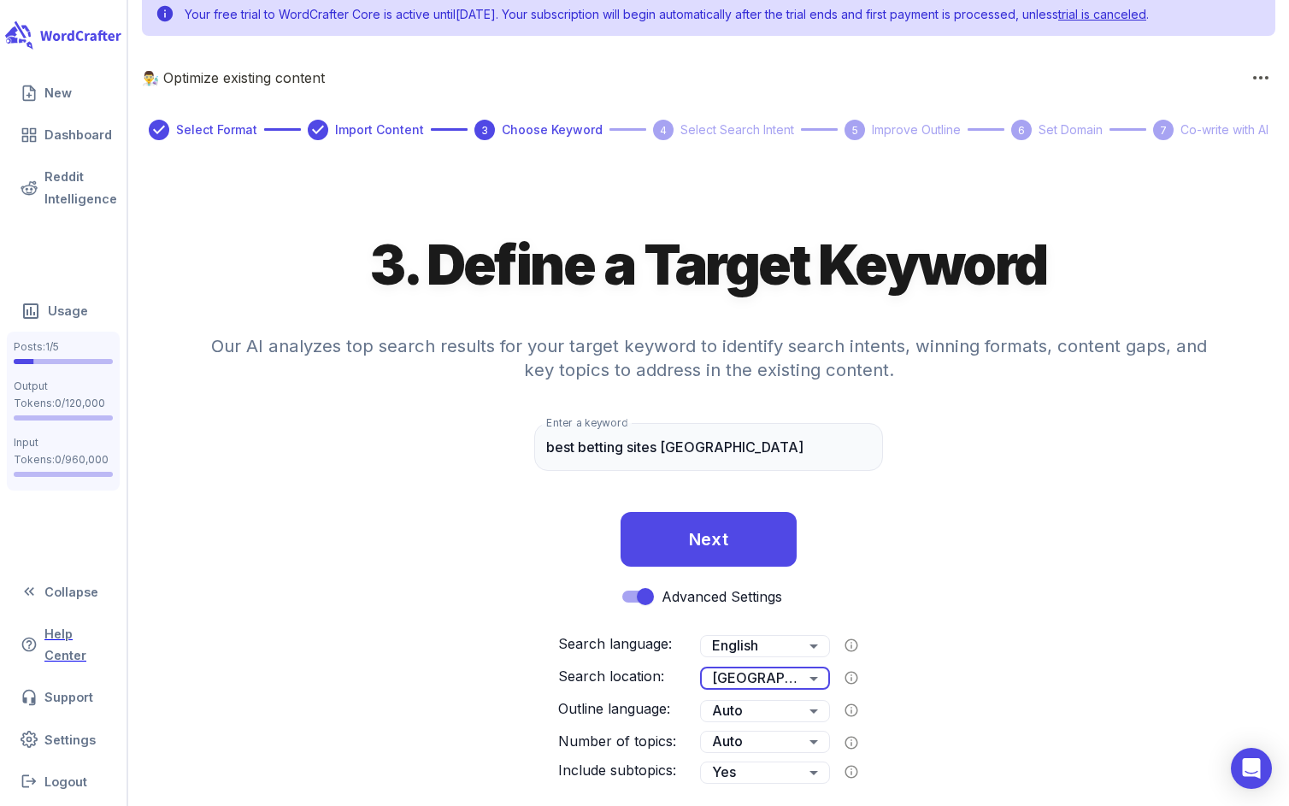
click at [341, 689] on div "Advanced Settings Search language: English ** ​ Search location: Australia ** ​…" at bounding box center [708, 683] width 1161 height 205
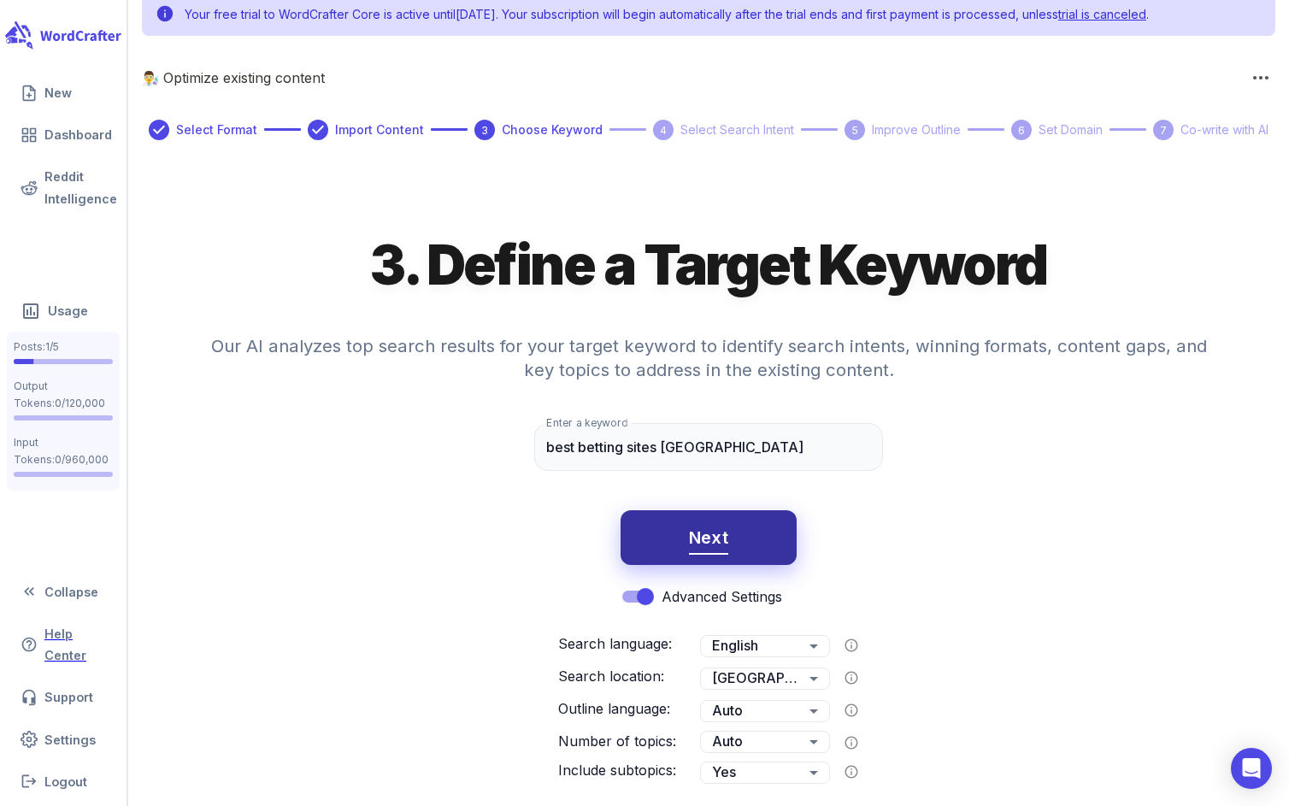
click at [710, 535] on span "Next" at bounding box center [709, 538] width 40 height 30
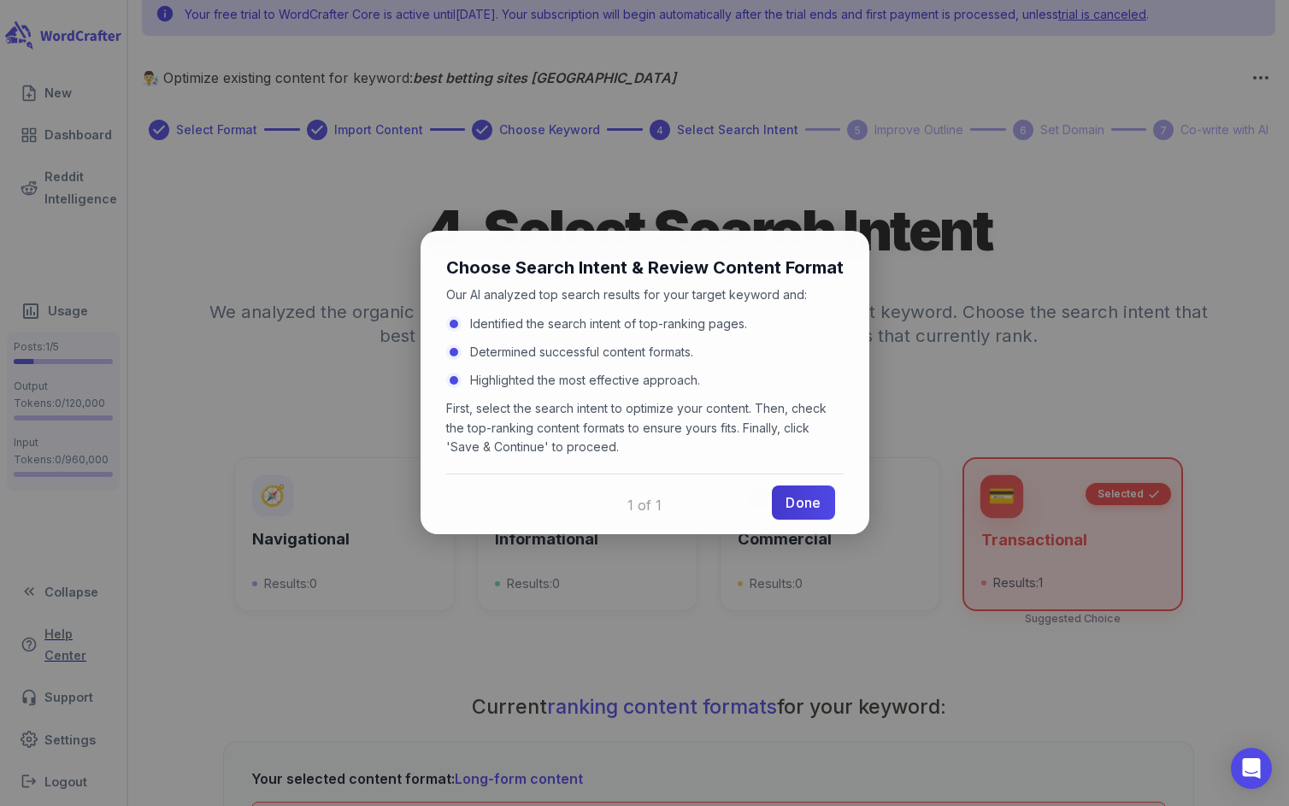
click at [799, 508] on link "Done" at bounding box center [803, 503] width 62 height 34
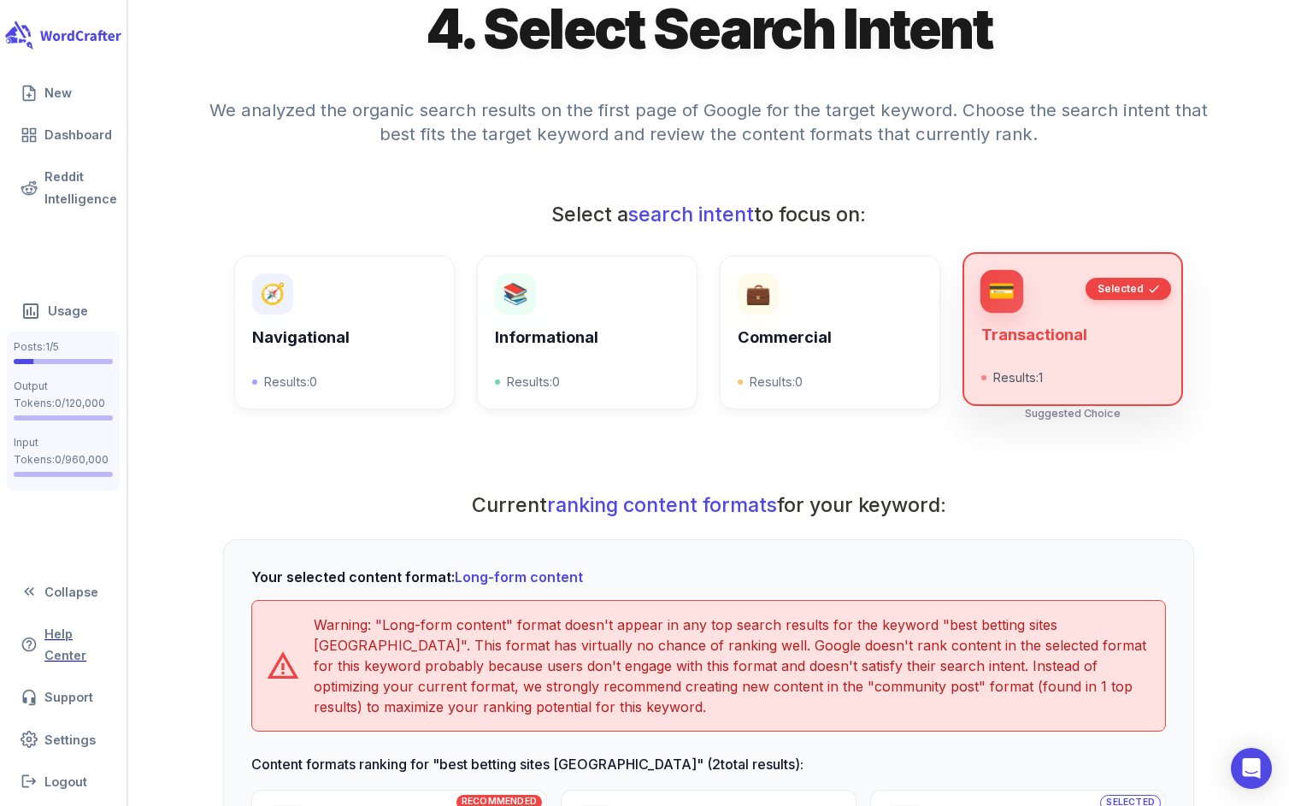
scroll to position [501, 0]
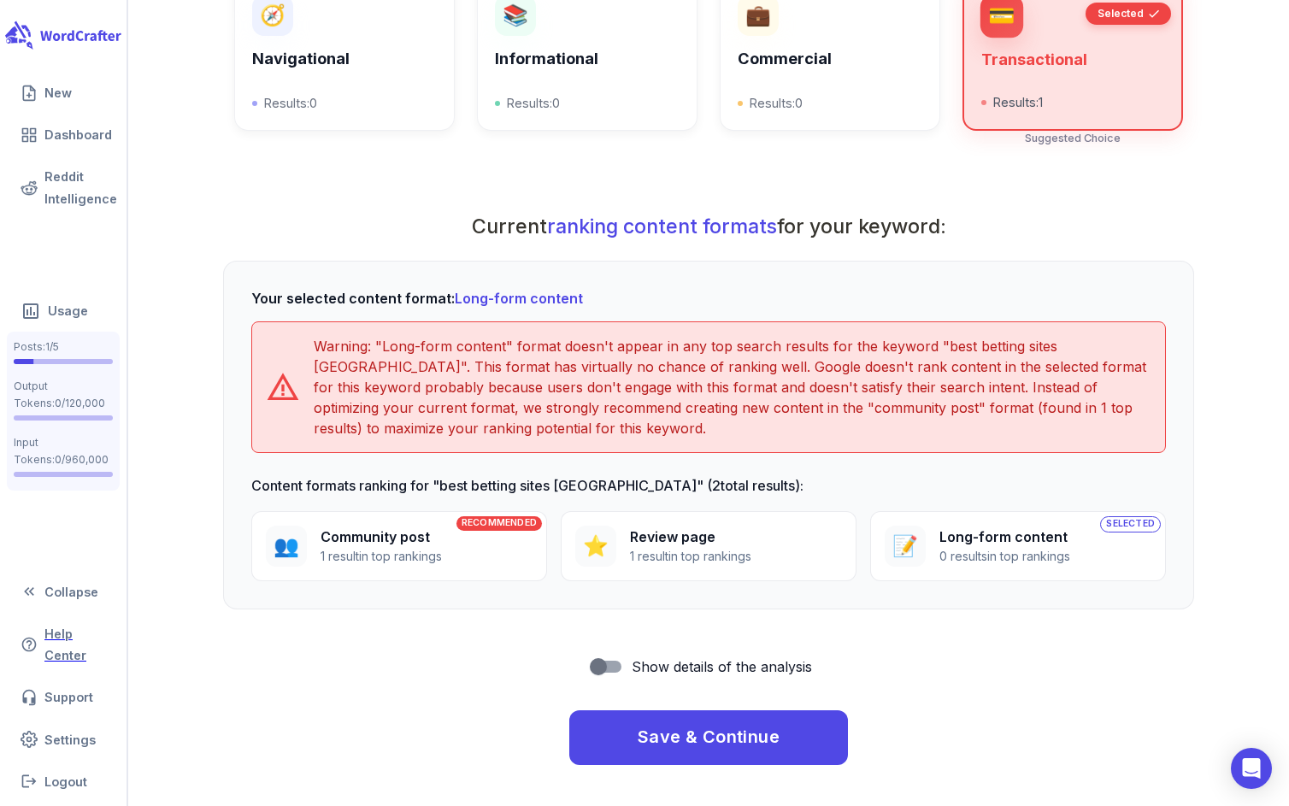
click at [684, 547] on p "1 result in top rankings" at bounding box center [690, 556] width 121 height 19
click at [506, 554] on div "RECOMMENDED 👥 Community post 1 result in top rankings" at bounding box center [399, 546] width 296 height 70
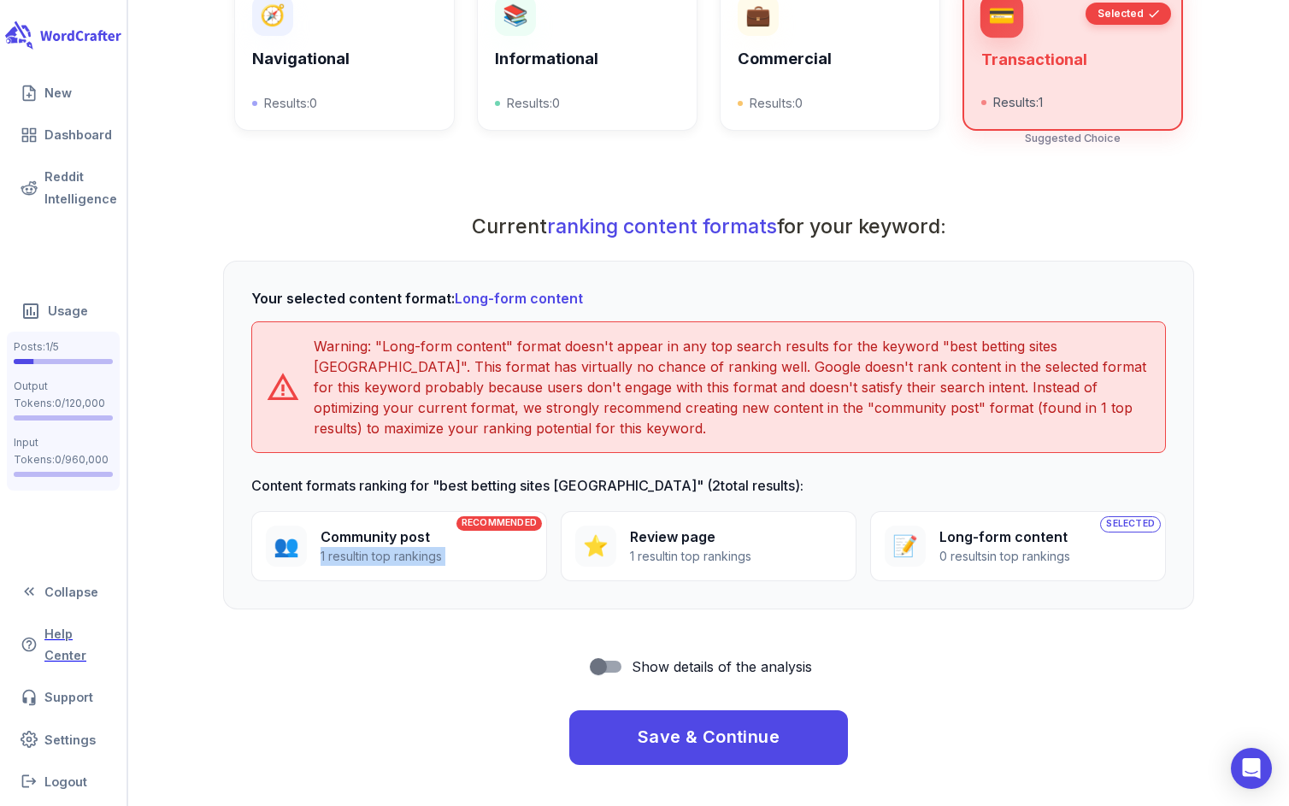
click at [506, 554] on div "RECOMMENDED 👥 Community post 1 result in top rankings" at bounding box center [399, 546] width 296 height 70
click at [404, 544] on p "Community post" at bounding box center [381, 537] width 121 height 21
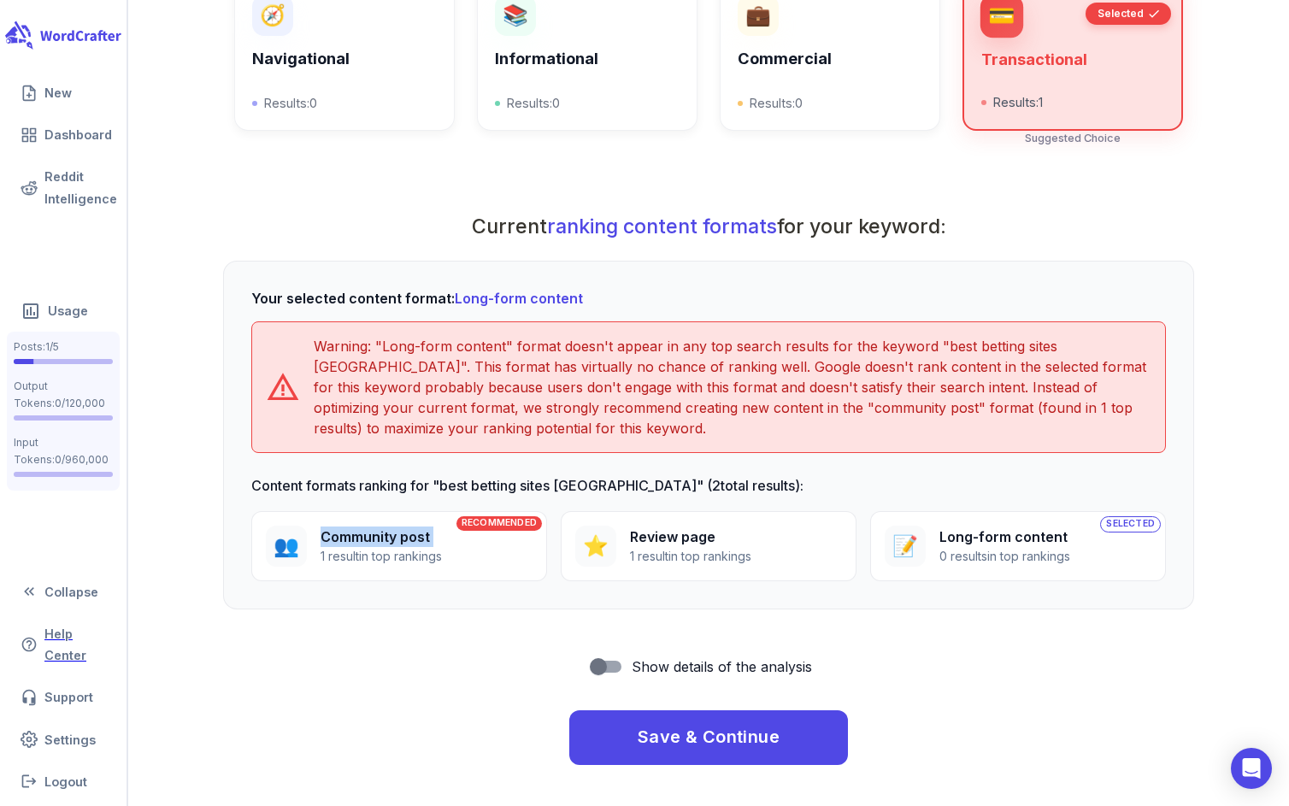
click at [404, 544] on p "Community post" at bounding box center [381, 537] width 121 height 21
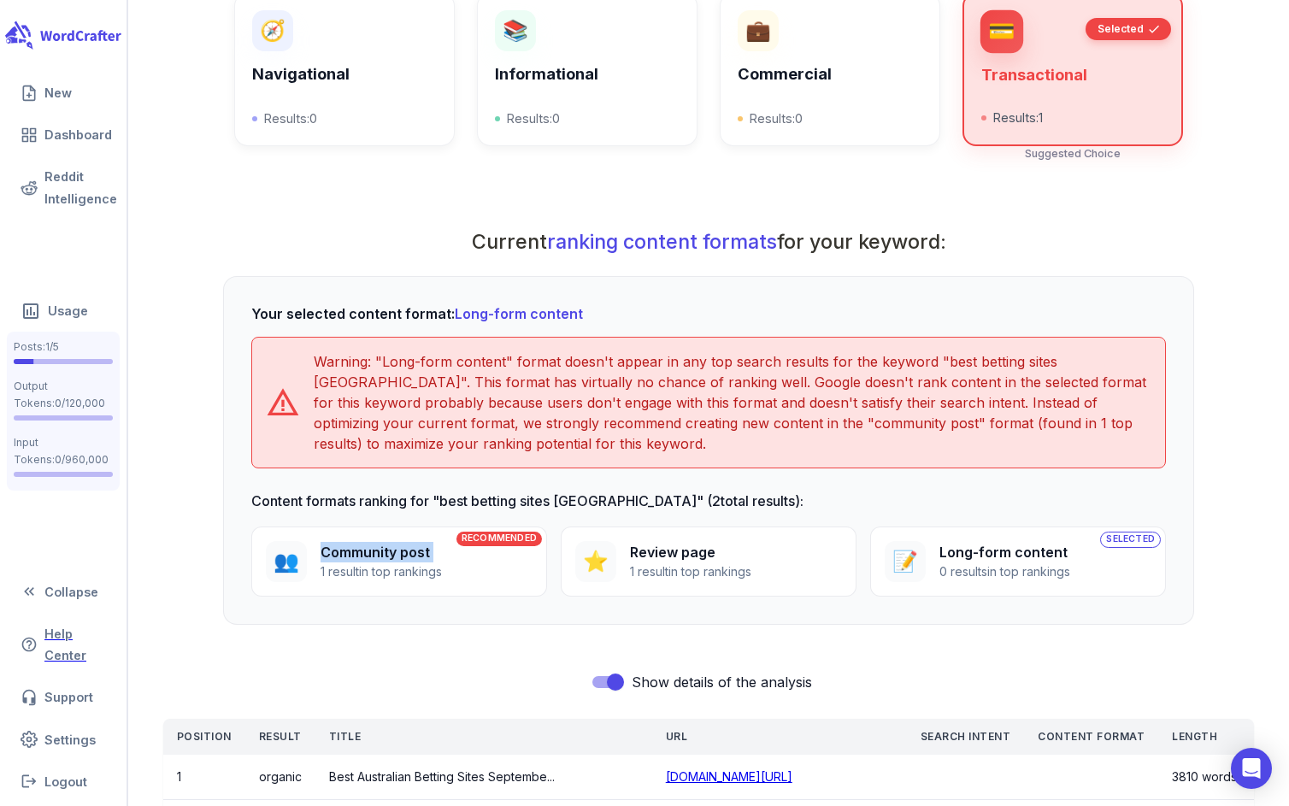
scroll to position [670, 0]
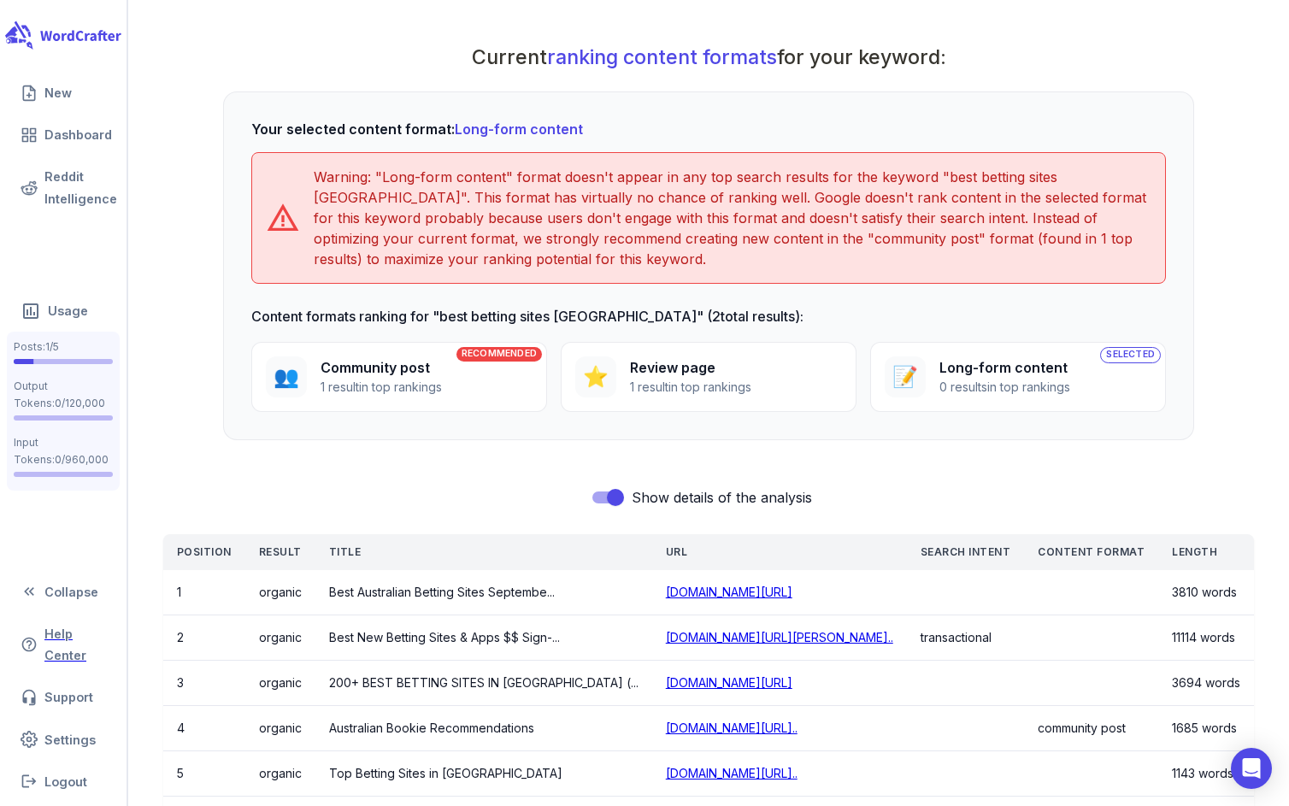
click at [321, 489] on label "Show details of the analysis" at bounding box center [697, 497] width 1092 height 32
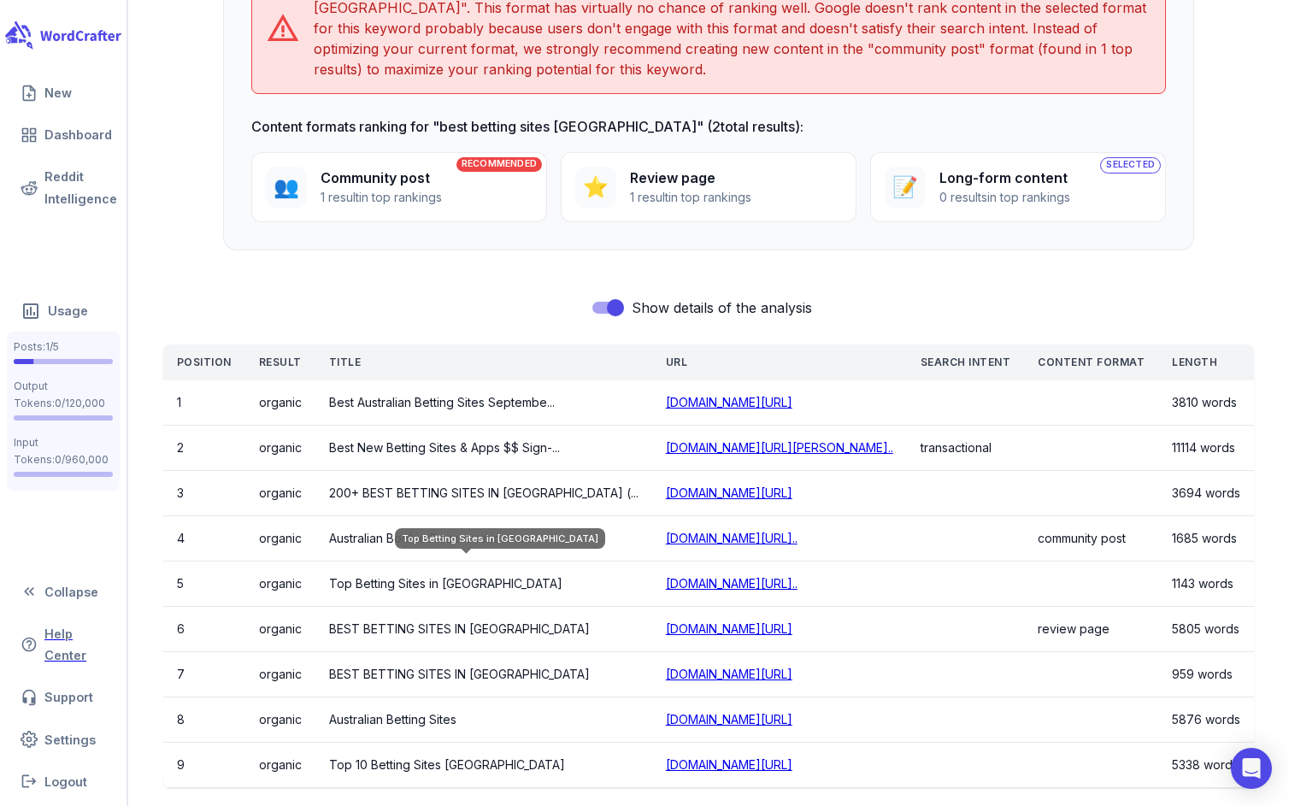
scroll to position [658, 0]
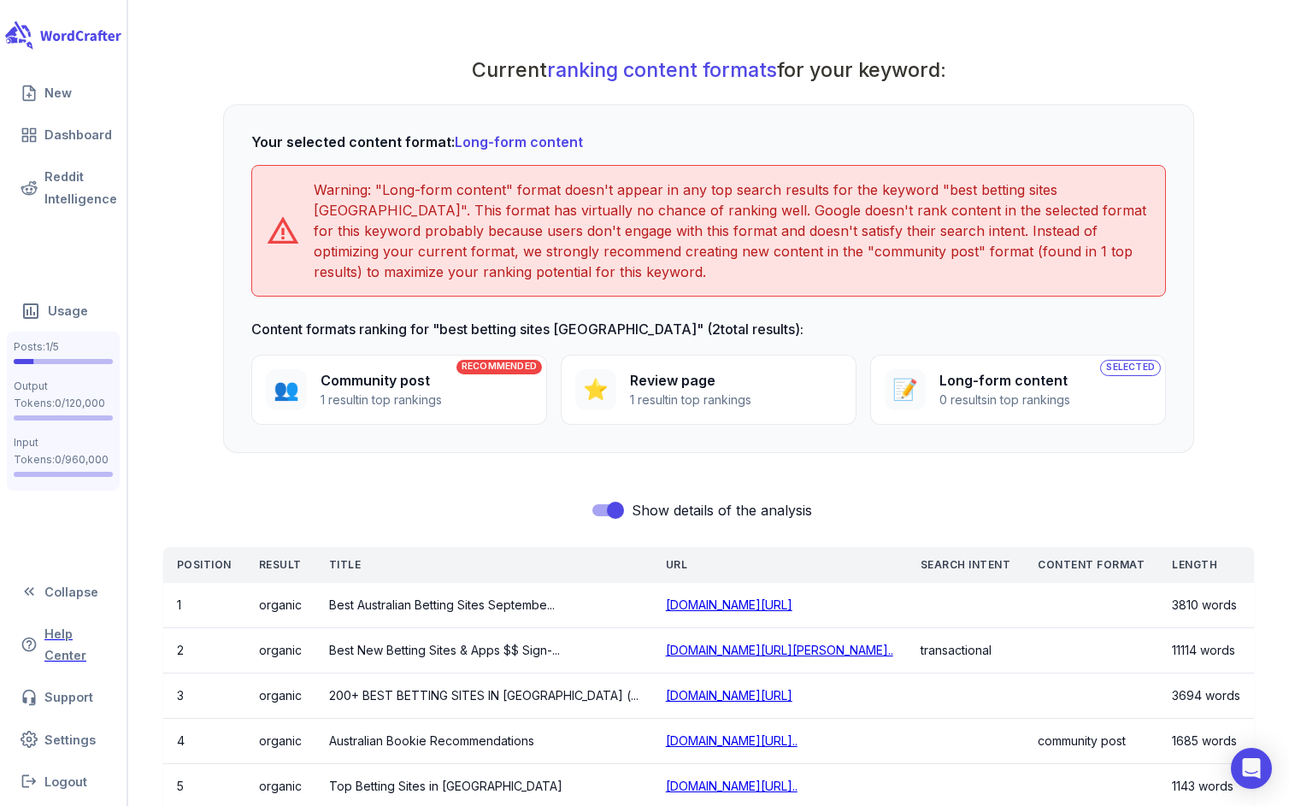
click at [537, 146] on span "Long-form content" at bounding box center [519, 141] width 128 height 17
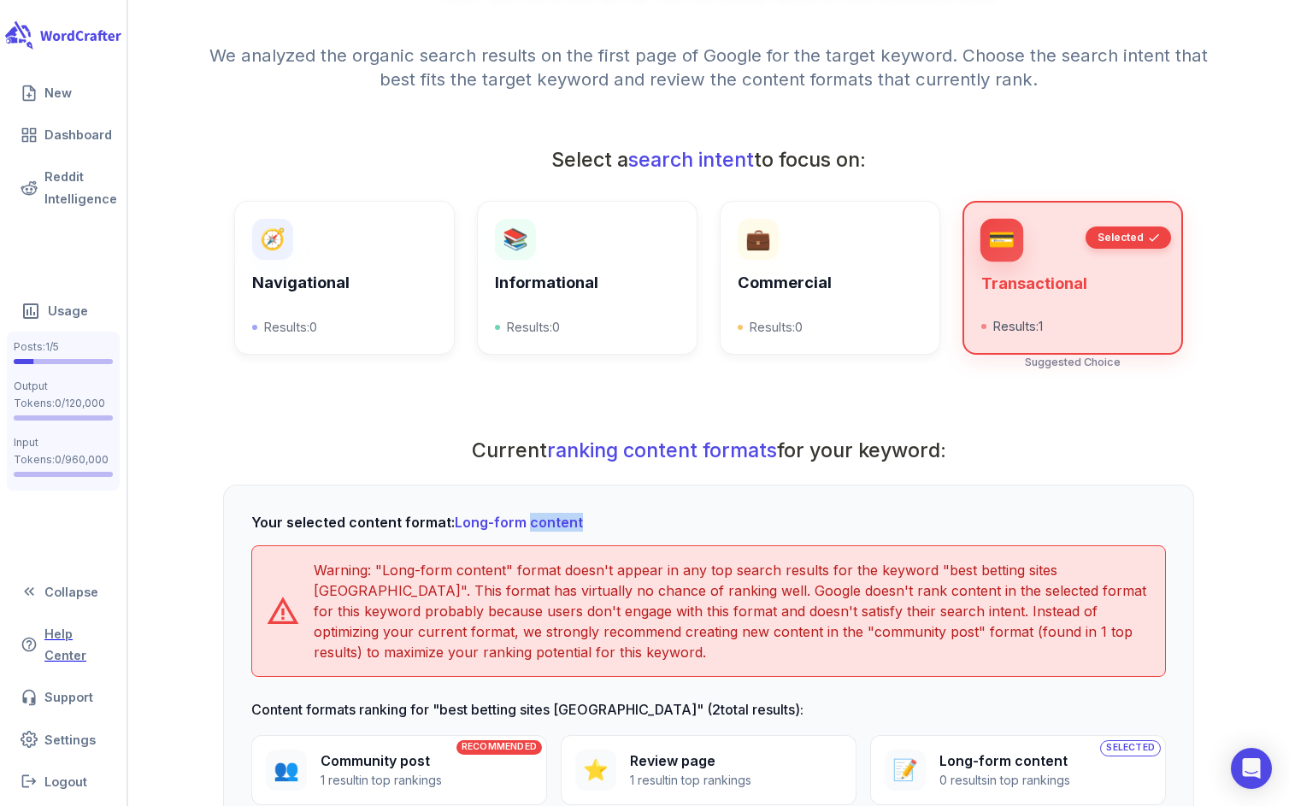
scroll to position [154, 0]
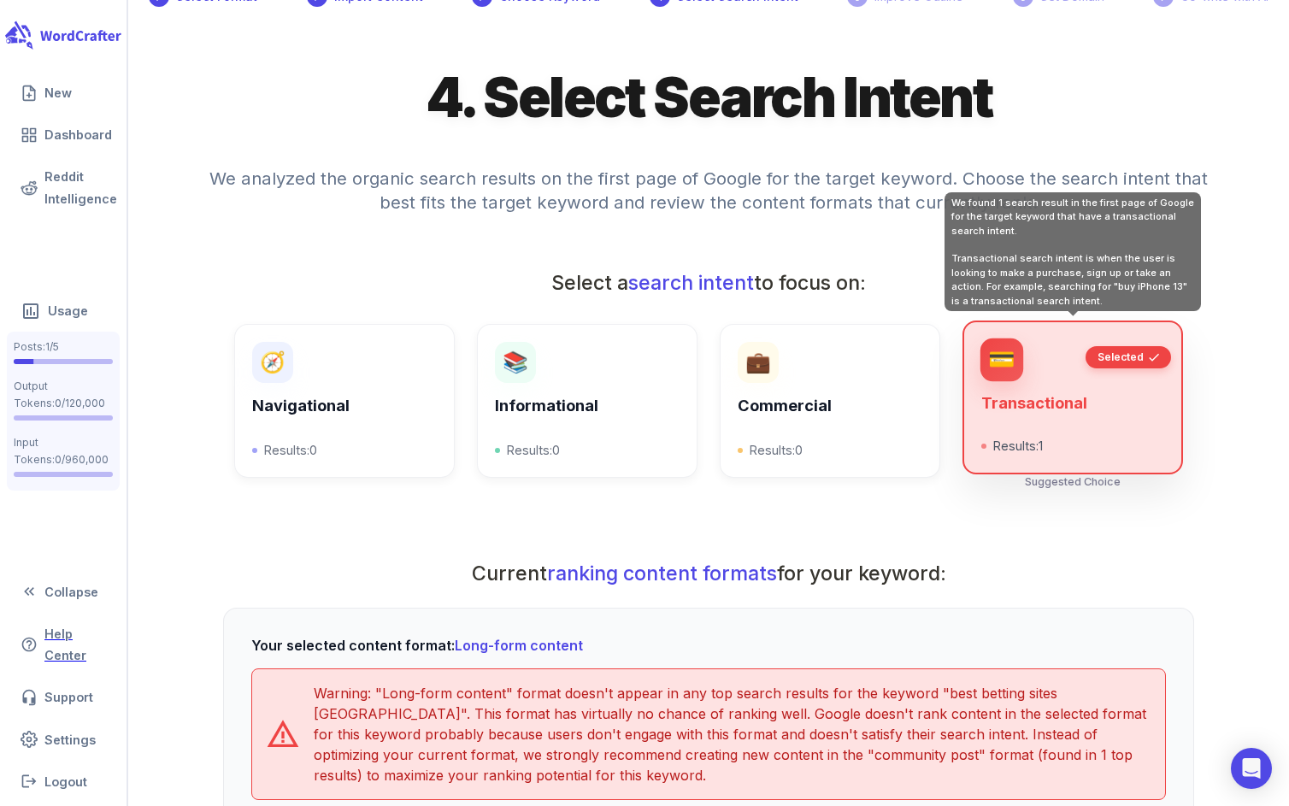
click at [1079, 380] on div "💳 Transactional Results: 1 Selected" at bounding box center [1073, 397] width 183 height 116
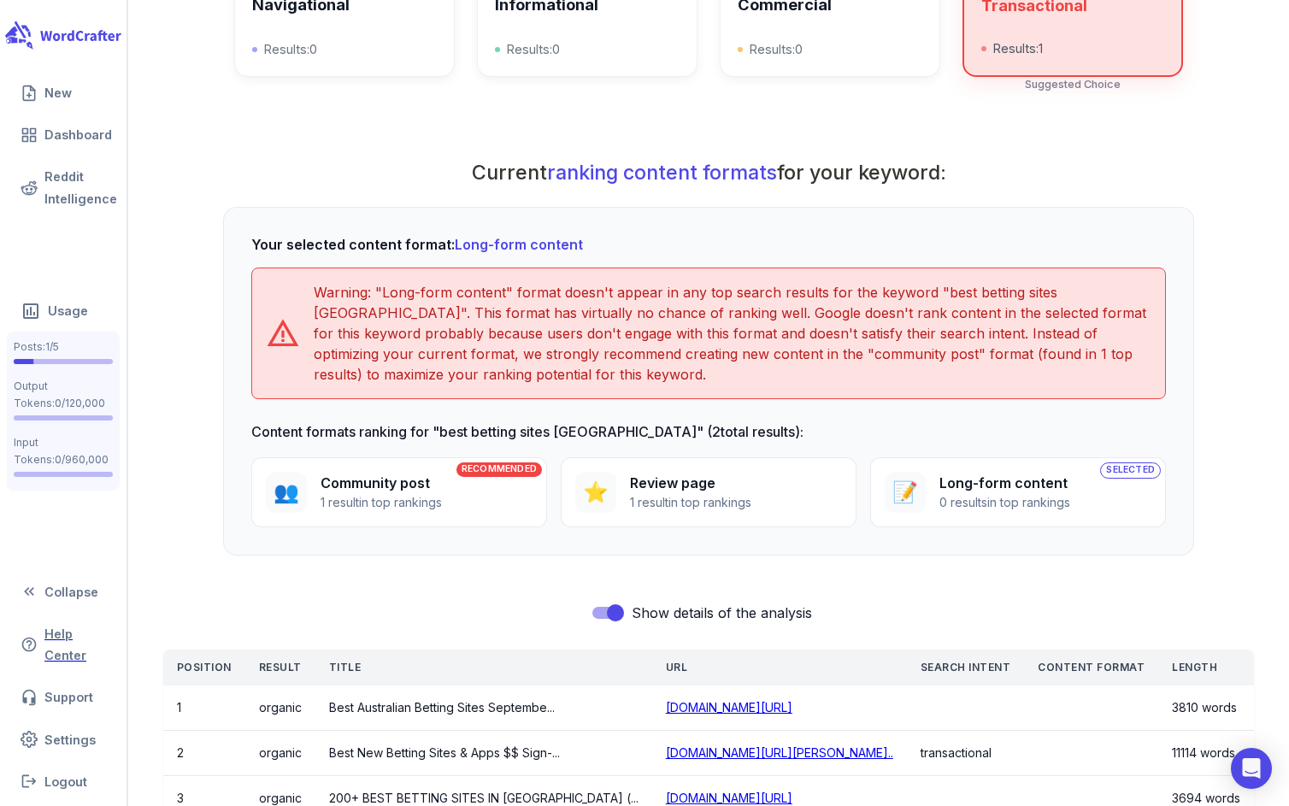
scroll to position [517, 0]
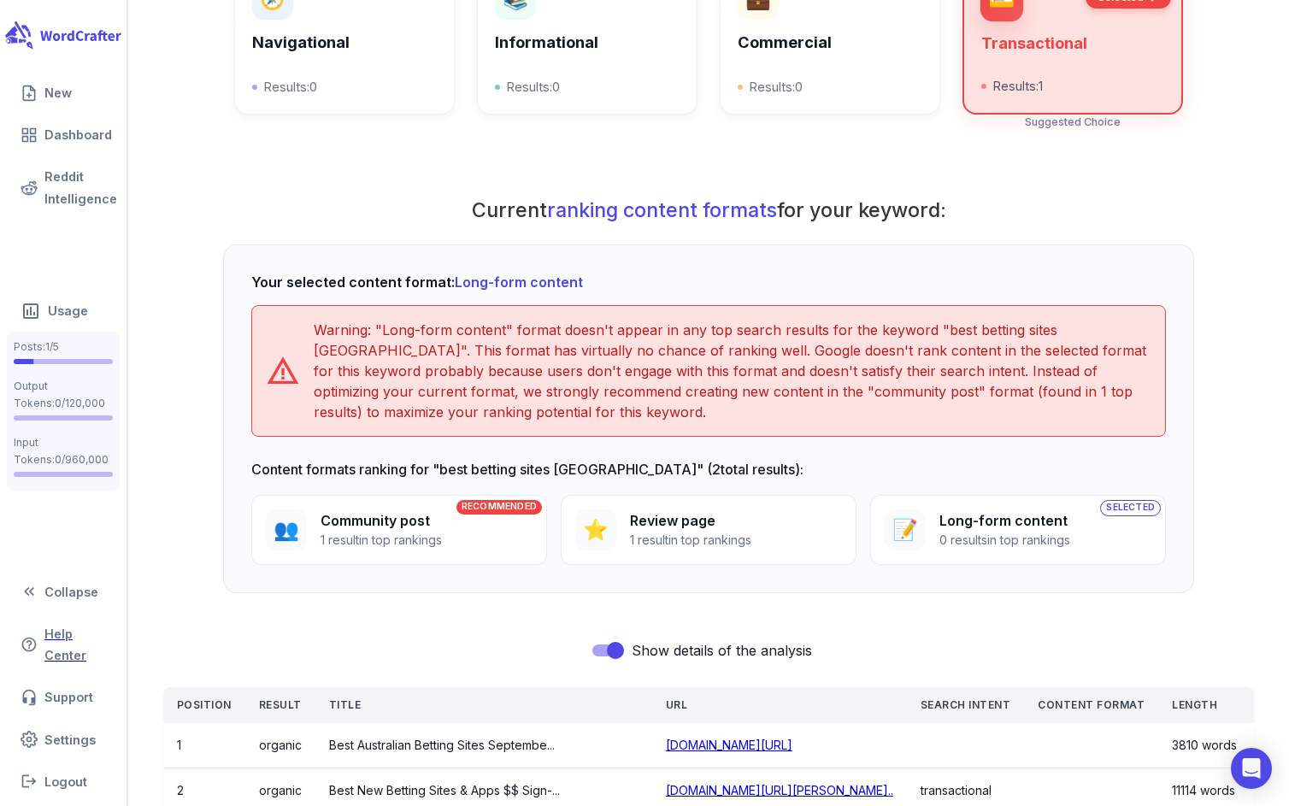
click at [500, 284] on span "Long-form content" at bounding box center [519, 282] width 128 height 17
click at [401, 282] on h6 "Your selected content format: Long-form content" at bounding box center [708, 282] width 915 height 19
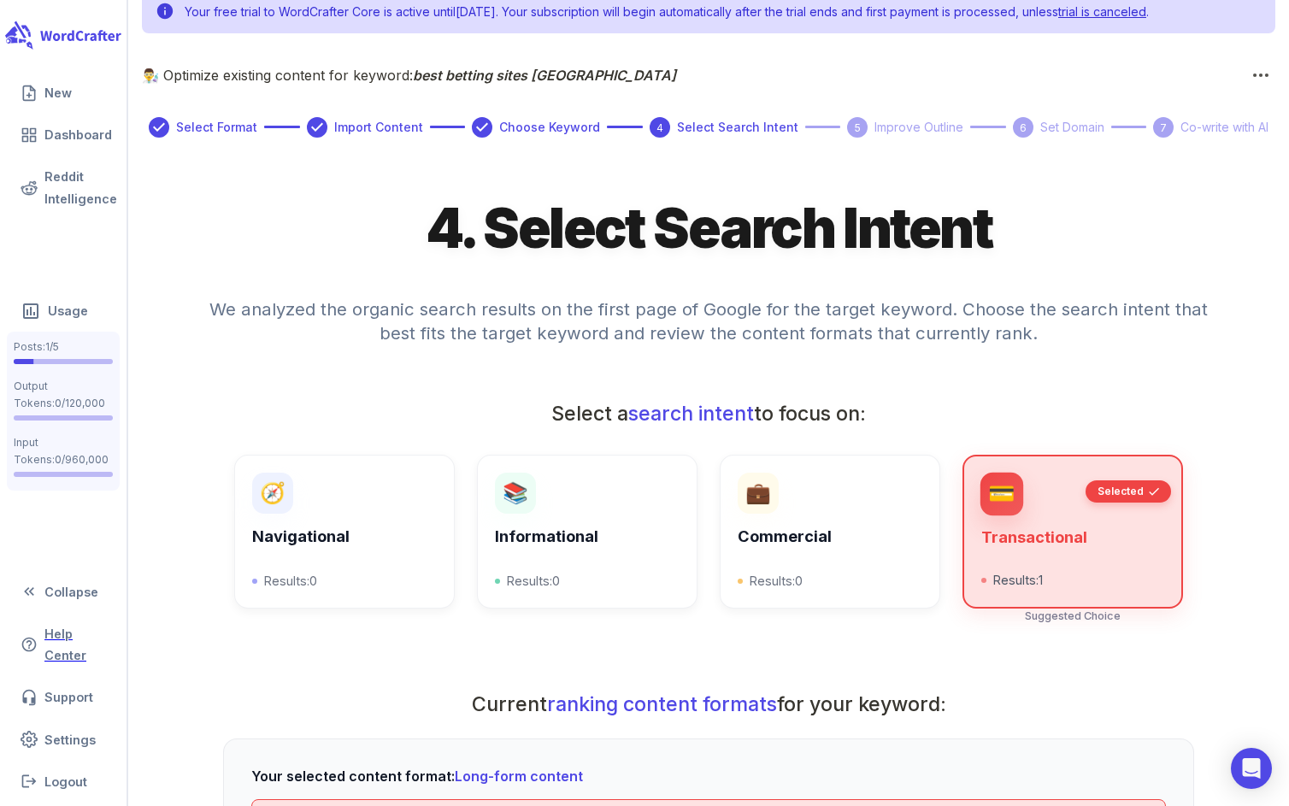
scroll to position [0, 0]
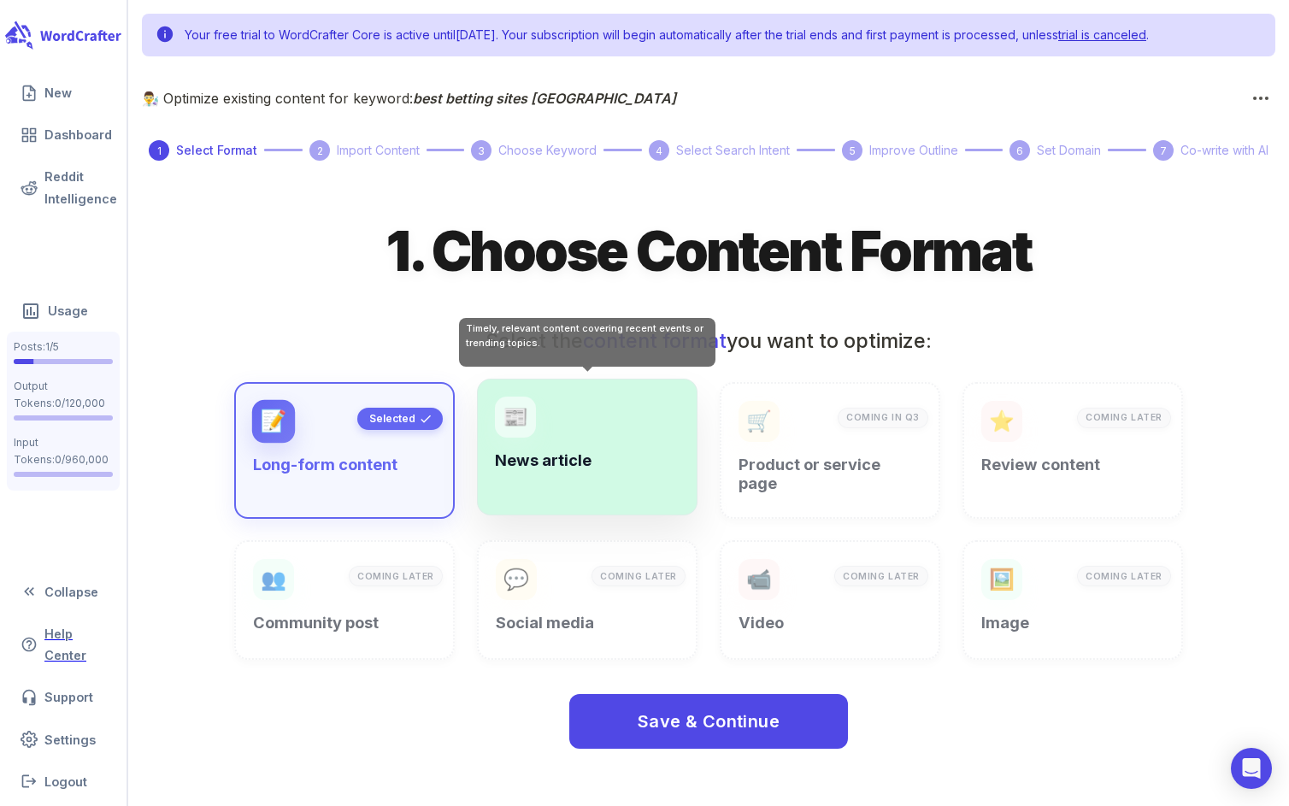
click at [625, 446] on div "📰 News article" at bounding box center [587, 447] width 185 height 101
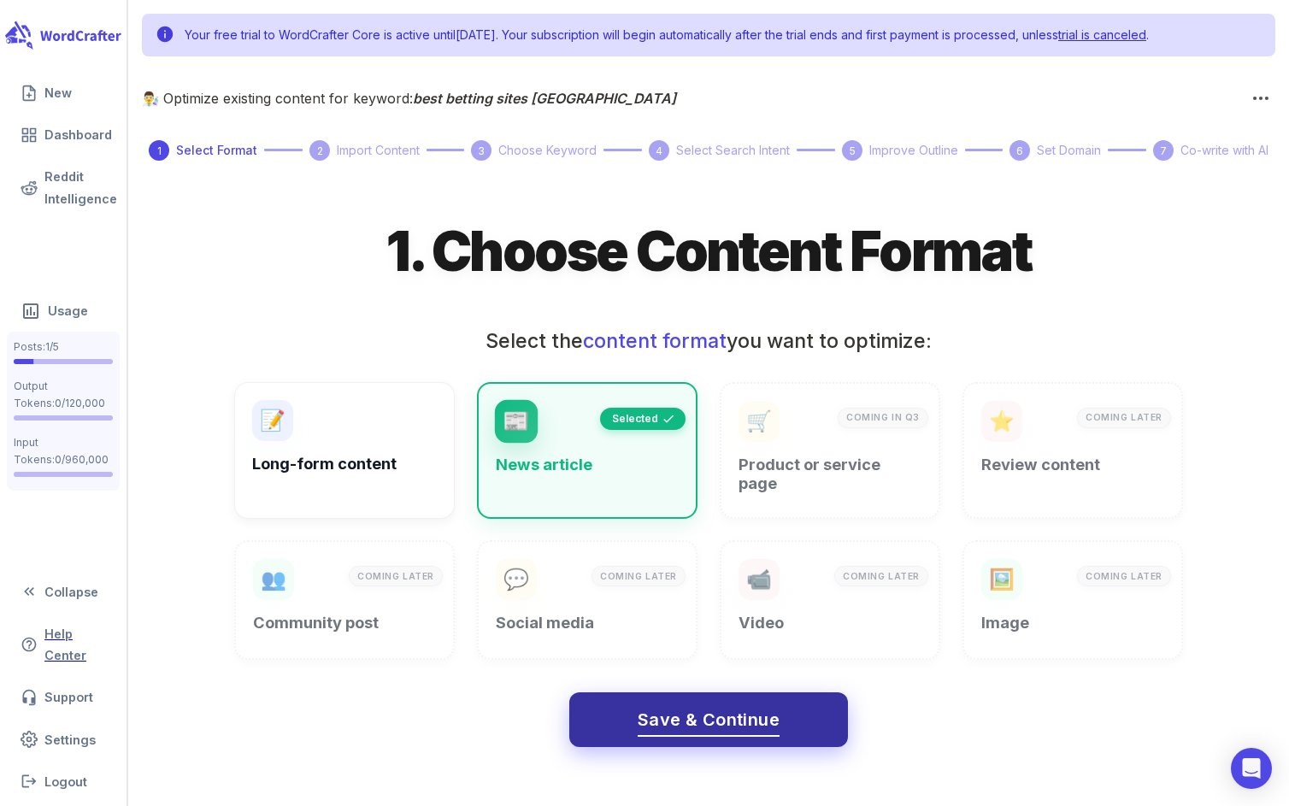
click at [716, 716] on span "Save & Continue" at bounding box center [709, 720] width 142 height 30
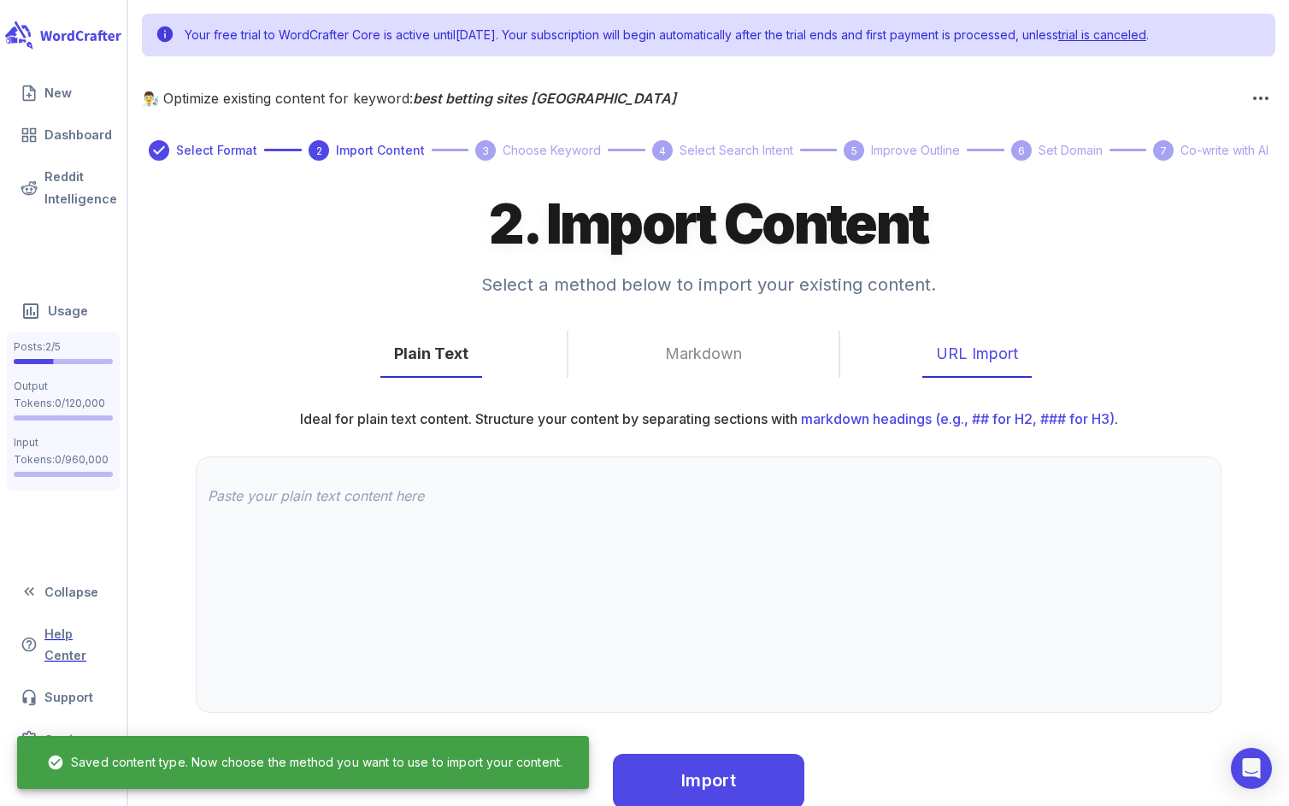
click at [990, 354] on button "URL Import" at bounding box center [977, 354] width 109 height 47
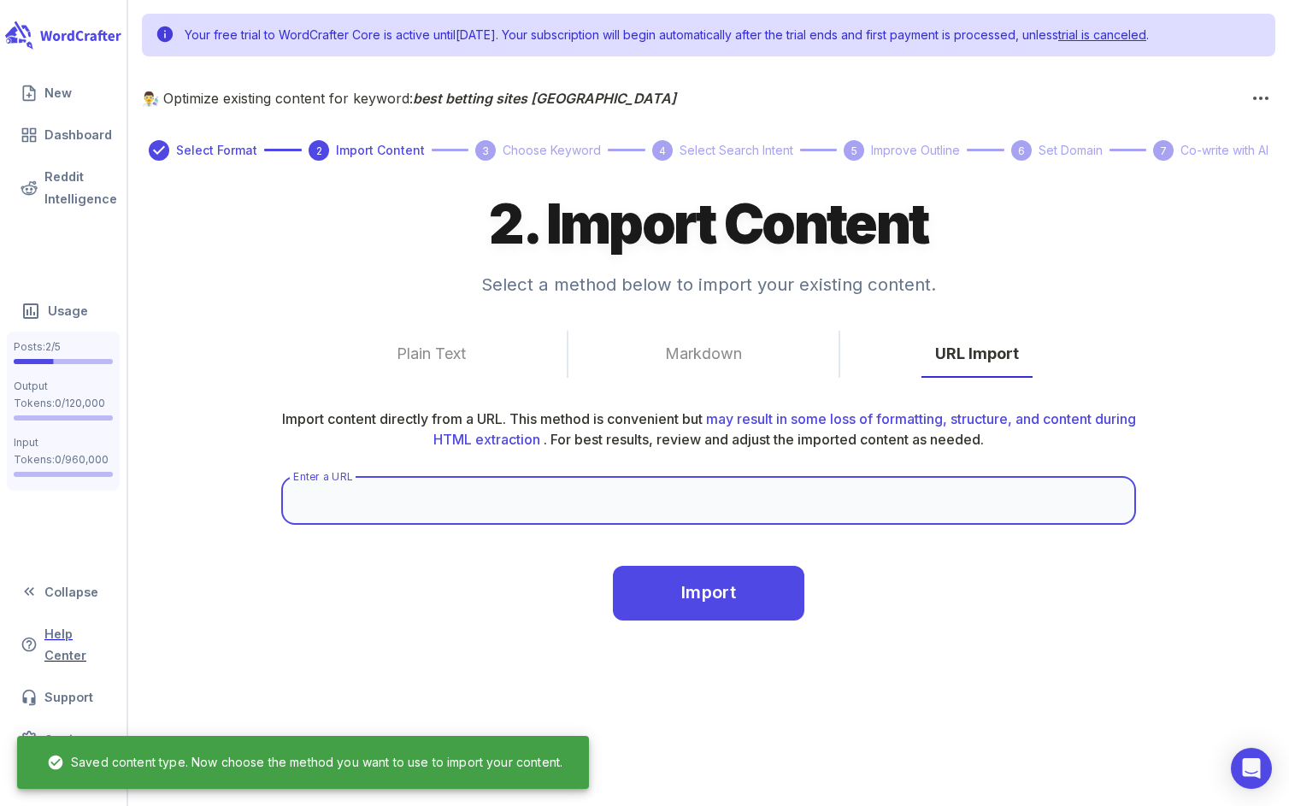
click at [648, 491] on input "Enter a URL" at bounding box center [708, 501] width 855 height 48
paste input "https://www.beforeyoubet.com.au/sports-betting-site-reviews"
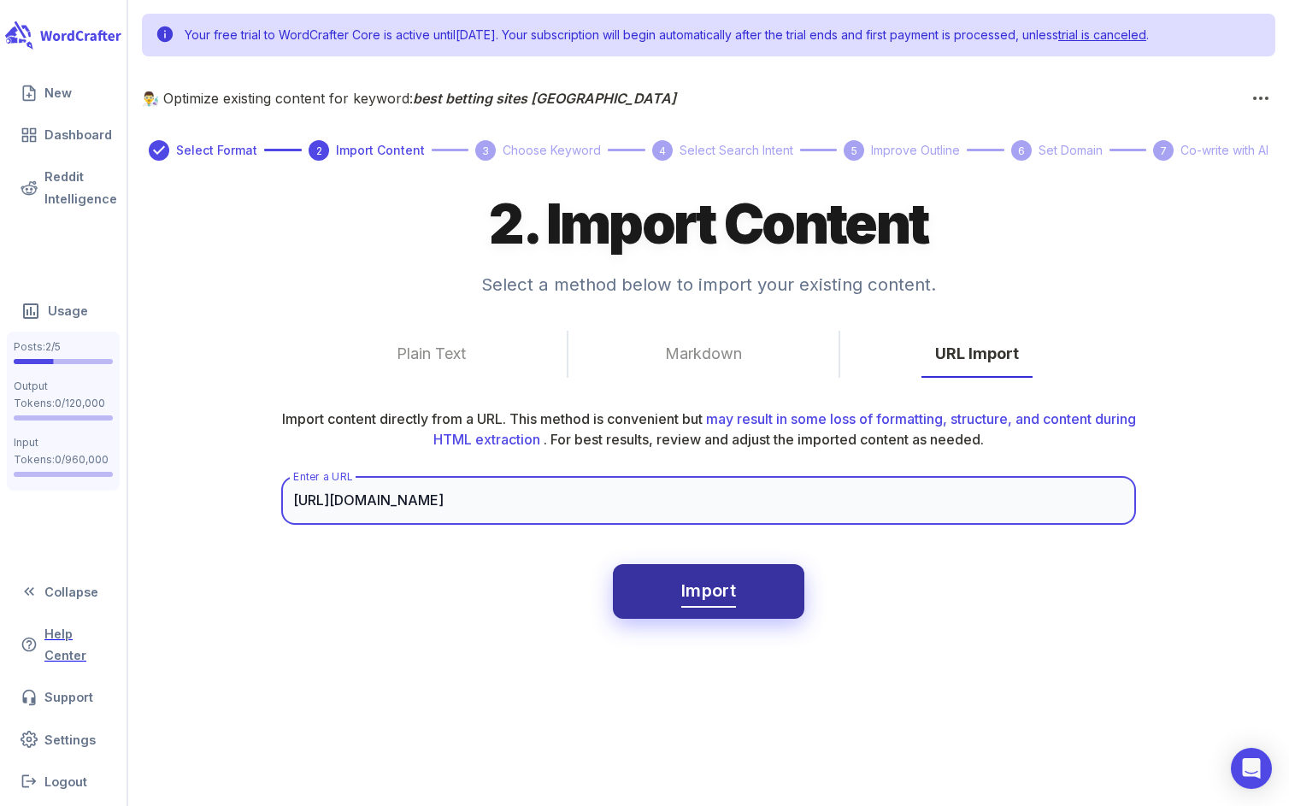
type input "https://www.beforeyoubet.com.au/sports-betting-site-reviews"
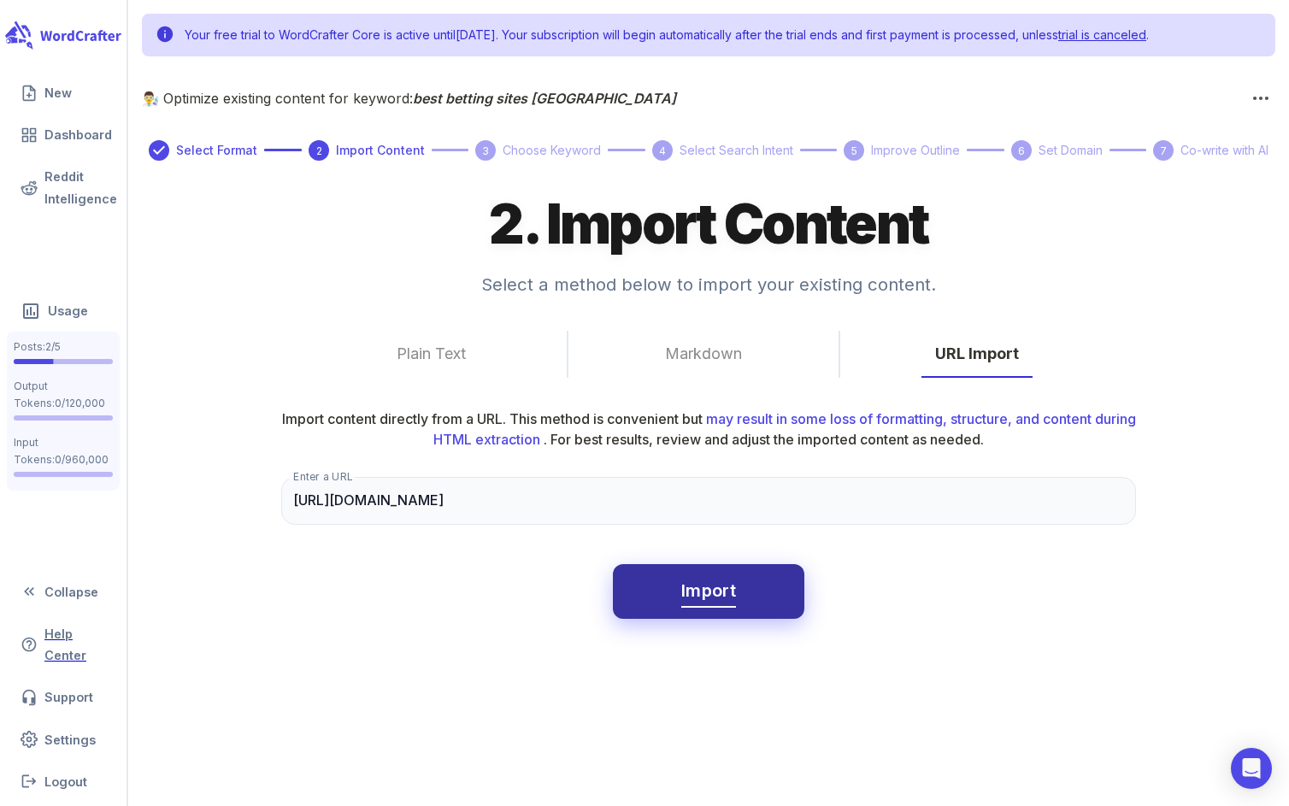
click at [737, 592] on button "Import" at bounding box center [709, 591] width 192 height 55
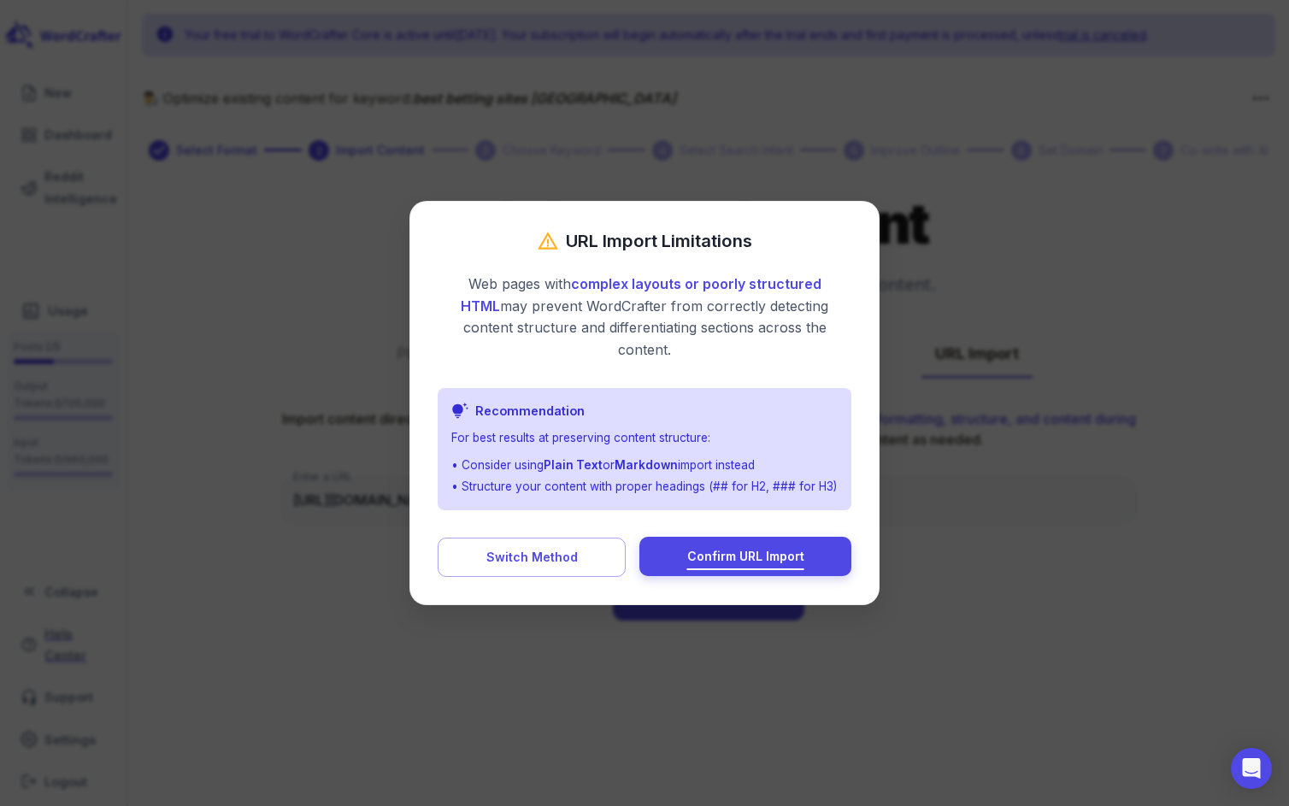
click at [741, 552] on span "Confirm URL Import" at bounding box center [745, 556] width 117 height 21
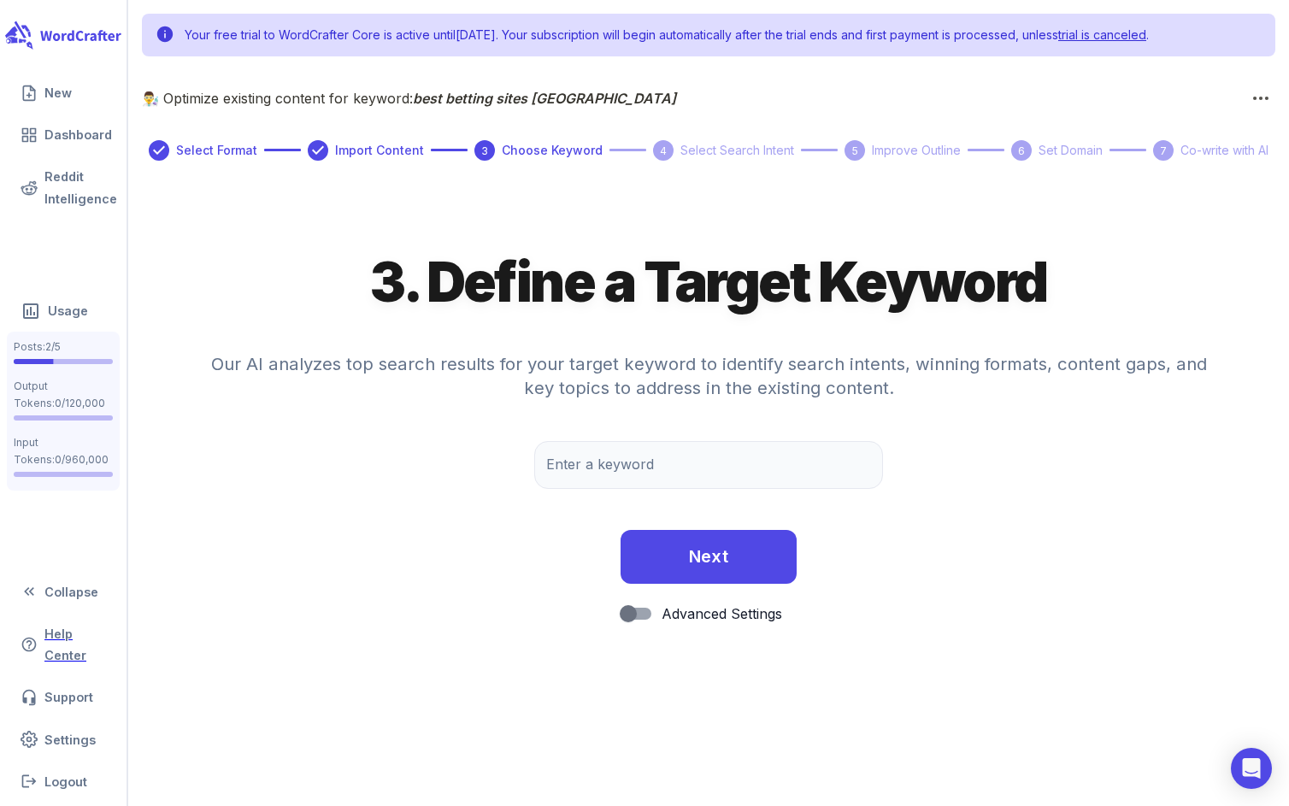
click at [633, 457] on input "Enter a keyword" at bounding box center [708, 465] width 348 height 48
type input "best betting sites australia"
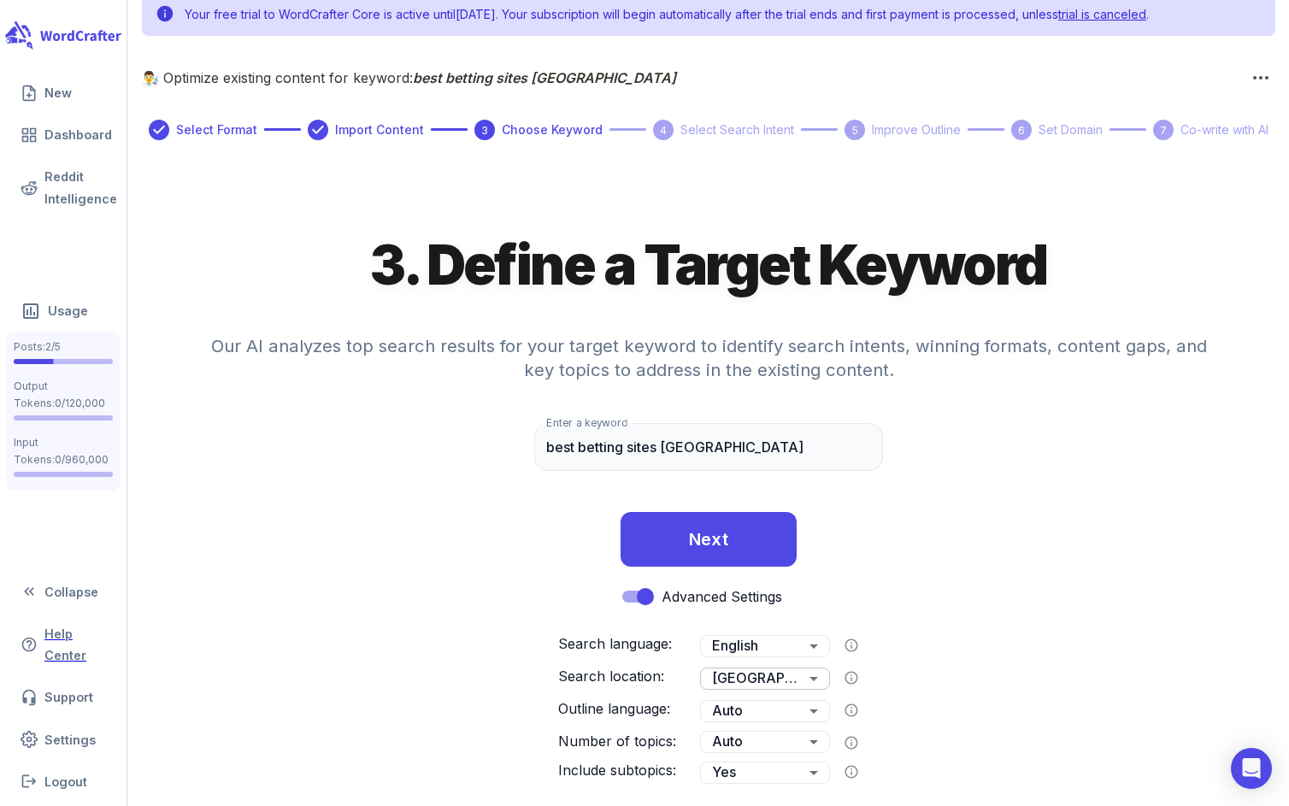
click at [744, 687] on body "Your free trial to WordCrafter Core is active until September 18, 2025 . Your s…" at bounding box center [644, 392] width 1289 height 827
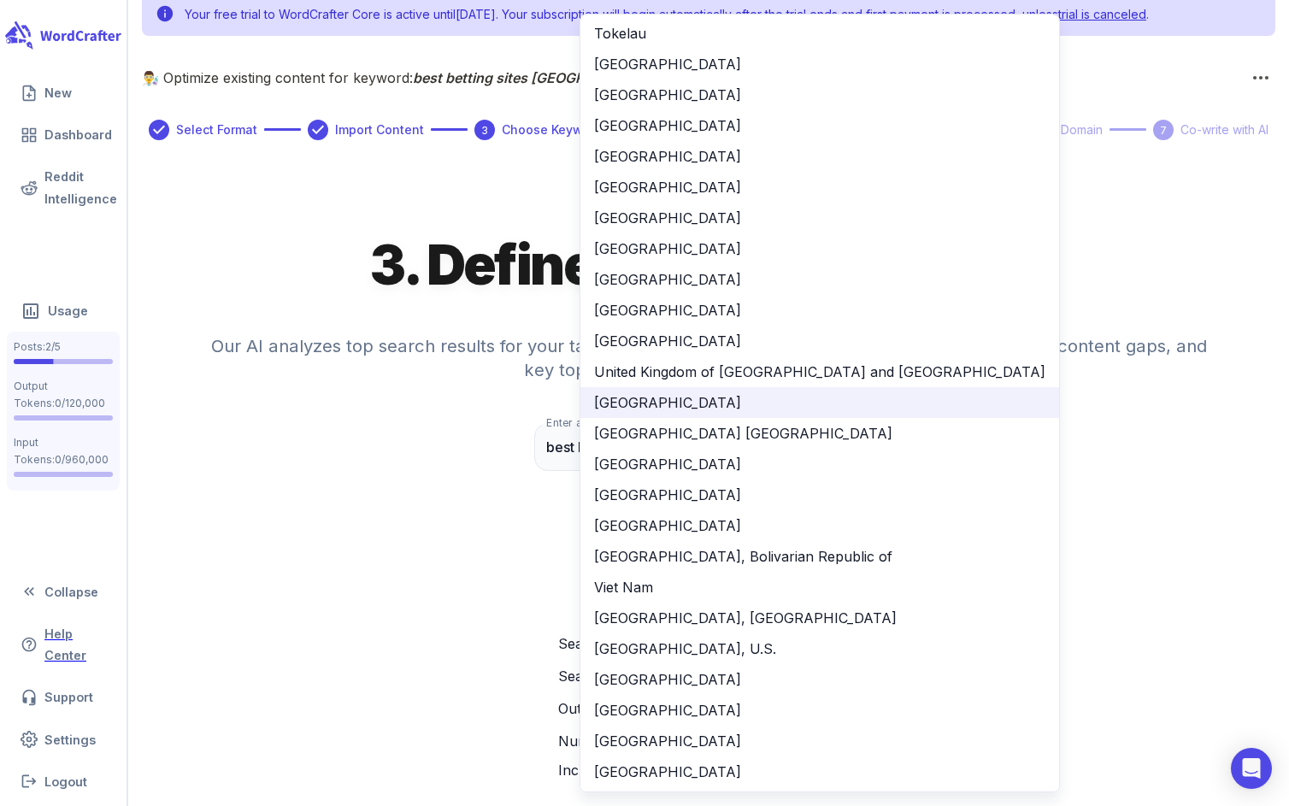
scroll to position [0, 0]
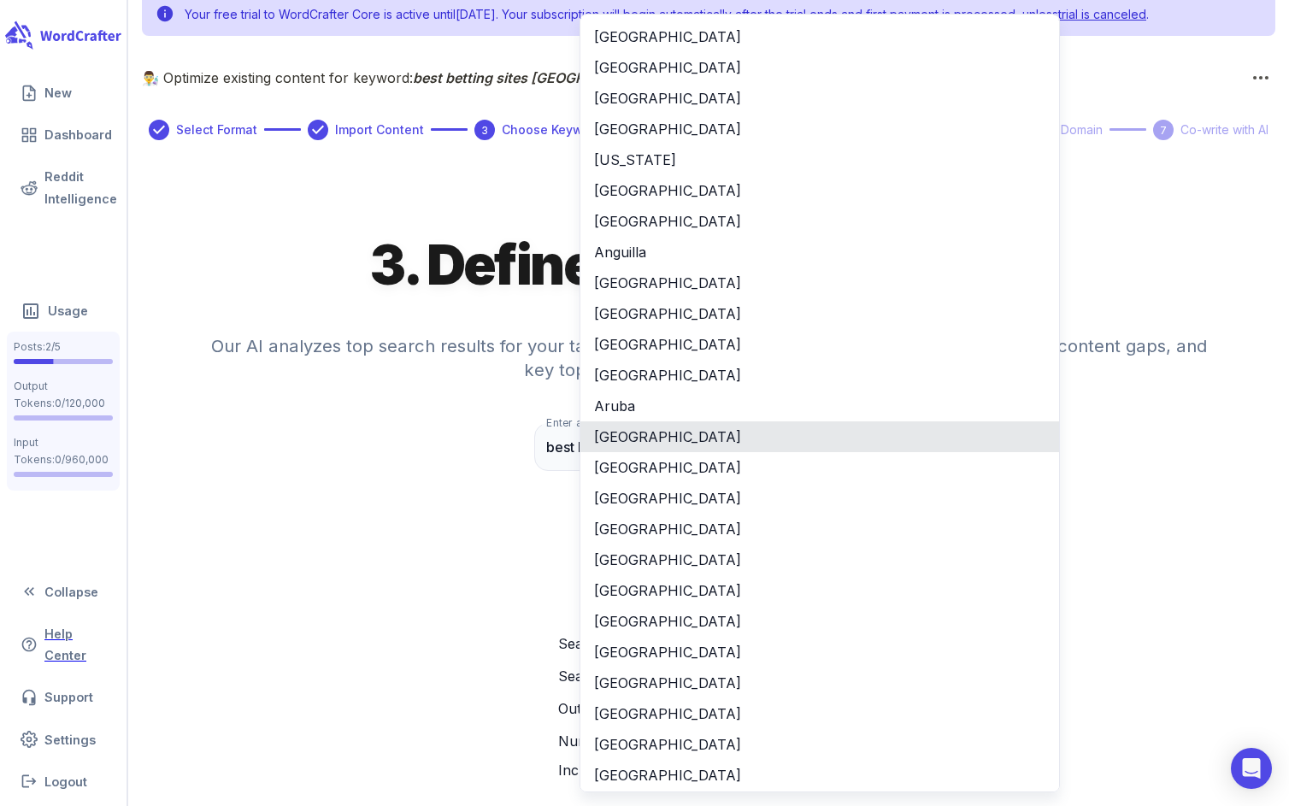
click at [726, 434] on li "Australia" at bounding box center [820, 437] width 479 height 31
type input "**"
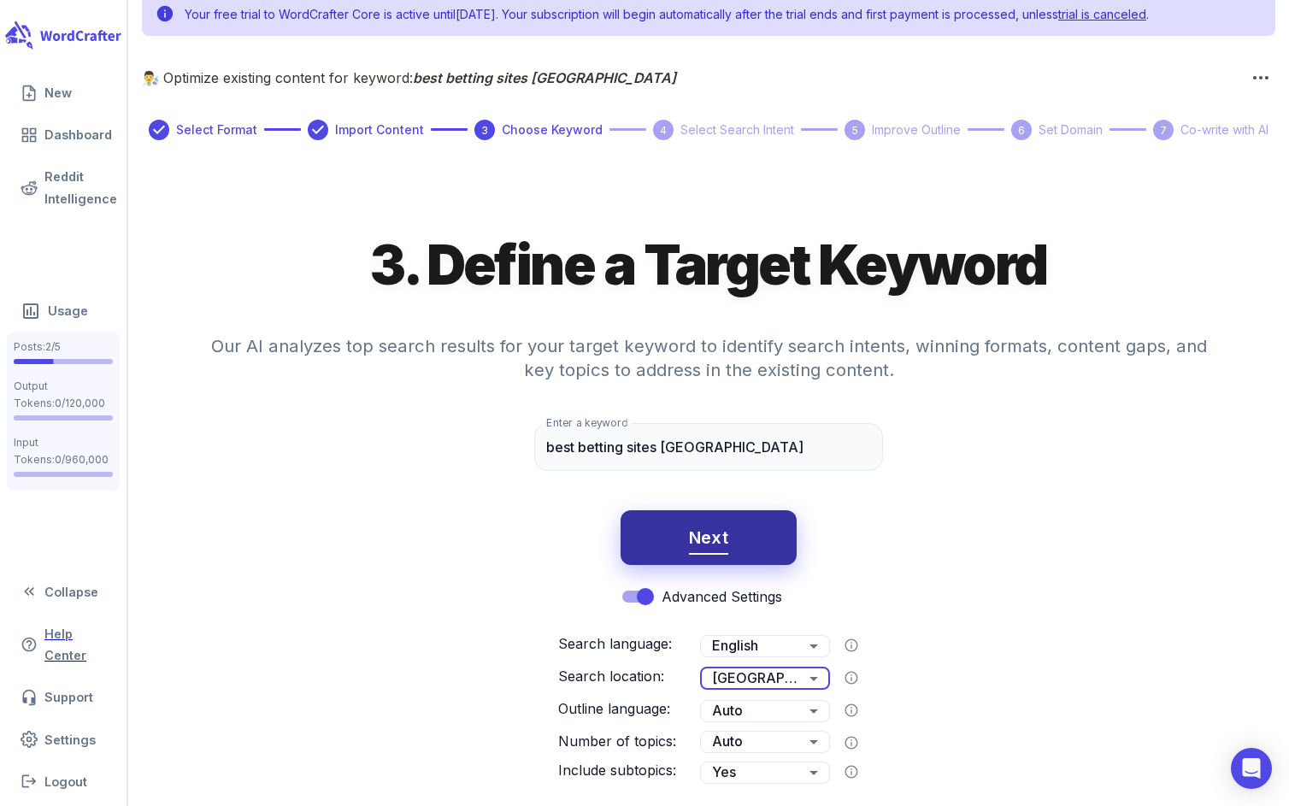
click at [707, 537] on span "Next" at bounding box center [709, 538] width 40 height 30
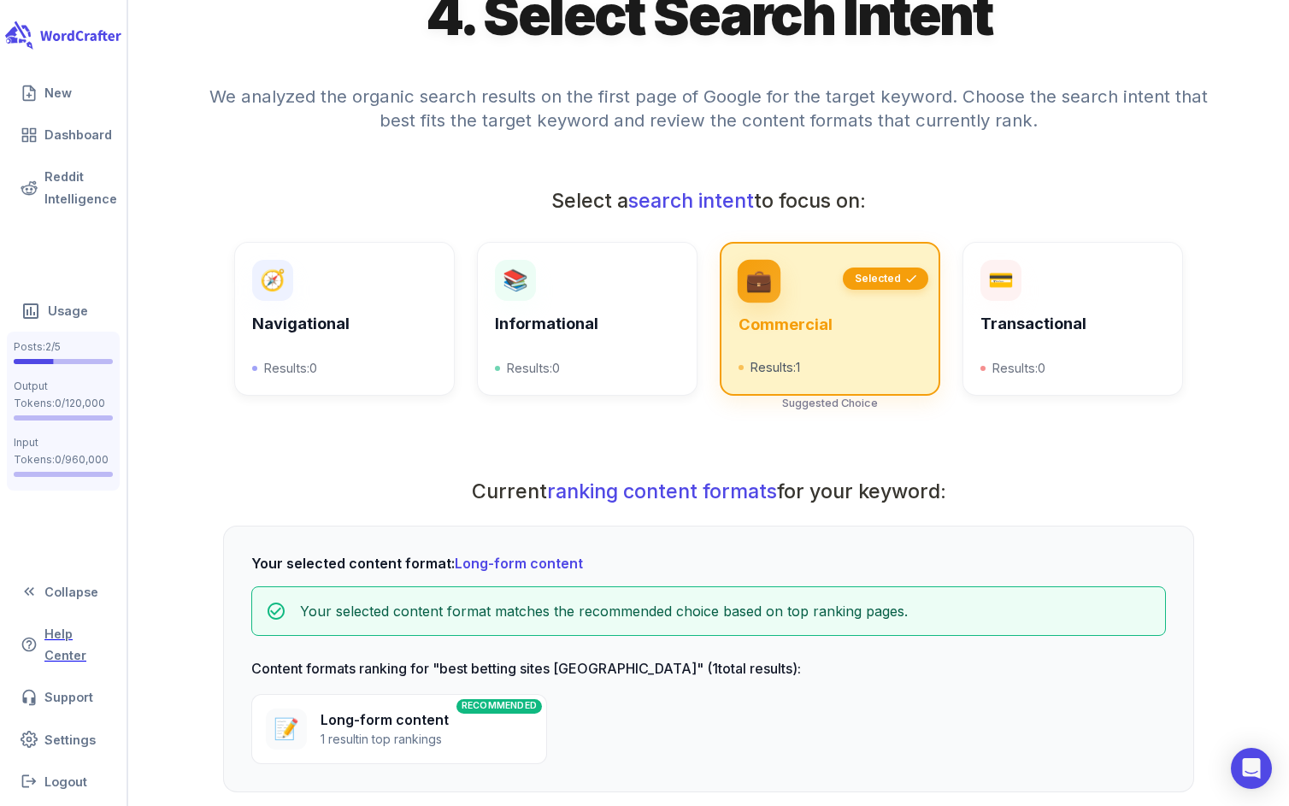
scroll to position [255, 0]
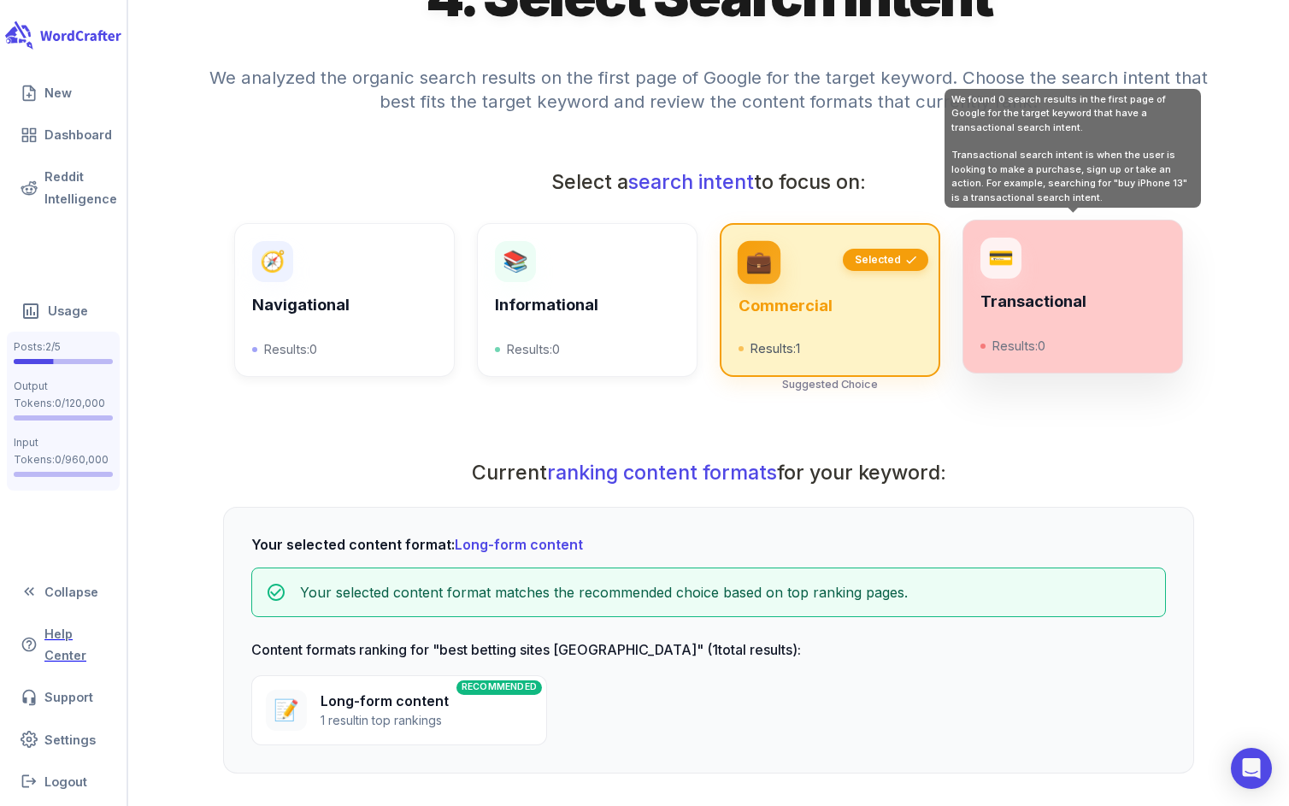
click at [1047, 301] on h6 "Transactional" at bounding box center [1073, 301] width 185 height 19
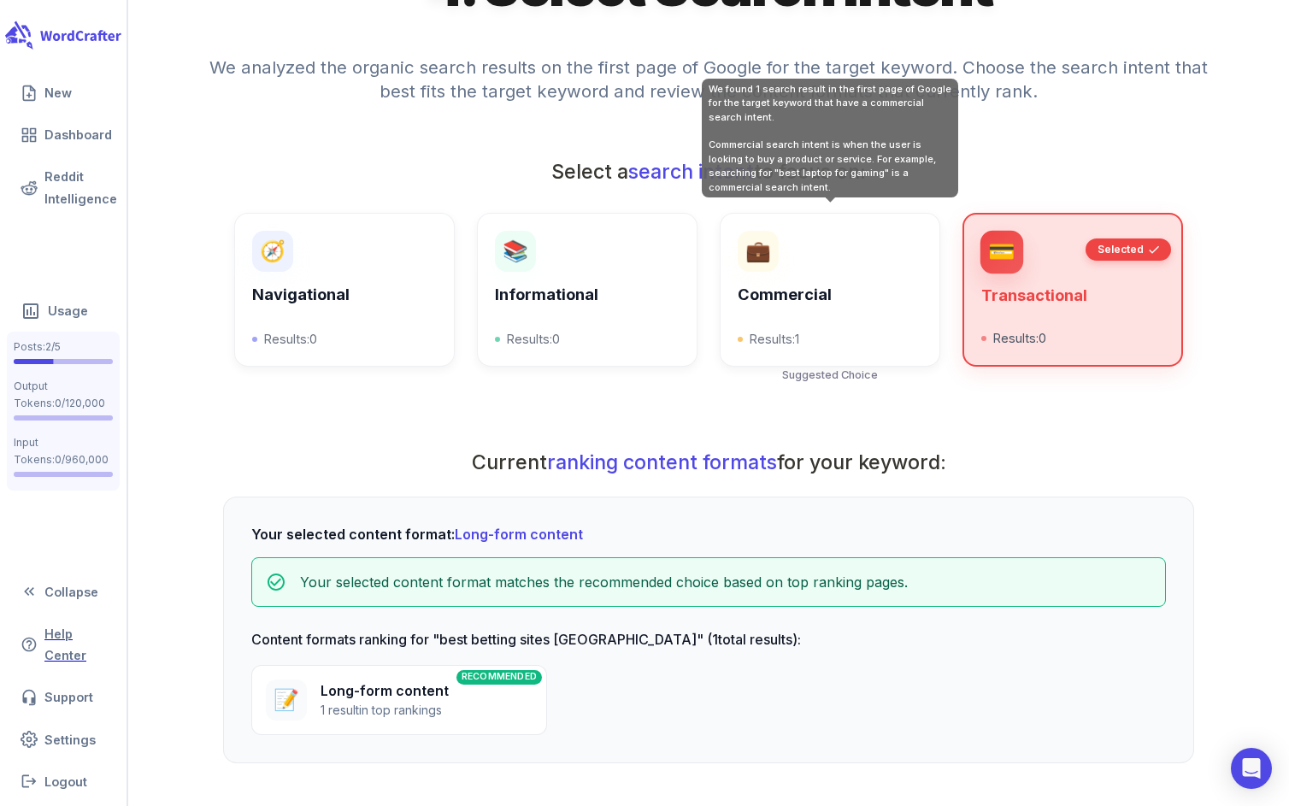
scroll to position [419, 0]
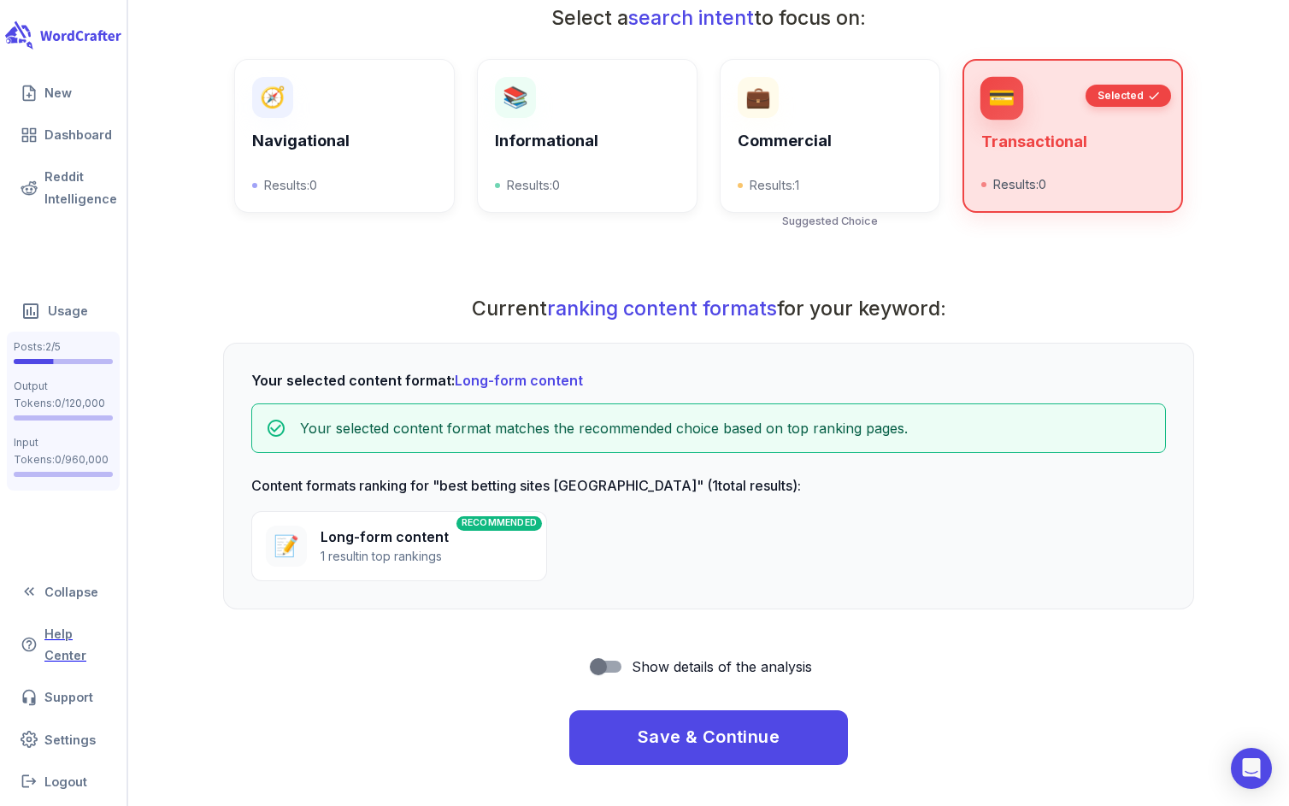
click at [494, 557] on div "RECOMMENDED 📝 Long-form content 1 result in top rankings" at bounding box center [399, 546] width 296 height 70
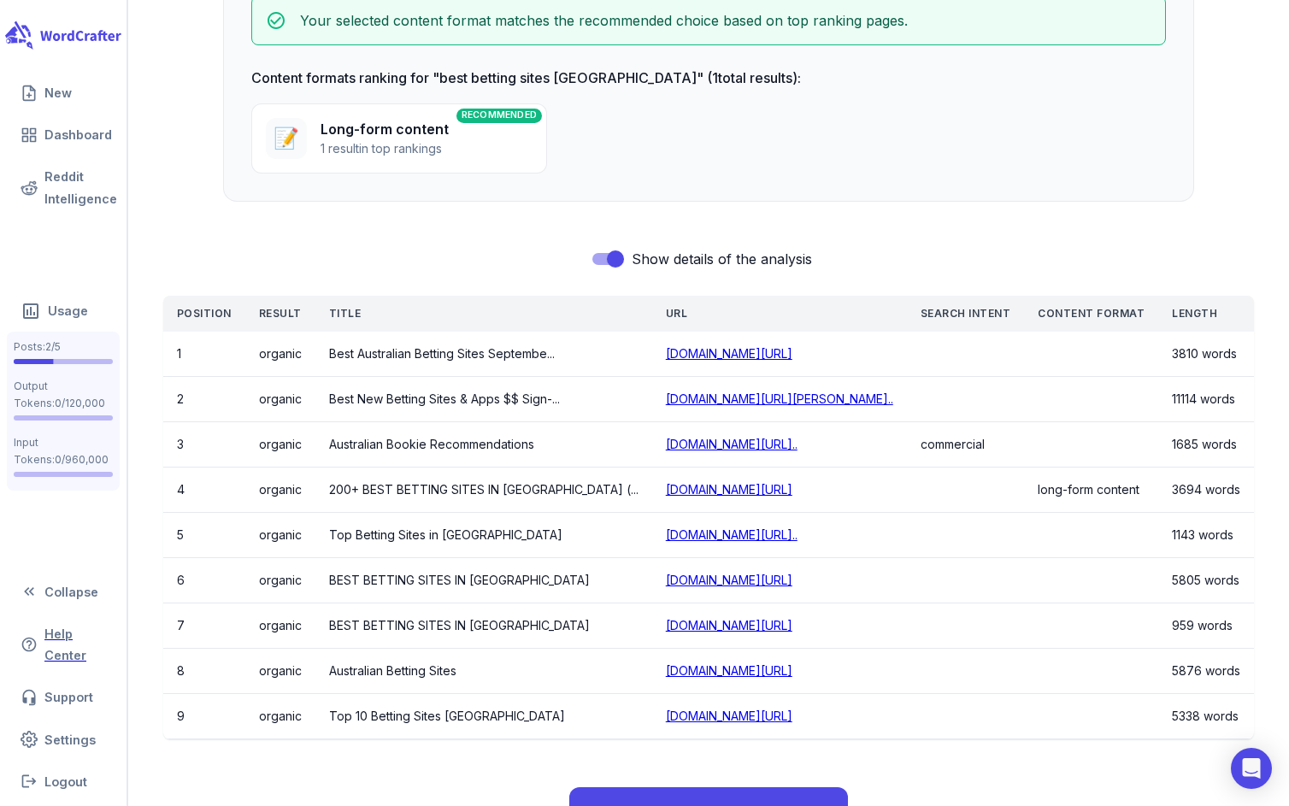
scroll to position [904, 0]
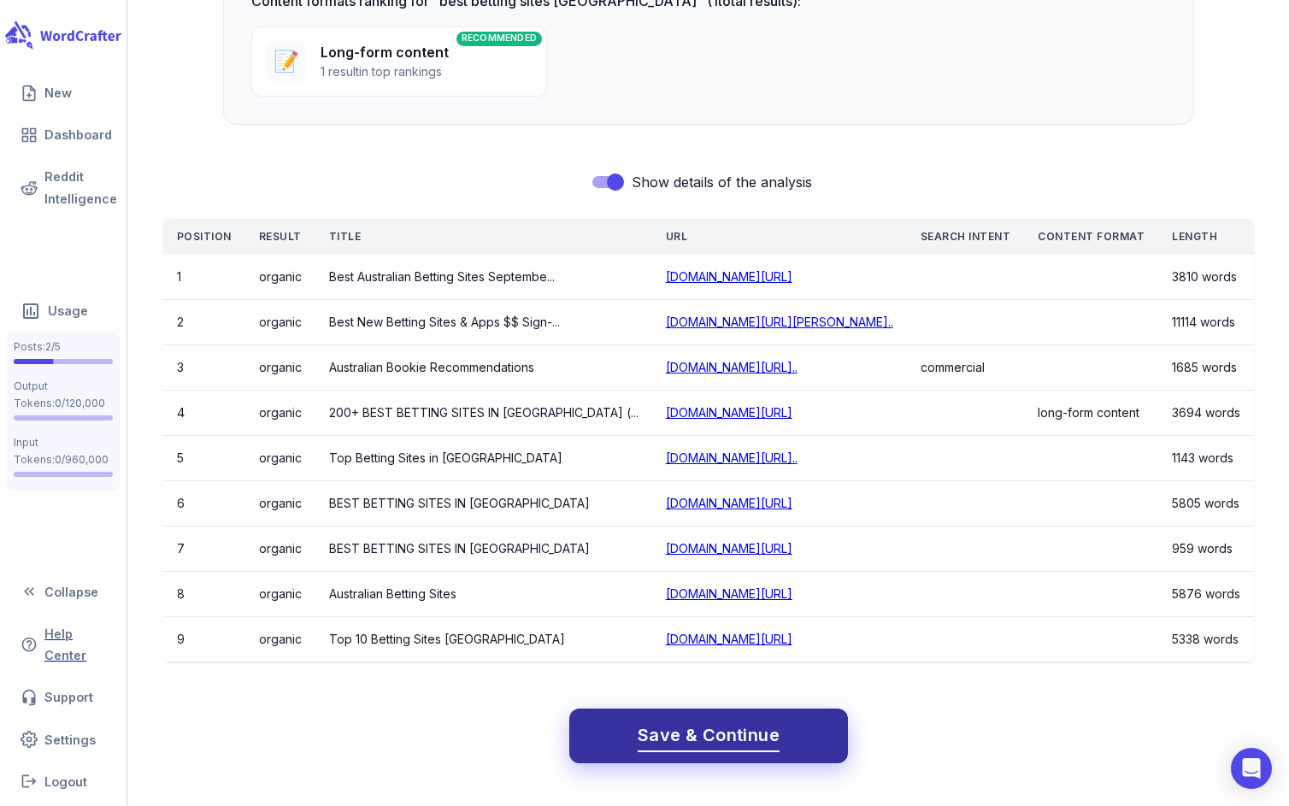
click at [723, 746] on span "Save & Continue" at bounding box center [709, 736] width 142 height 30
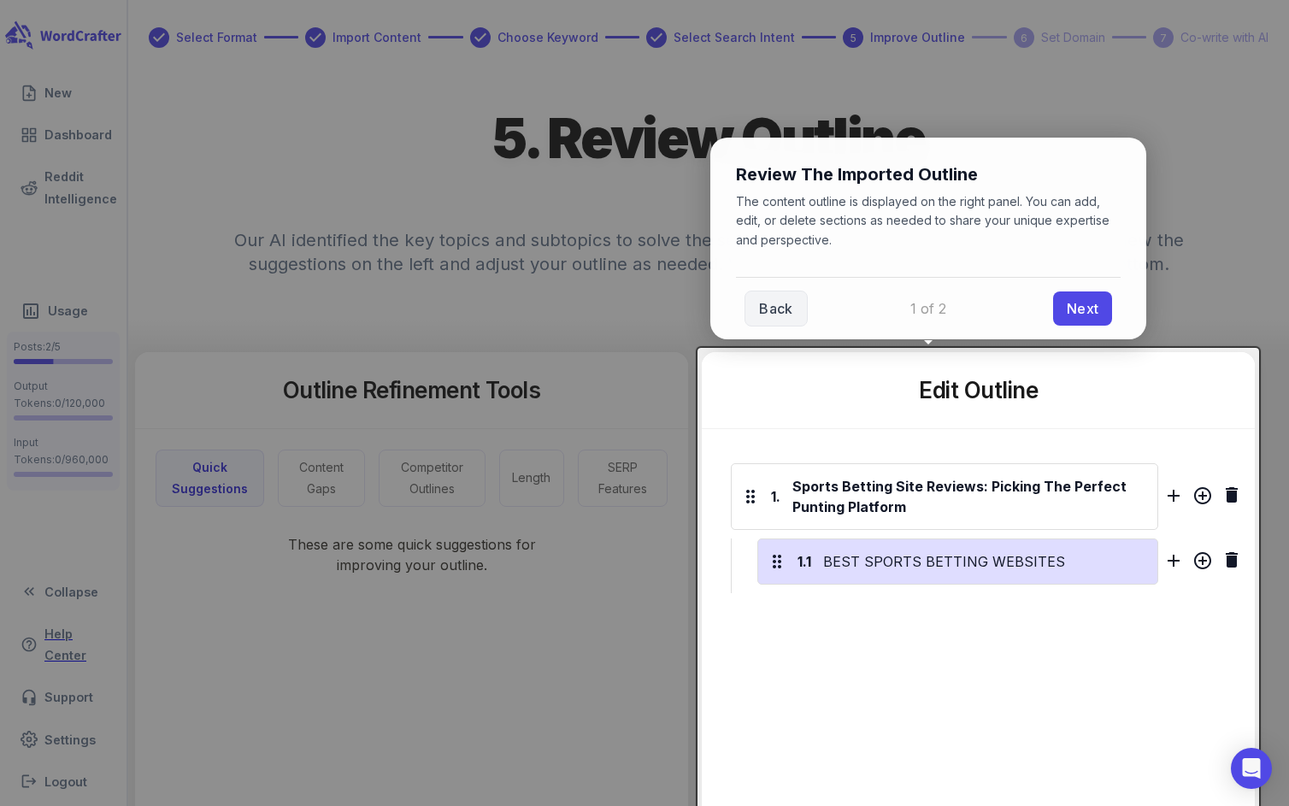
scroll to position [0, 0]
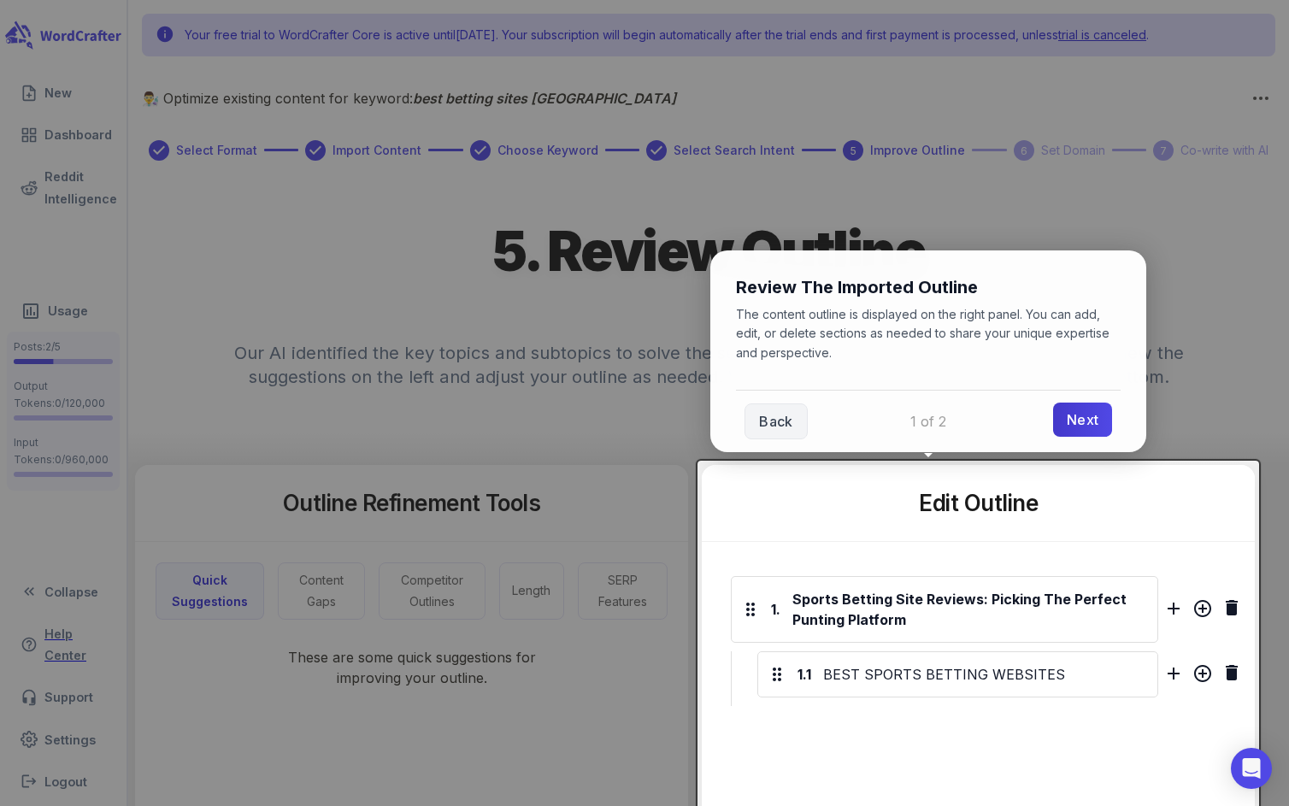
click at [1077, 428] on link "Next" at bounding box center [1082, 420] width 59 height 34
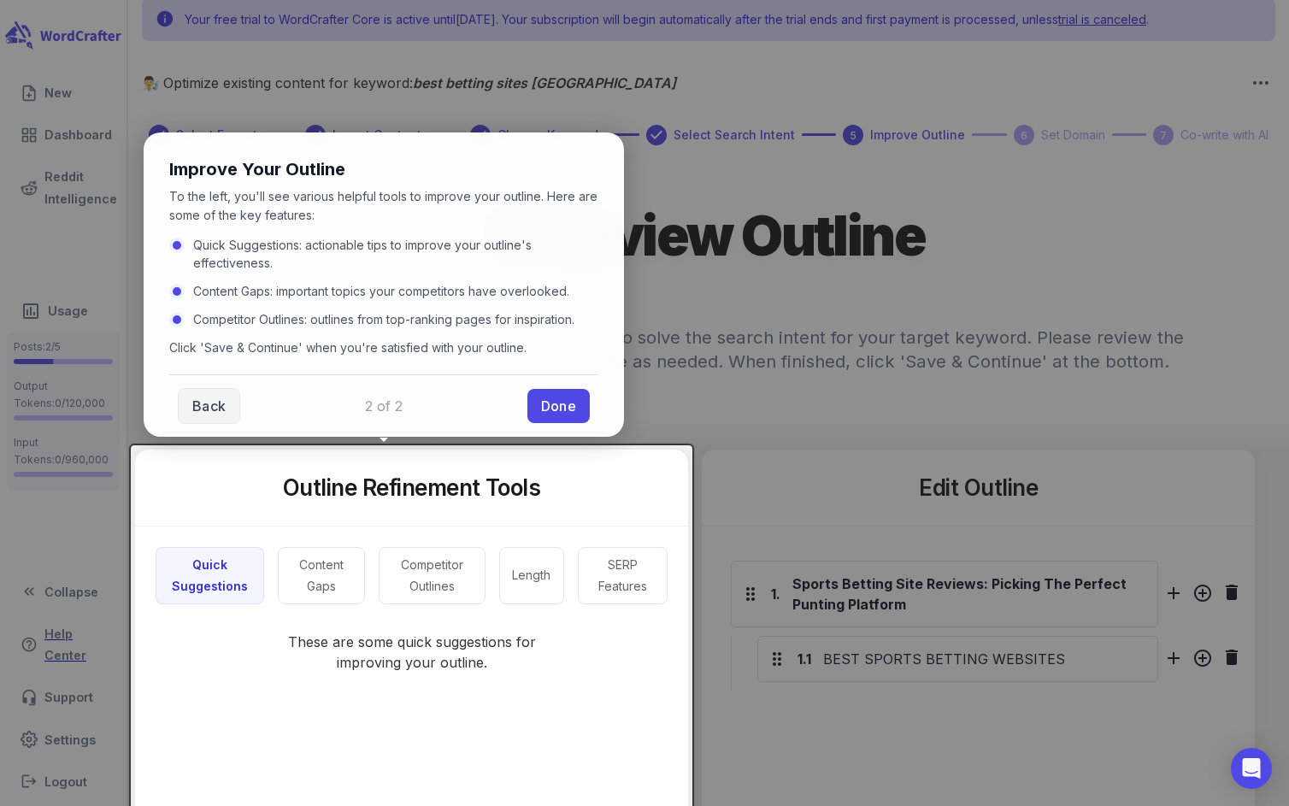
scroll to position [16, 0]
click at [563, 412] on link "Done" at bounding box center [559, 403] width 62 height 34
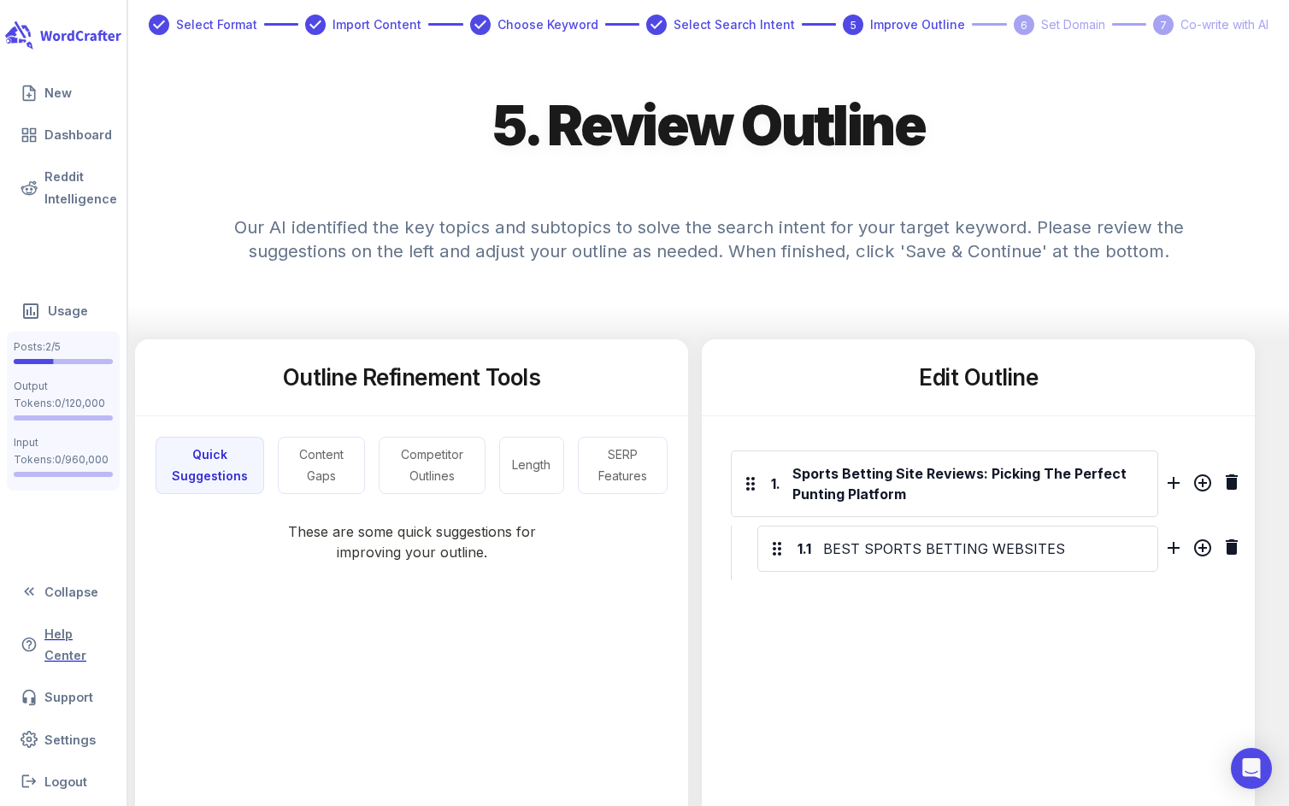
scroll to position [189, 0]
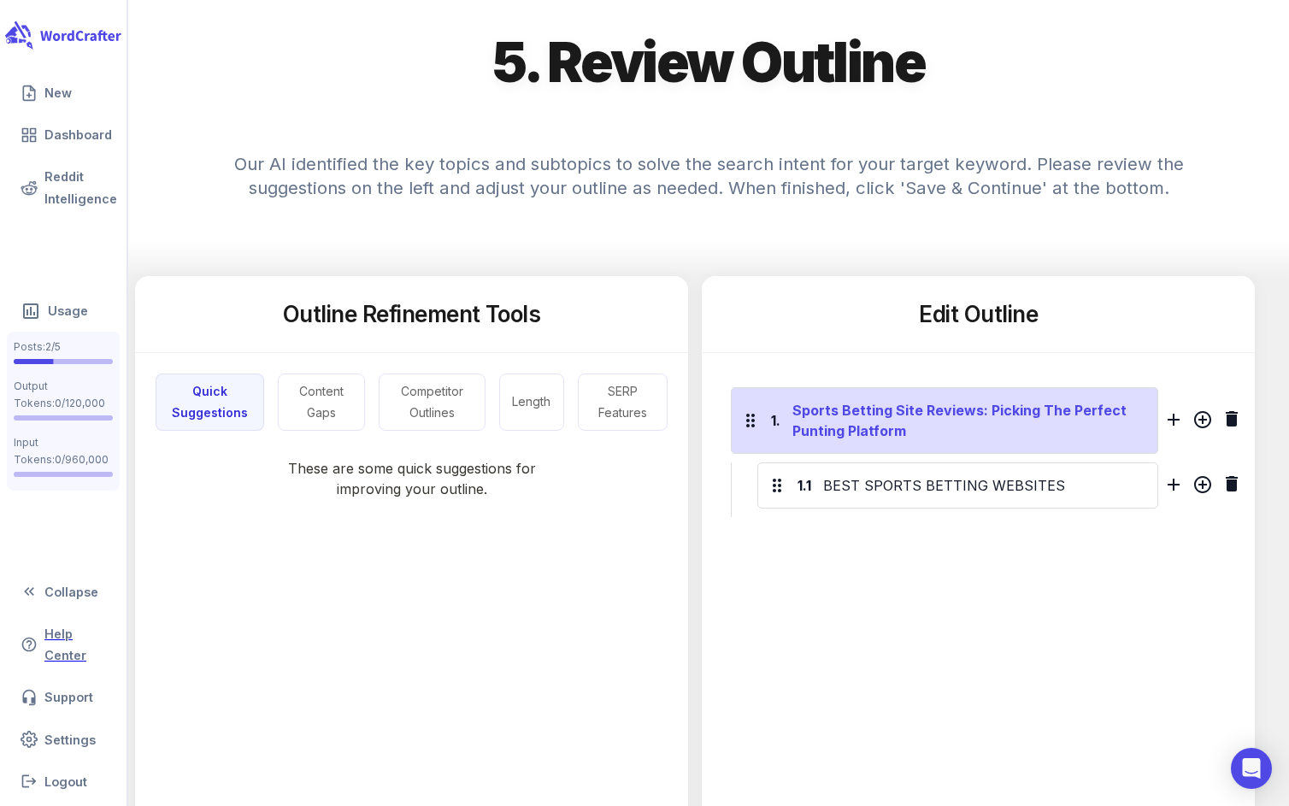
click at [895, 430] on div "Sports Betting Site Reviews: Picking The Perfect Punting Platform" at bounding box center [969, 421] width 361 height 48
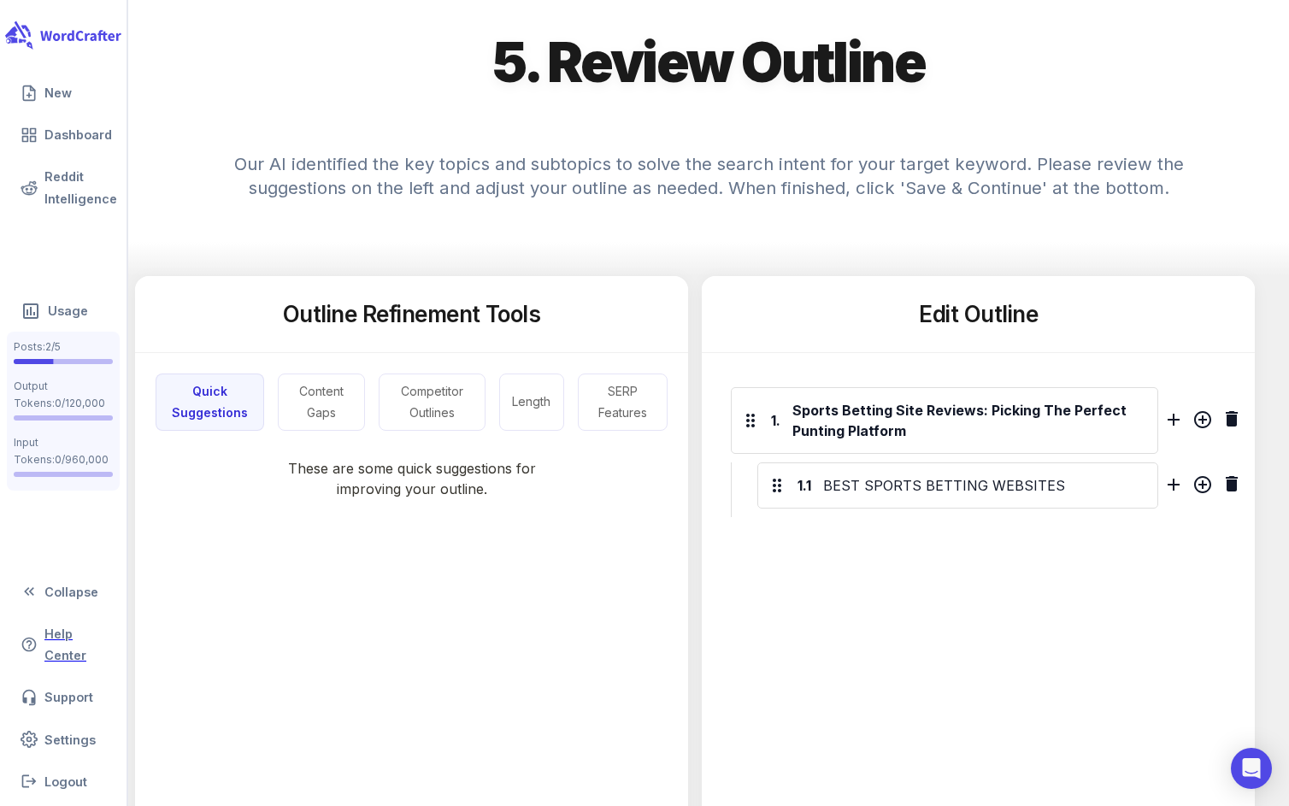
click at [929, 593] on div "Edit Outline 1. Sports Betting Site Reviews: Picking The Perfect Punting Platfo…" at bounding box center [978, 672] width 553 height 793
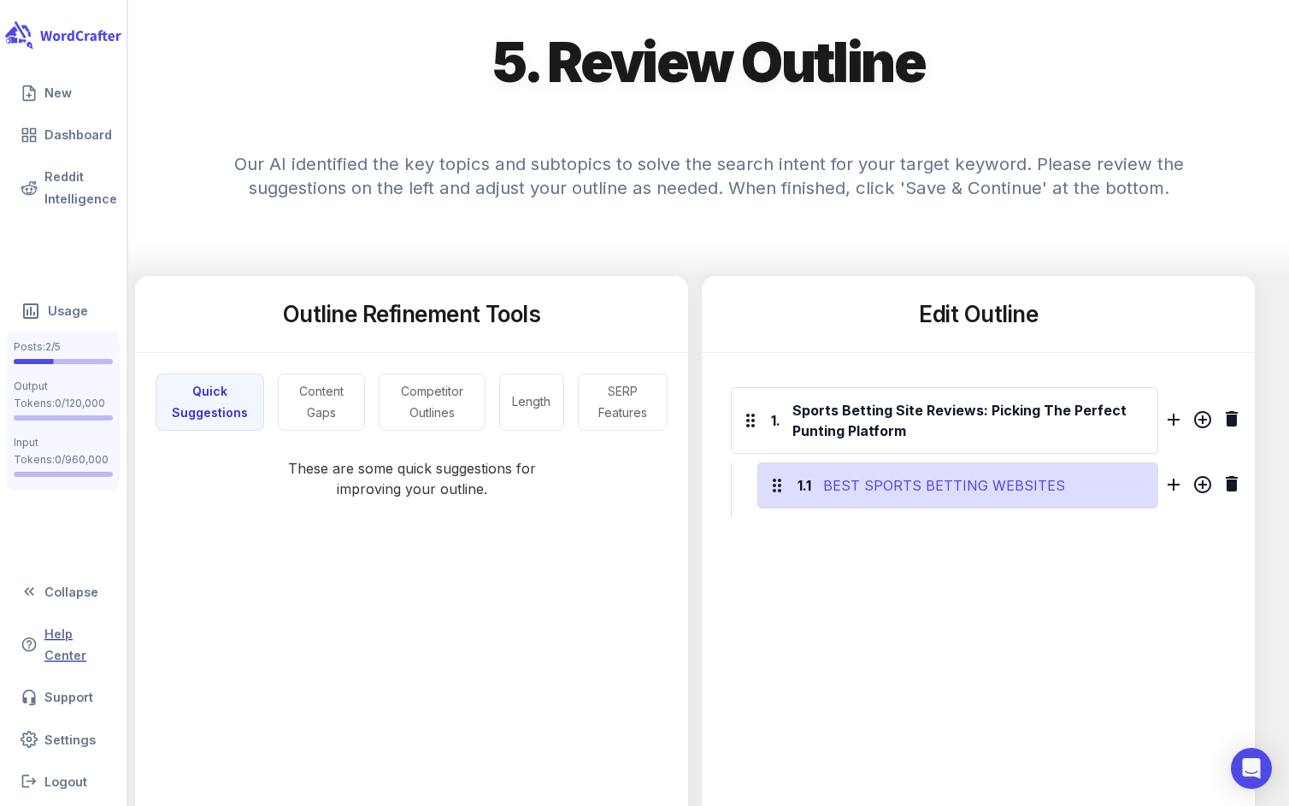
click at [910, 485] on div "BEST SPORTS BETTING WEBSITES" at bounding box center [985, 485] width 330 height 27
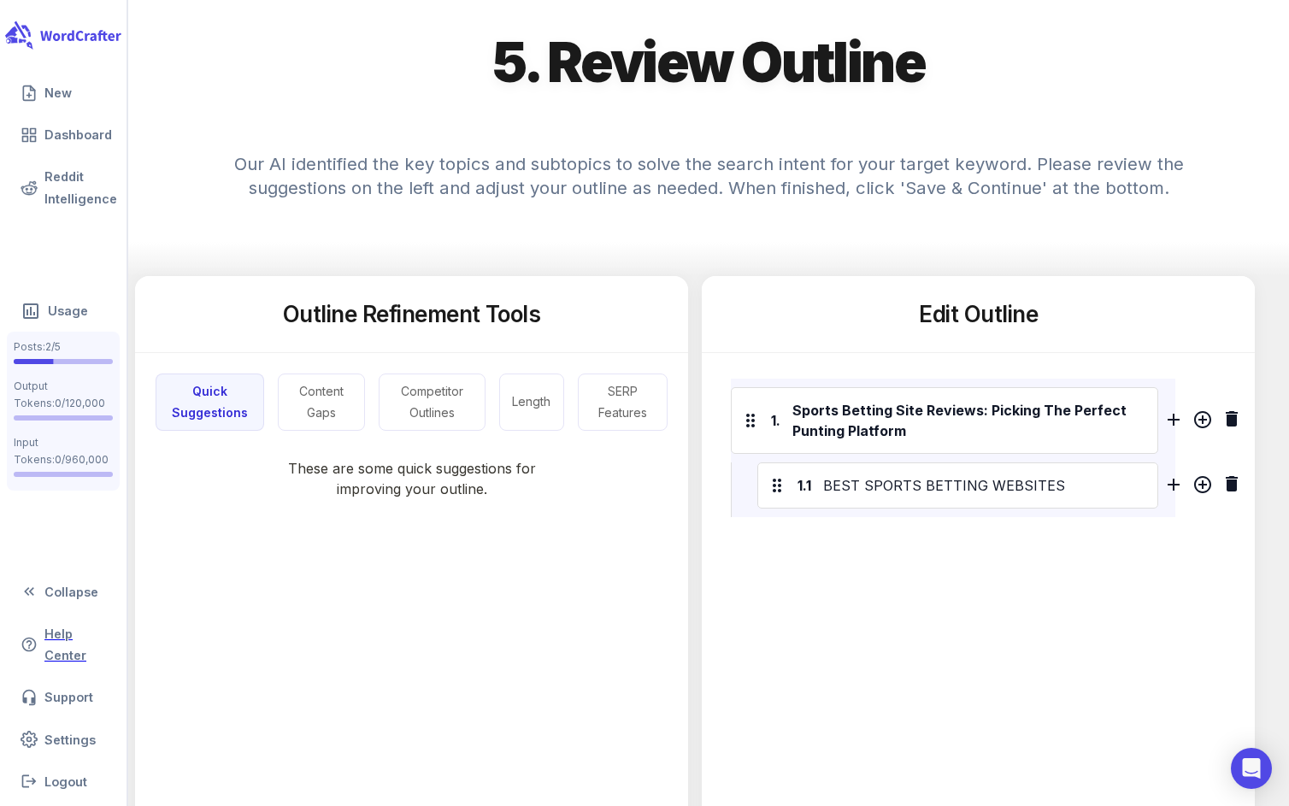
click at [993, 604] on div "Edit Outline 1. Sports Betting Site Reviews: Picking The Perfect Punting Platfo…" at bounding box center [978, 672] width 553 height 793
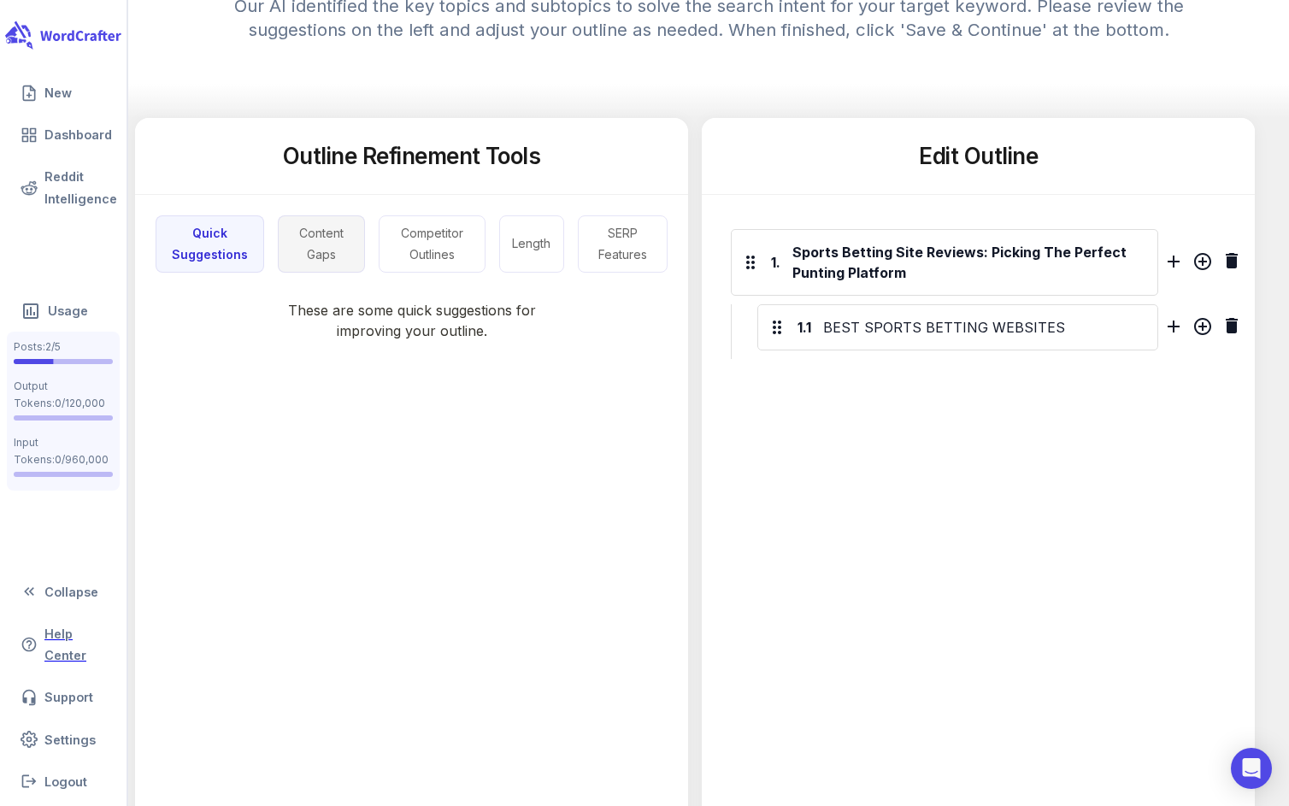
scroll to position [233, 0]
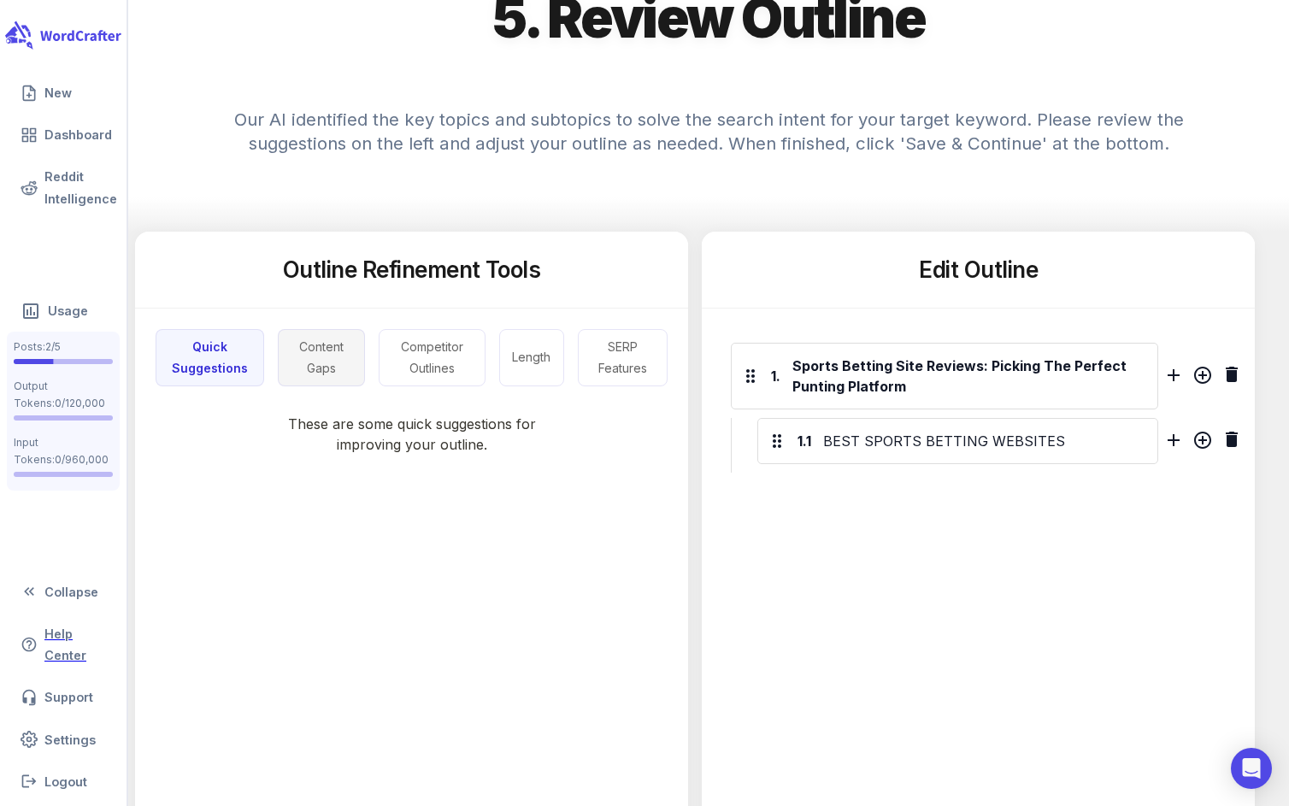
click at [316, 359] on button "Content Gaps" at bounding box center [321, 357] width 87 height 57
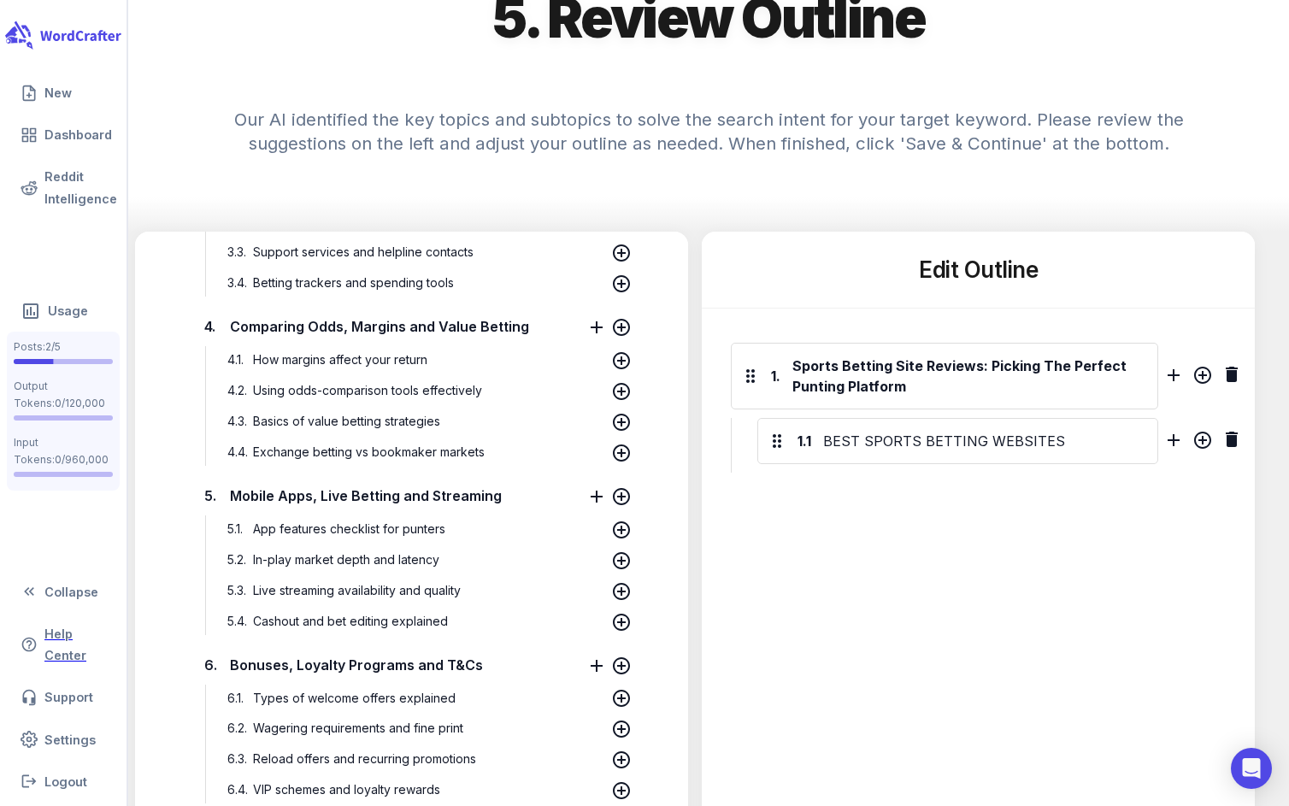
scroll to position [0, 0]
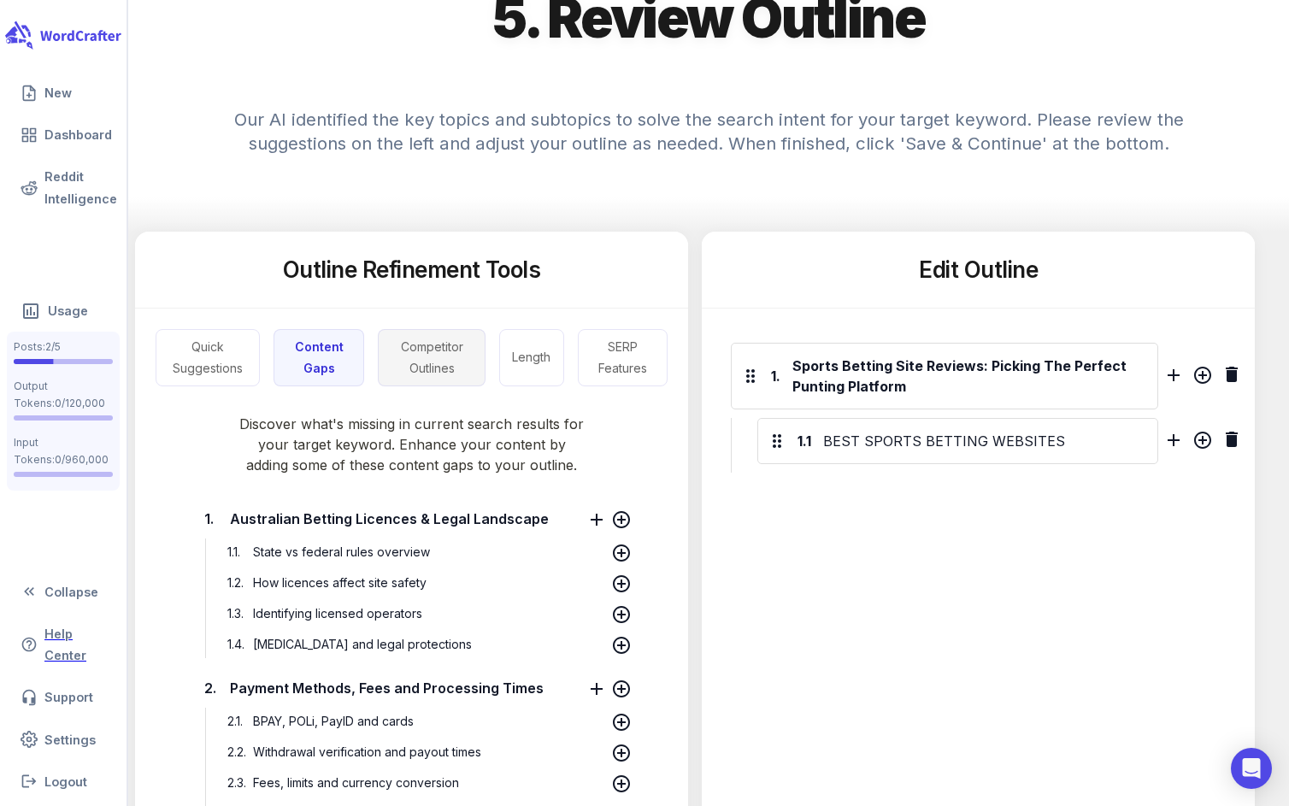
click at [450, 356] on button "Competitor Outlines" at bounding box center [431, 357] width 107 height 57
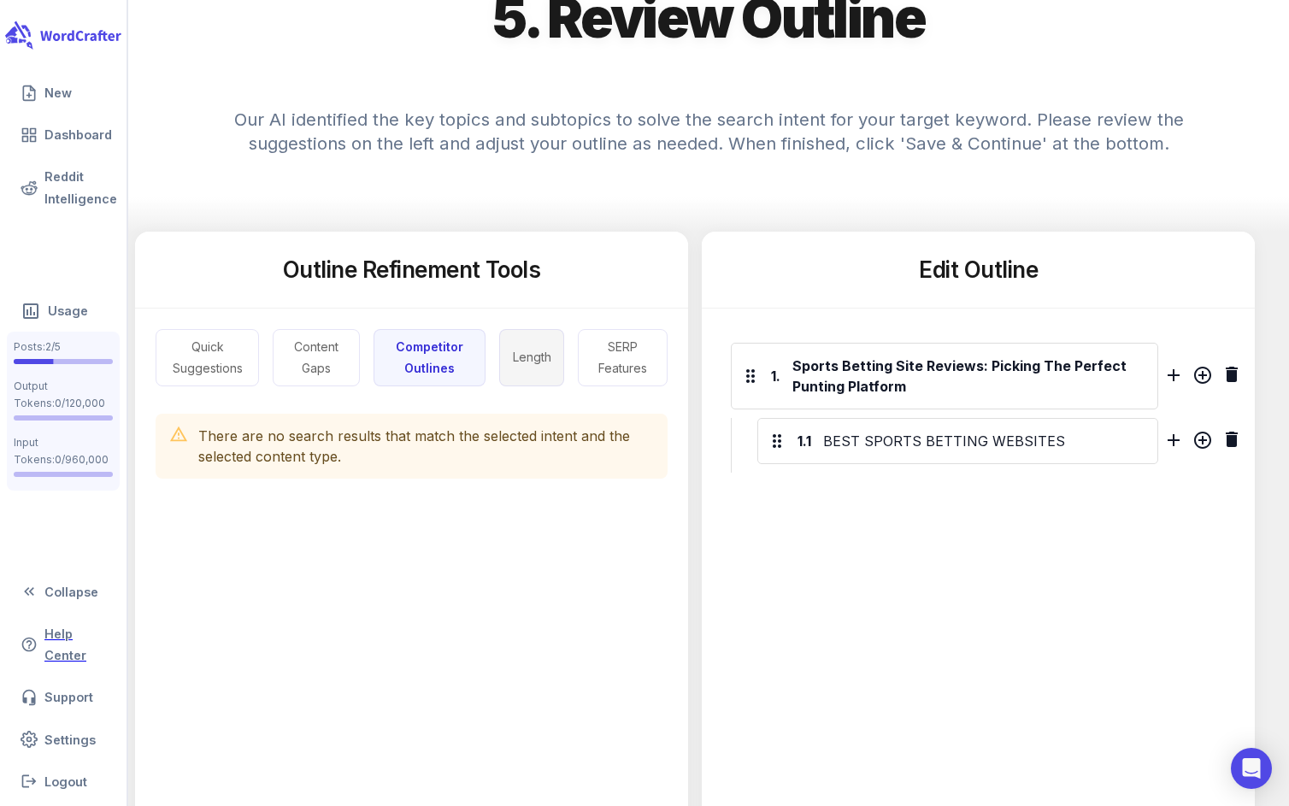
click at [524, 375] on button "Length" at bounding box center [531, 357] width 65 height 57
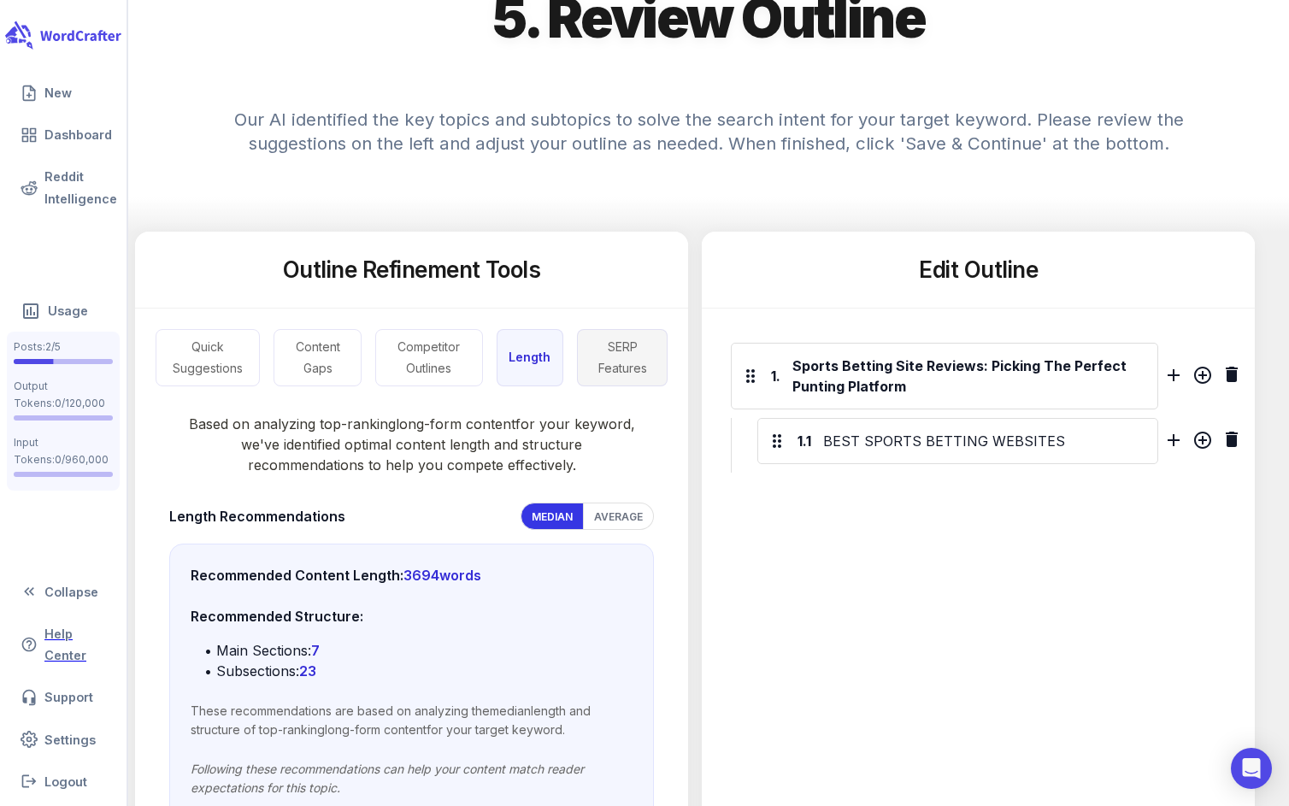
click at [634, 365] on button "SERP Features" at bounding box center [622, 357] width 91 height 57
